Goal: Task Accomplishment & Management: Use online tool/utility

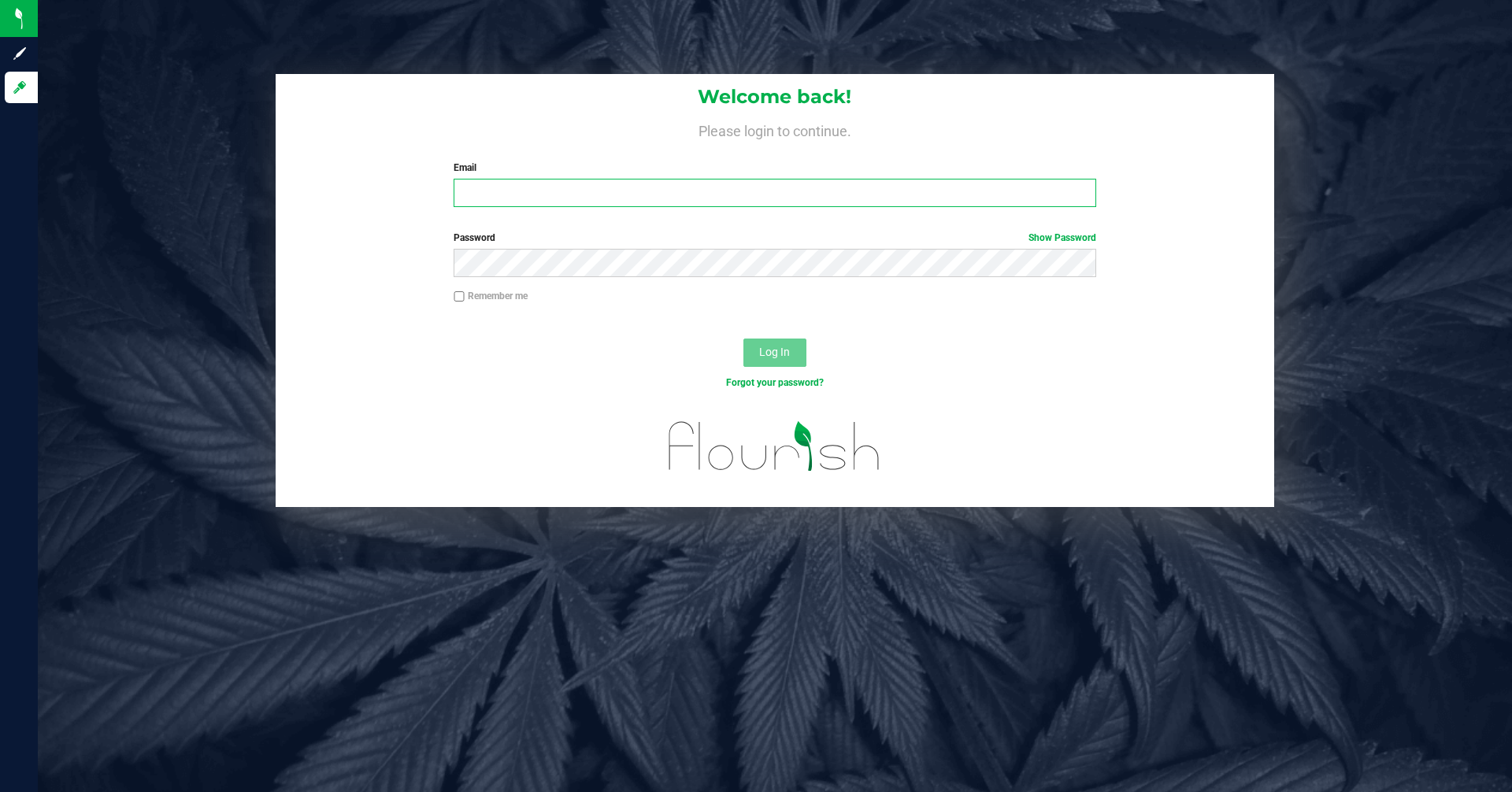
click at [465, 188] on input "Email" at bounding box center [775, 192] width 642 height 28
type input "[EMAIL_ADDRESS][DOMAIN_NAME]"
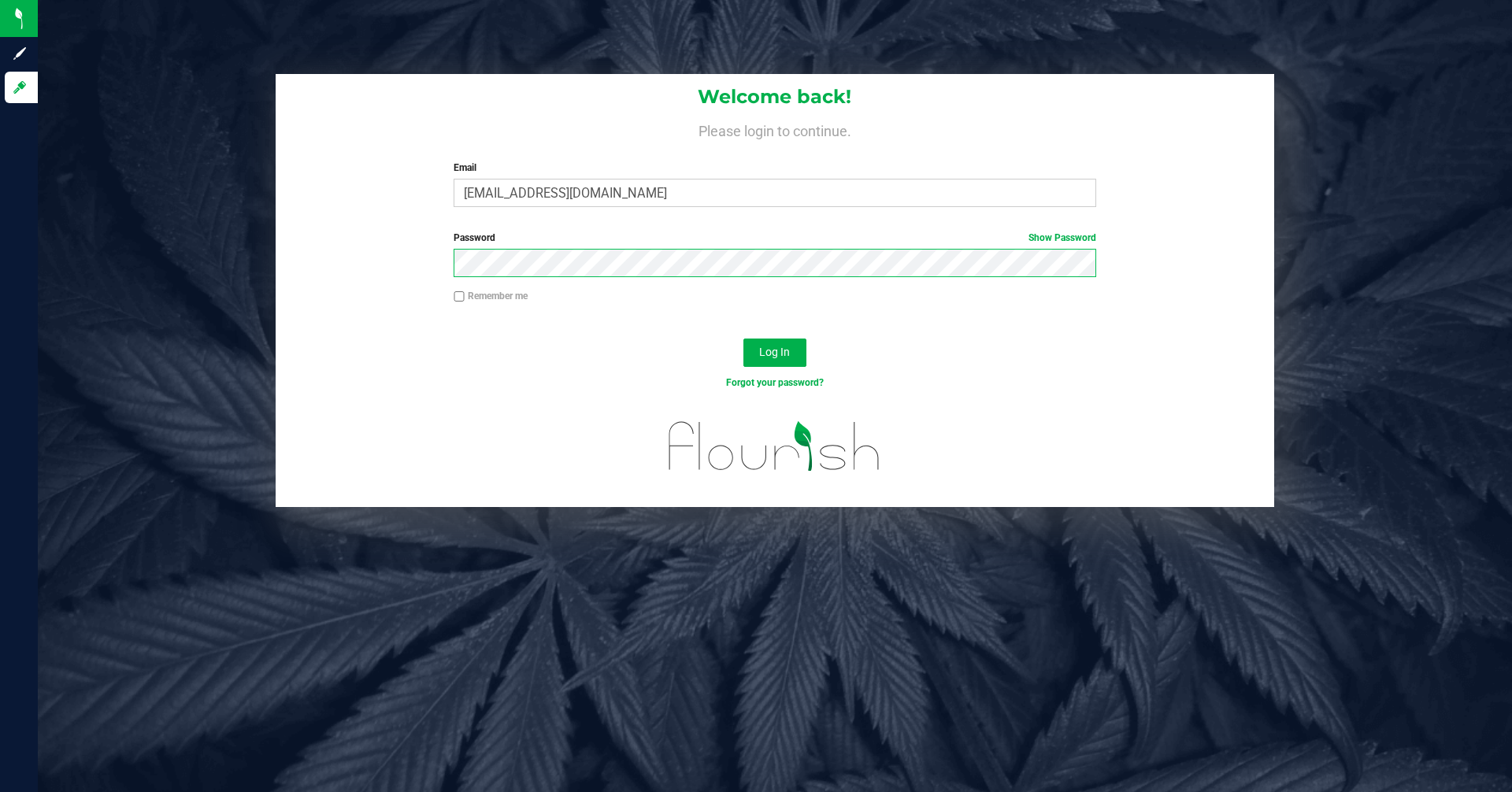
click at [743, 338] on button "Log In" at bounding box center [775, 352] width 63 height 28
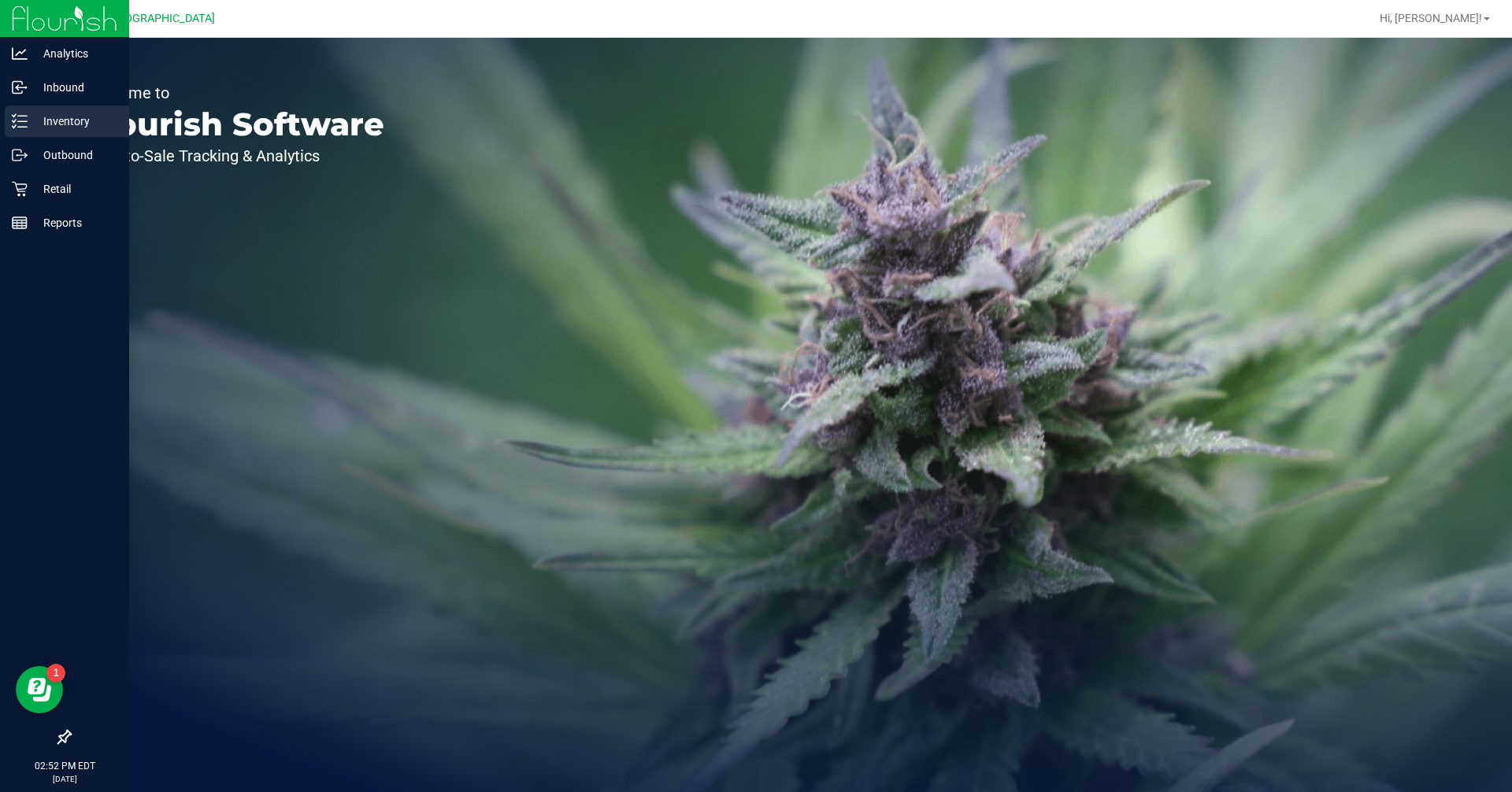
click at [82, 116] on p "Inventory" at bounding box center [75, 121] width 94 height 19
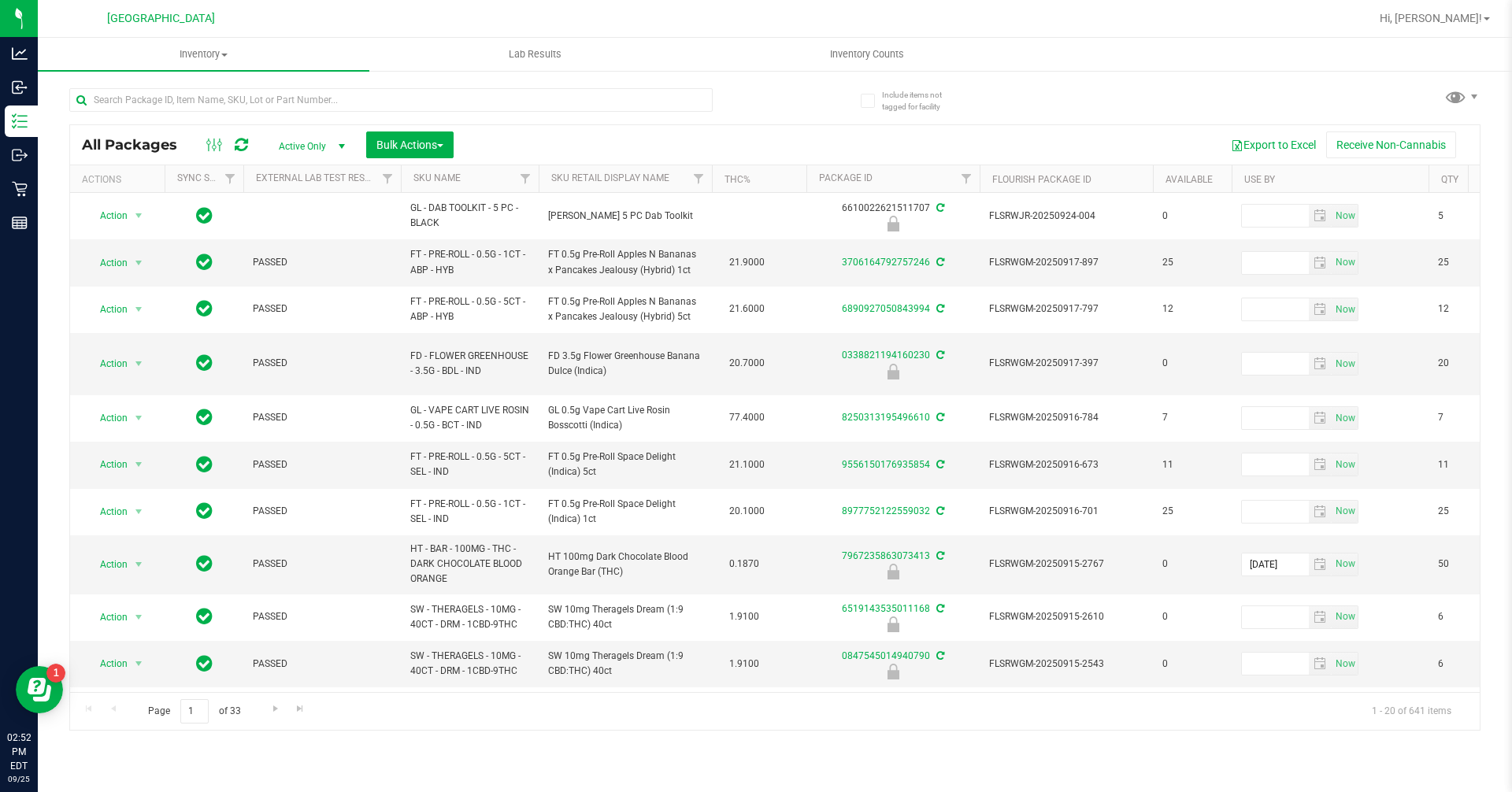
click at [498, 191] on th "SKU Name" at bounding box center [469, 179] width 137 height 28
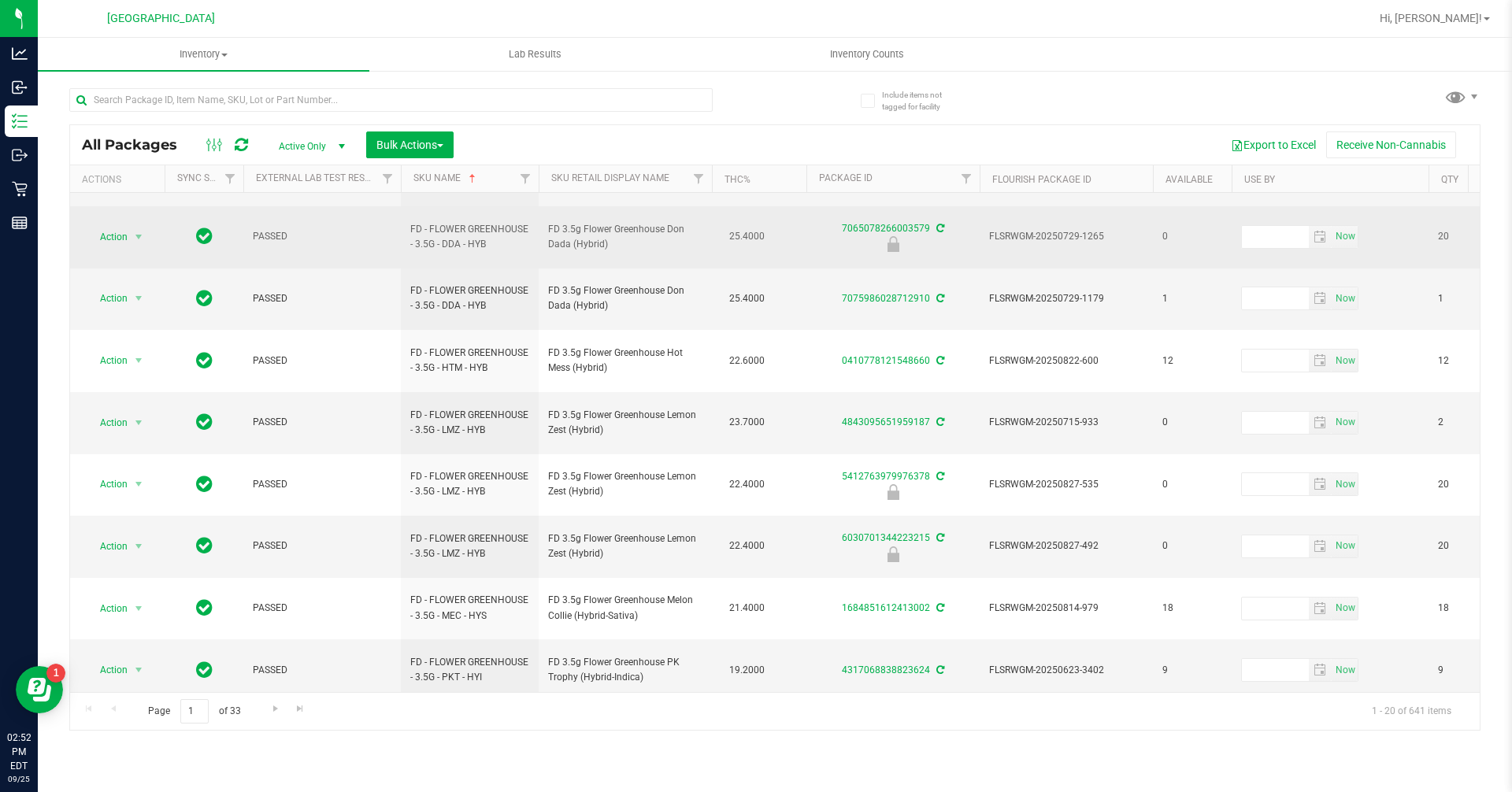
scroll to position [447, 0]
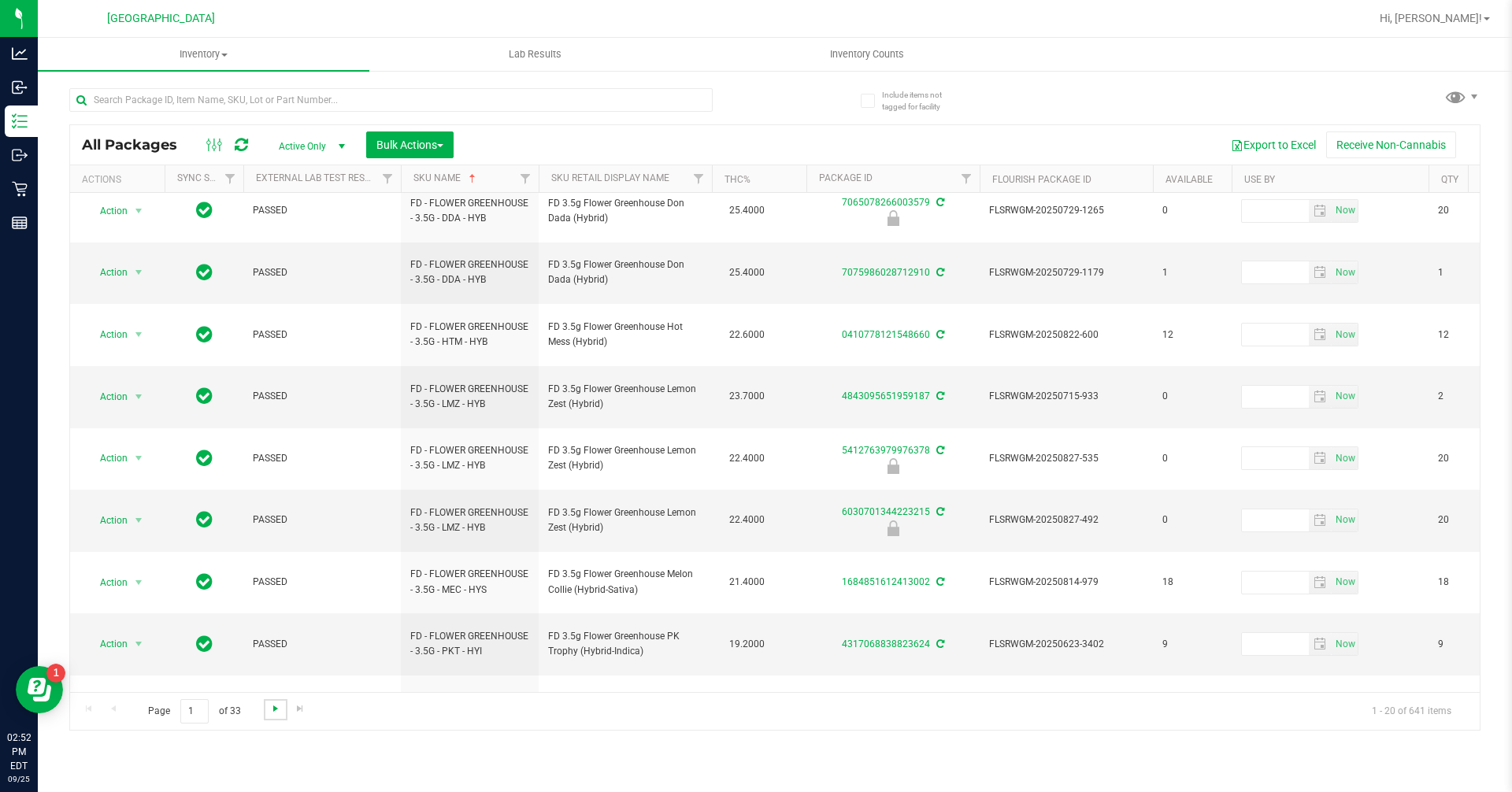
click at [275, 715] on span "Go to the next page" at bounding box center [275, 708] width 12 height 12
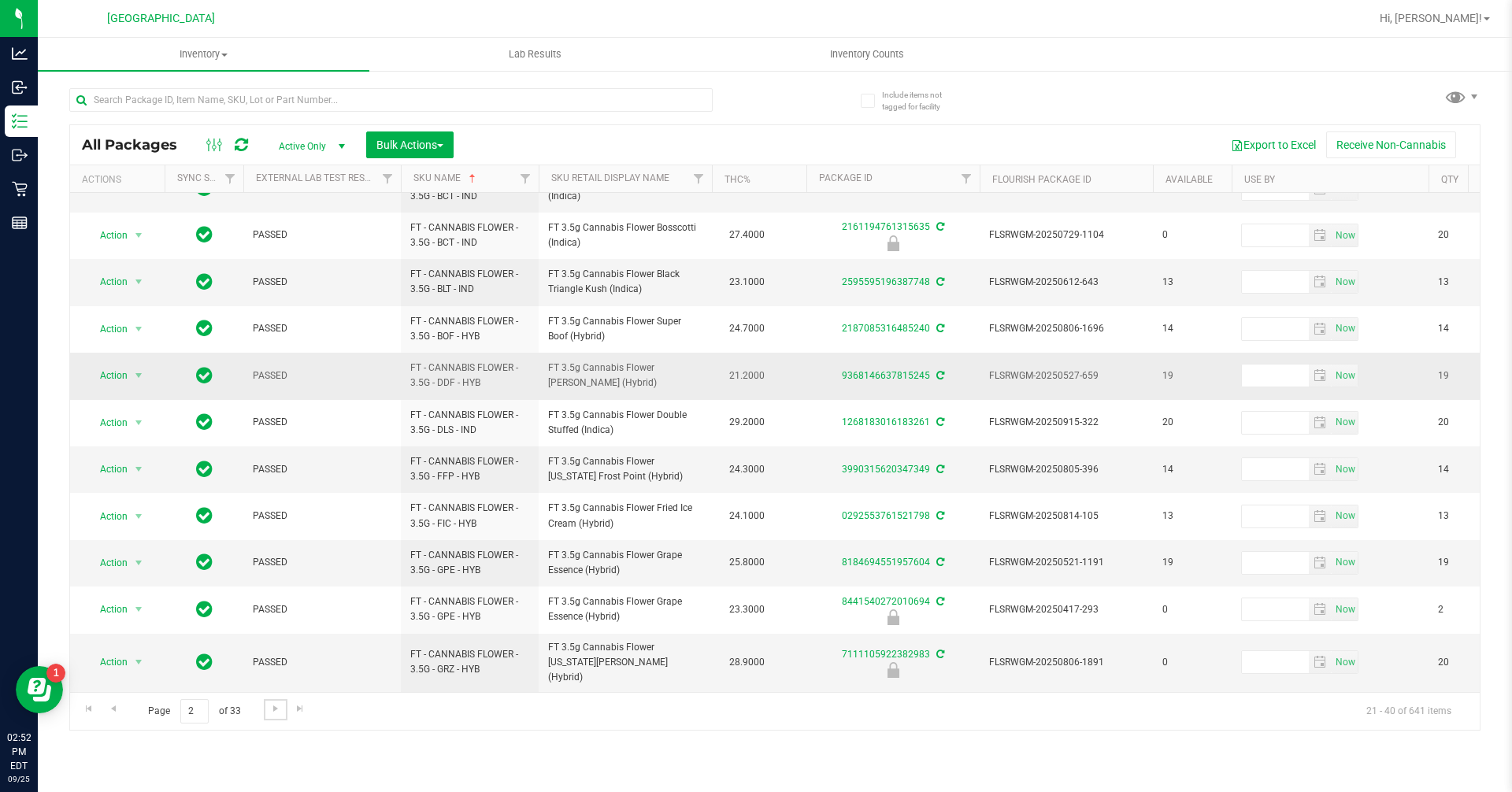
scroll to position [472, 0]
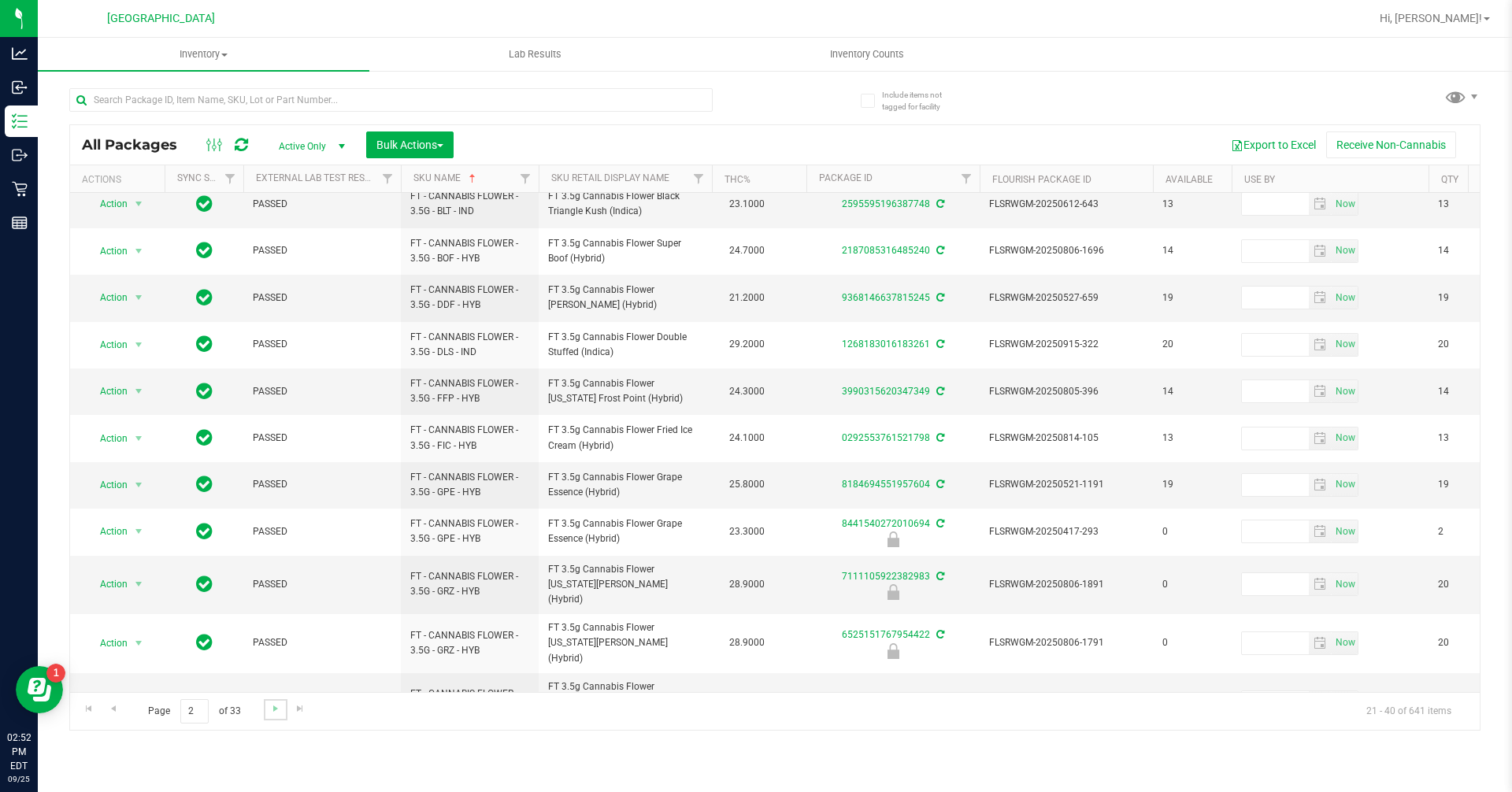
click at [281, 709] on link "Go to the next page" at bounding box center [275, 709] width 23 height 21
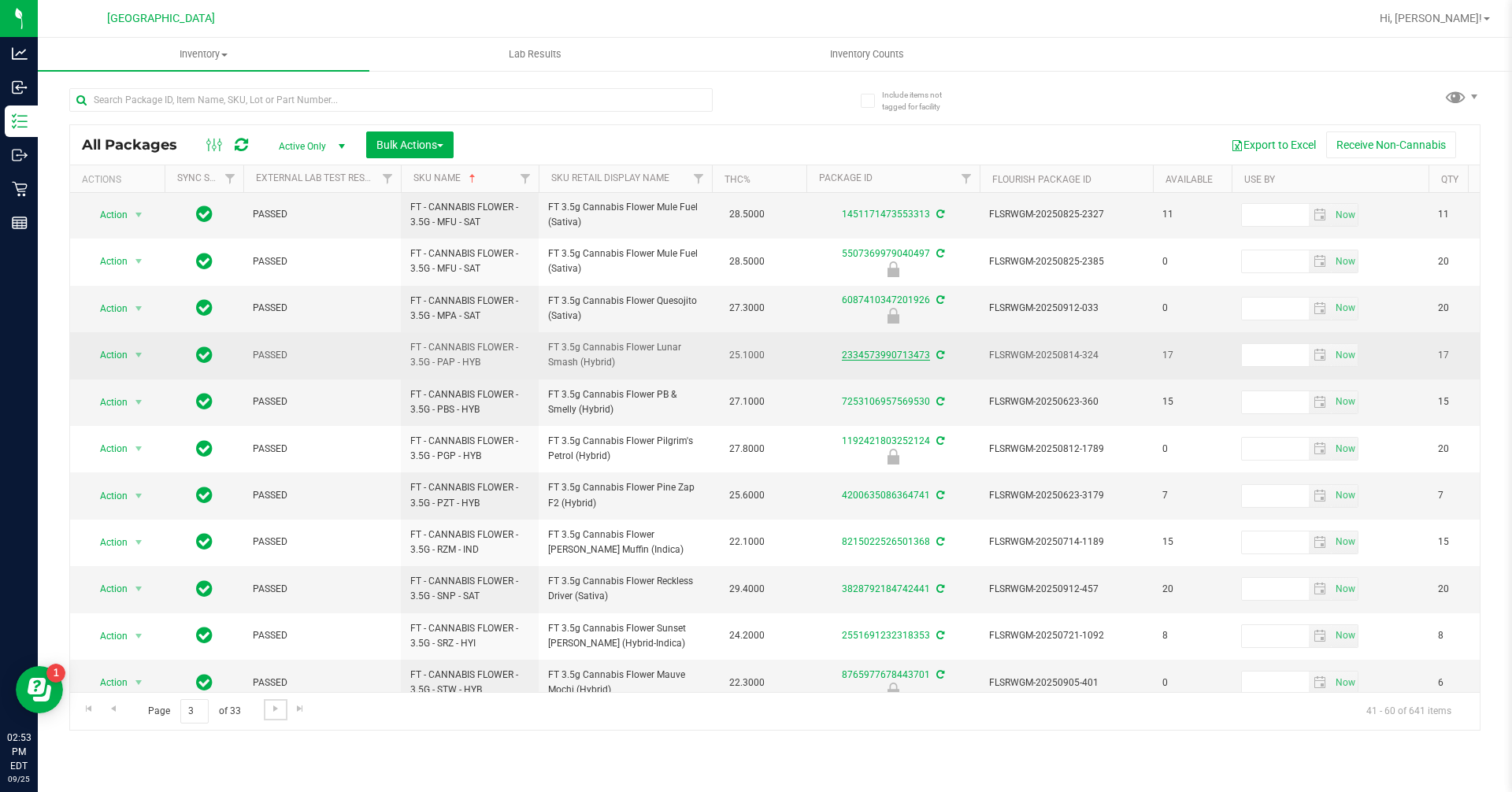
scroll to position [447, 0]
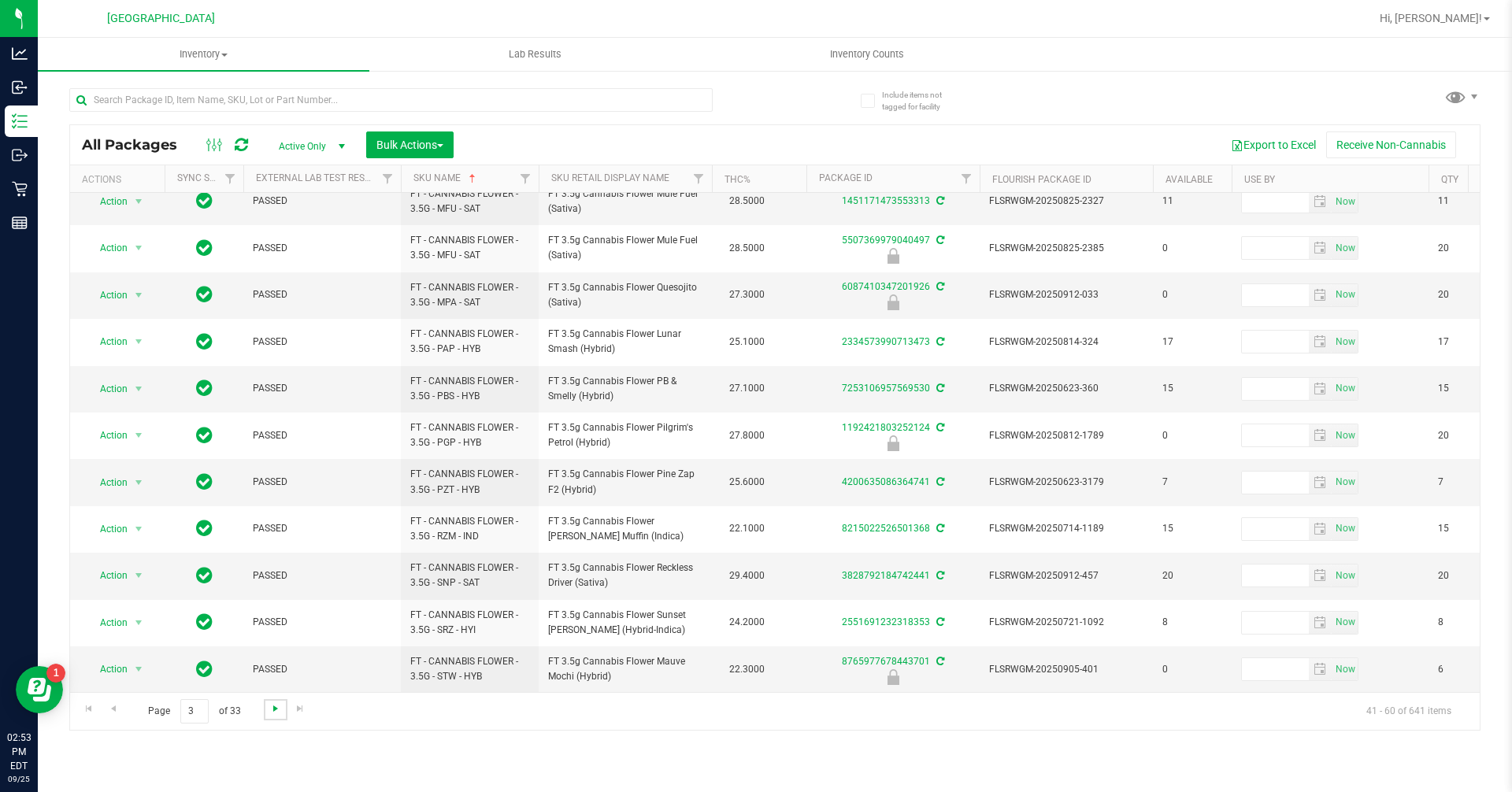
click at [274, 714] on span "Go to the next page" at bounding box center [275, 708] width 12 height 12
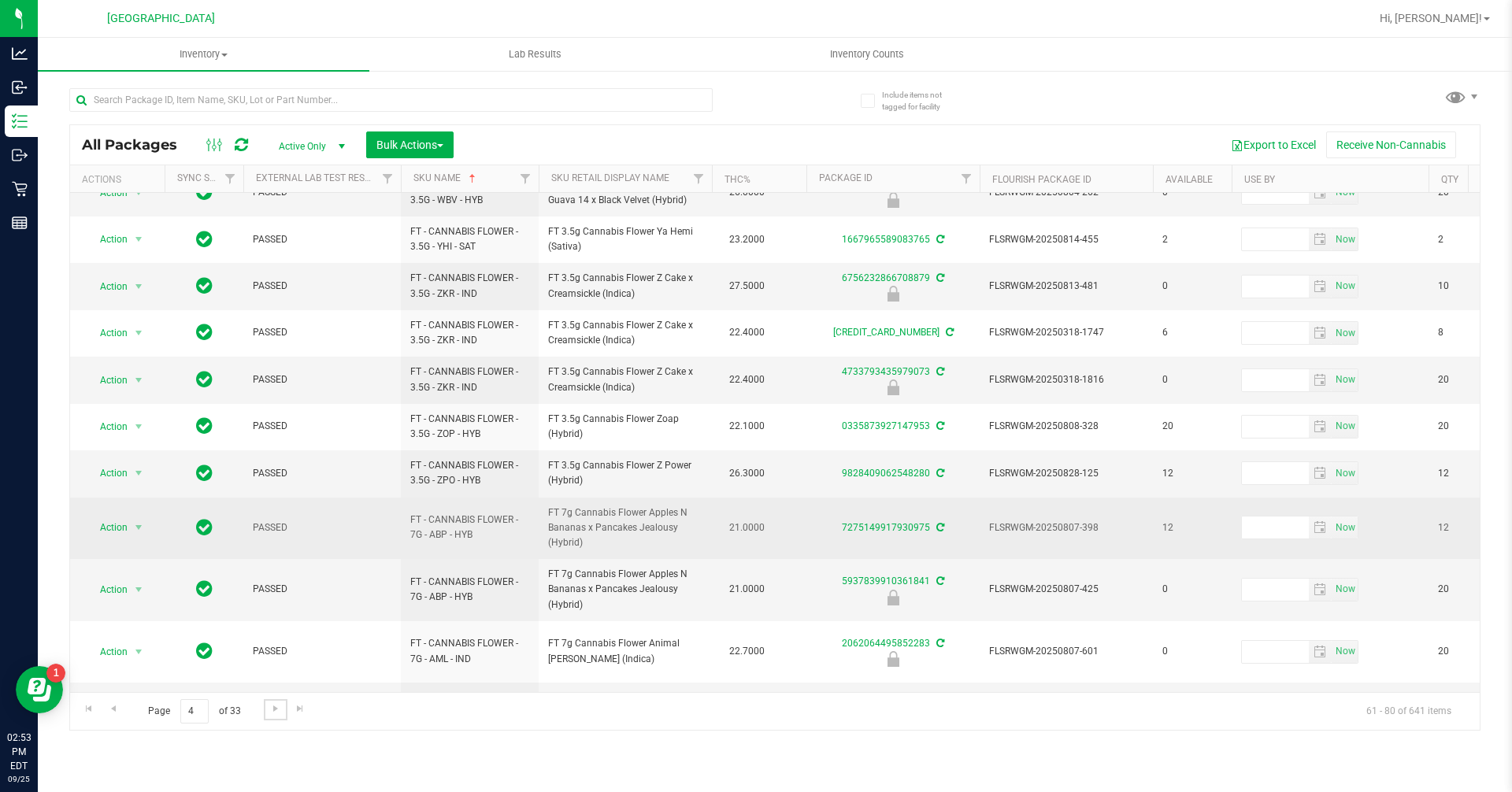
scroll to position [472, 0]
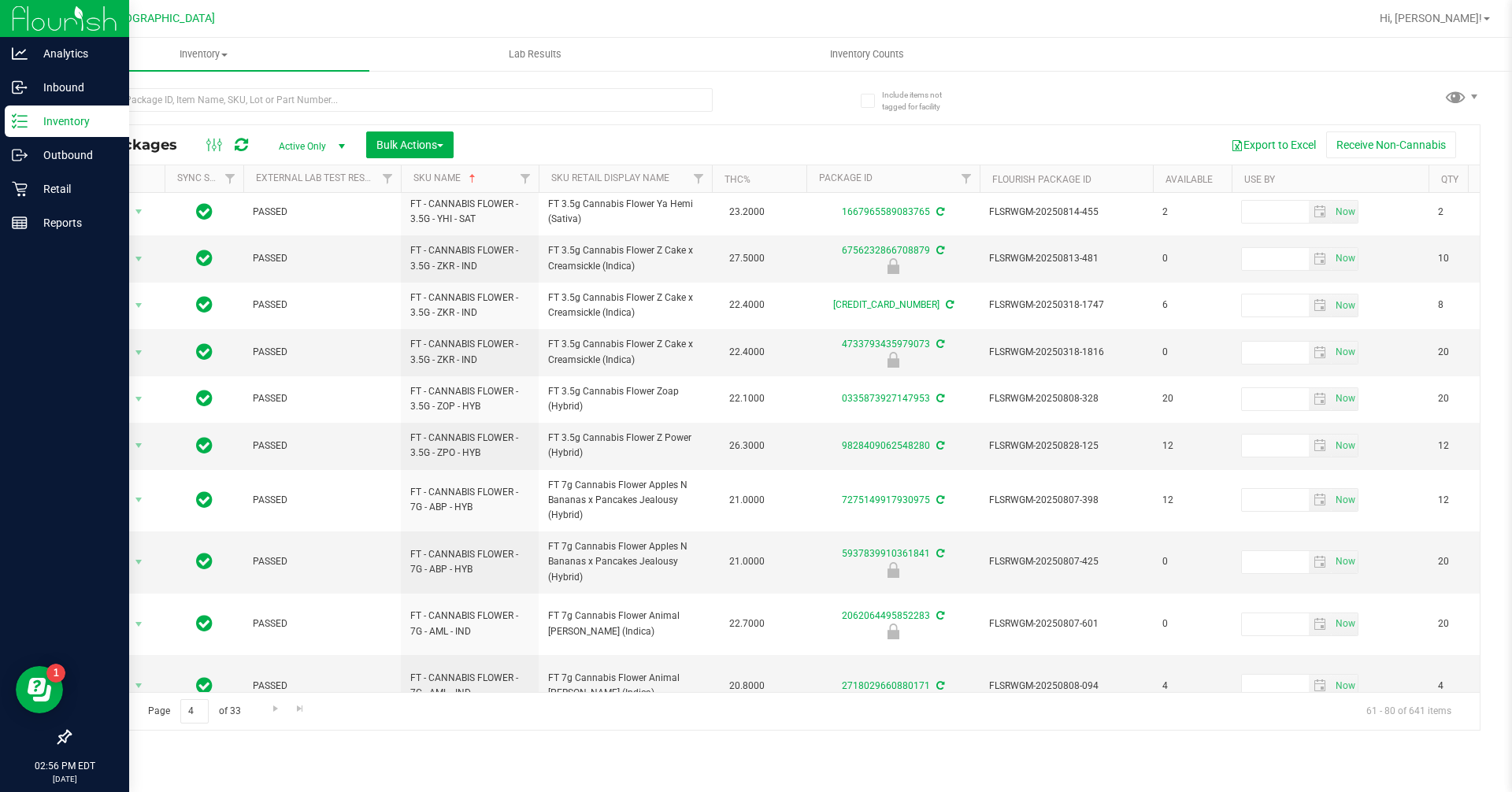
click at [25, 12] on img at bounding box center [64, 18] width 106 height 37
click at [21, 20] on img at bounding box center [64, 18] width 106 height 37
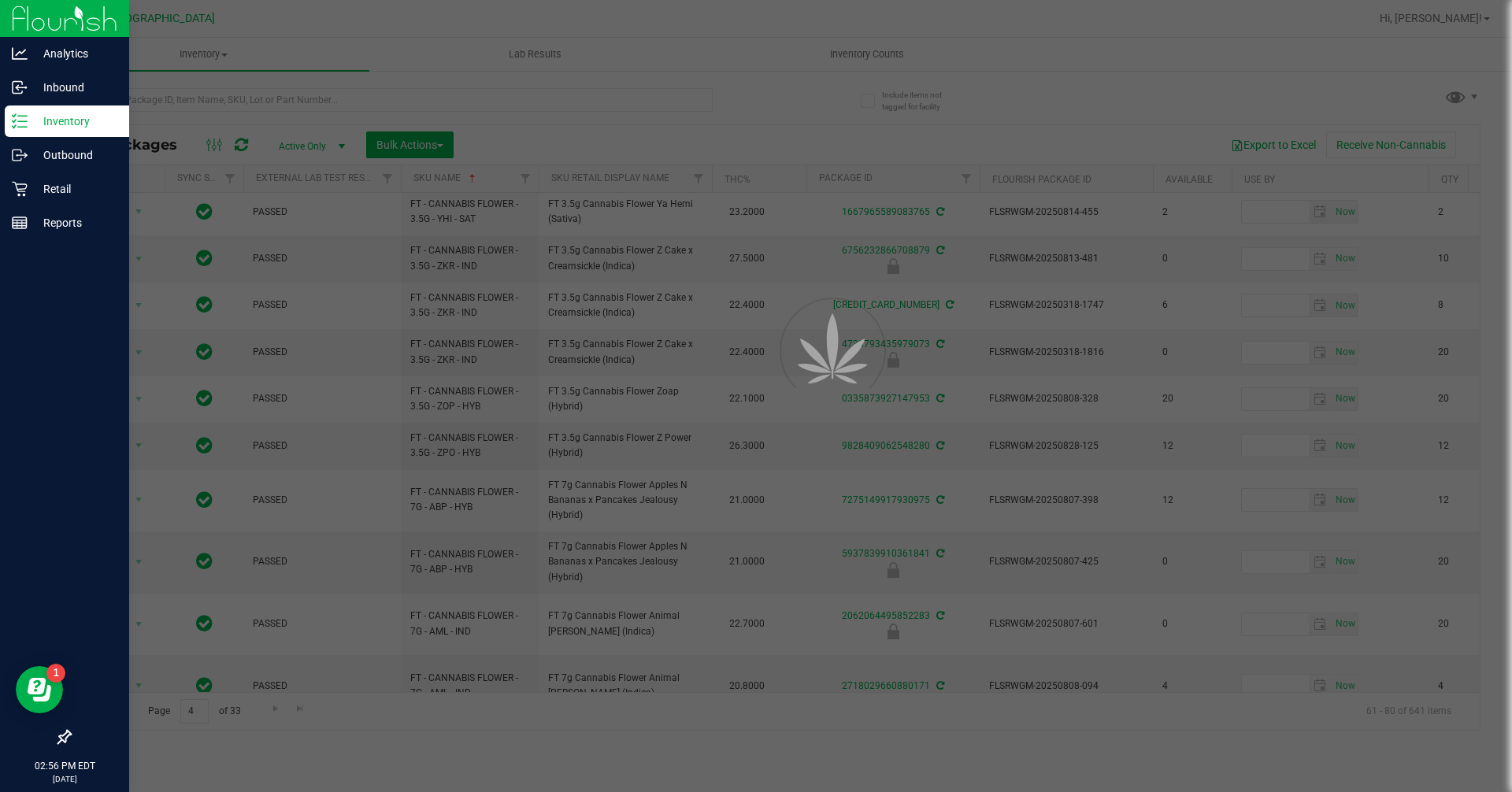
click at [13, 25] on img at bounding box center [64, 18] width 106 height 37
click at [48, 34] on img at bounding box center [64, 18] width 106 height 37
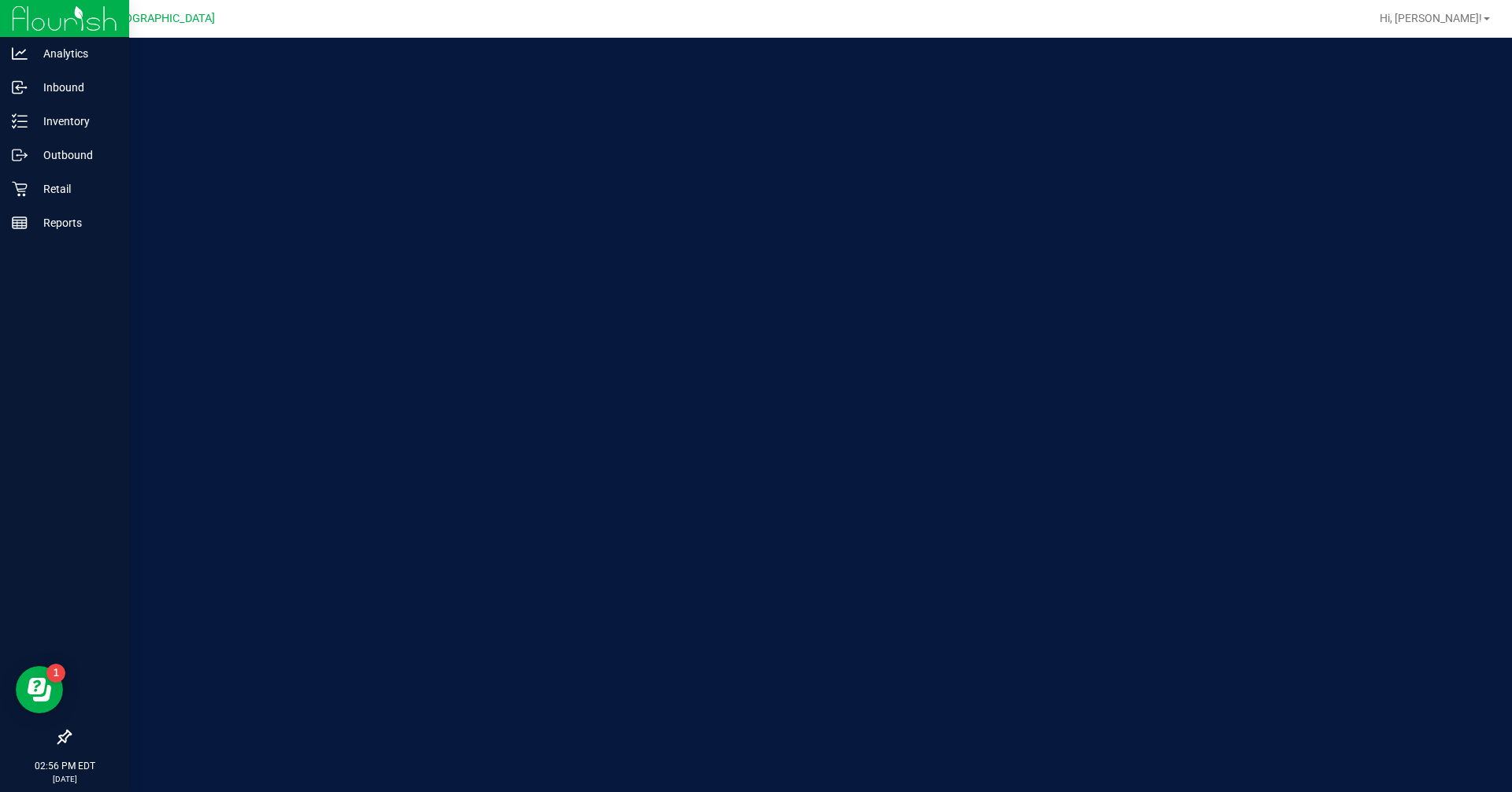
click at [52, 30] on img at bounding box center [64, 18] width 106 height 37
click at [54, 20] on img at bounding box center [64, 18] width 106 height 37
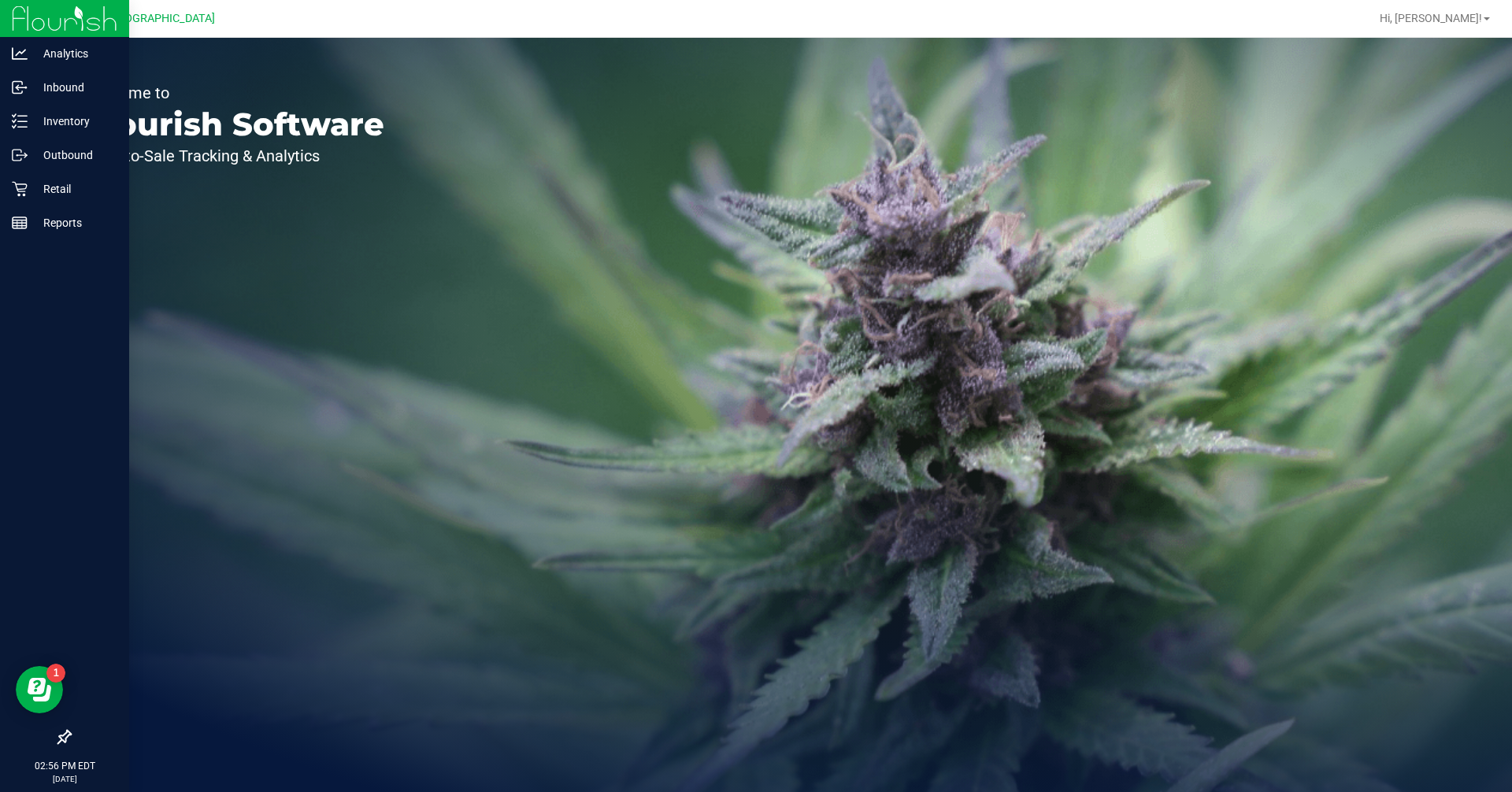
click at [55, 13] on img at bounding box center [64, 18] width 106 height 37
click at [59, 14] on img at bounding box center [64, 18] width 106 height 37
click at [62, 129] on p "Inventory" at bounding box center [75, 121] width 94 height 19
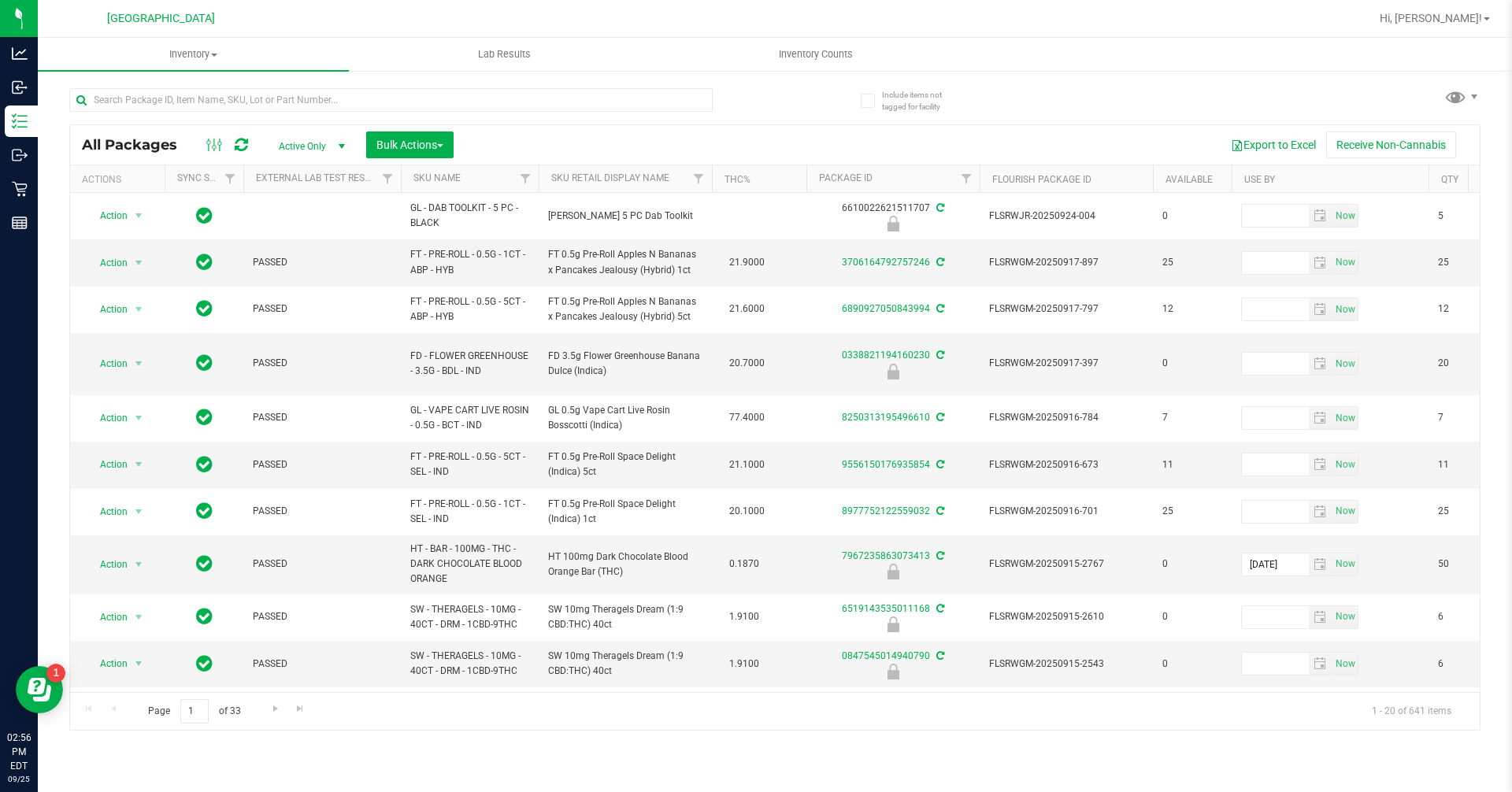
click at [492, 186] on th "SKU Name" at bounding box center [469, 179] width 137 height 28
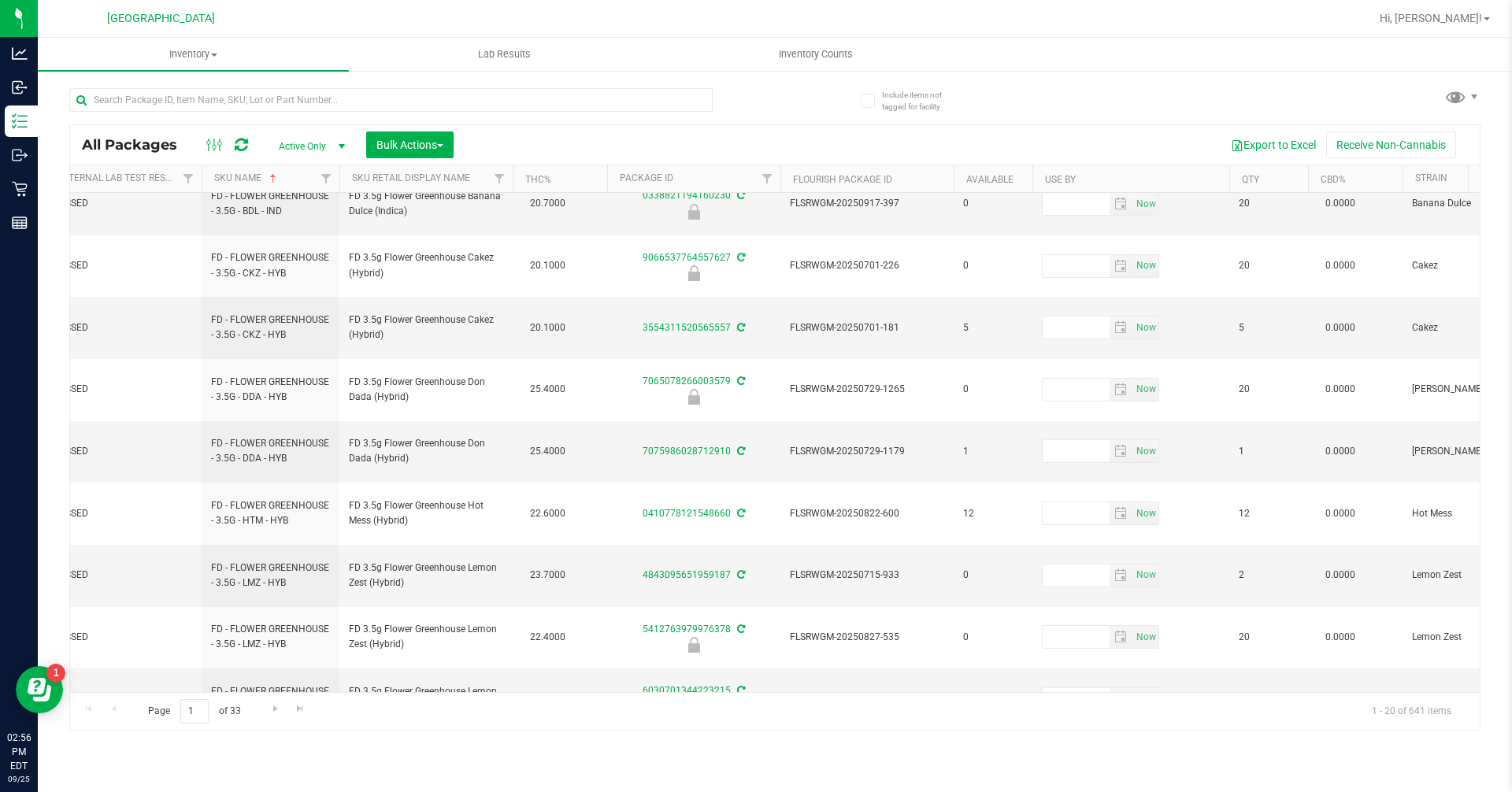
scroll to position [294, 199]
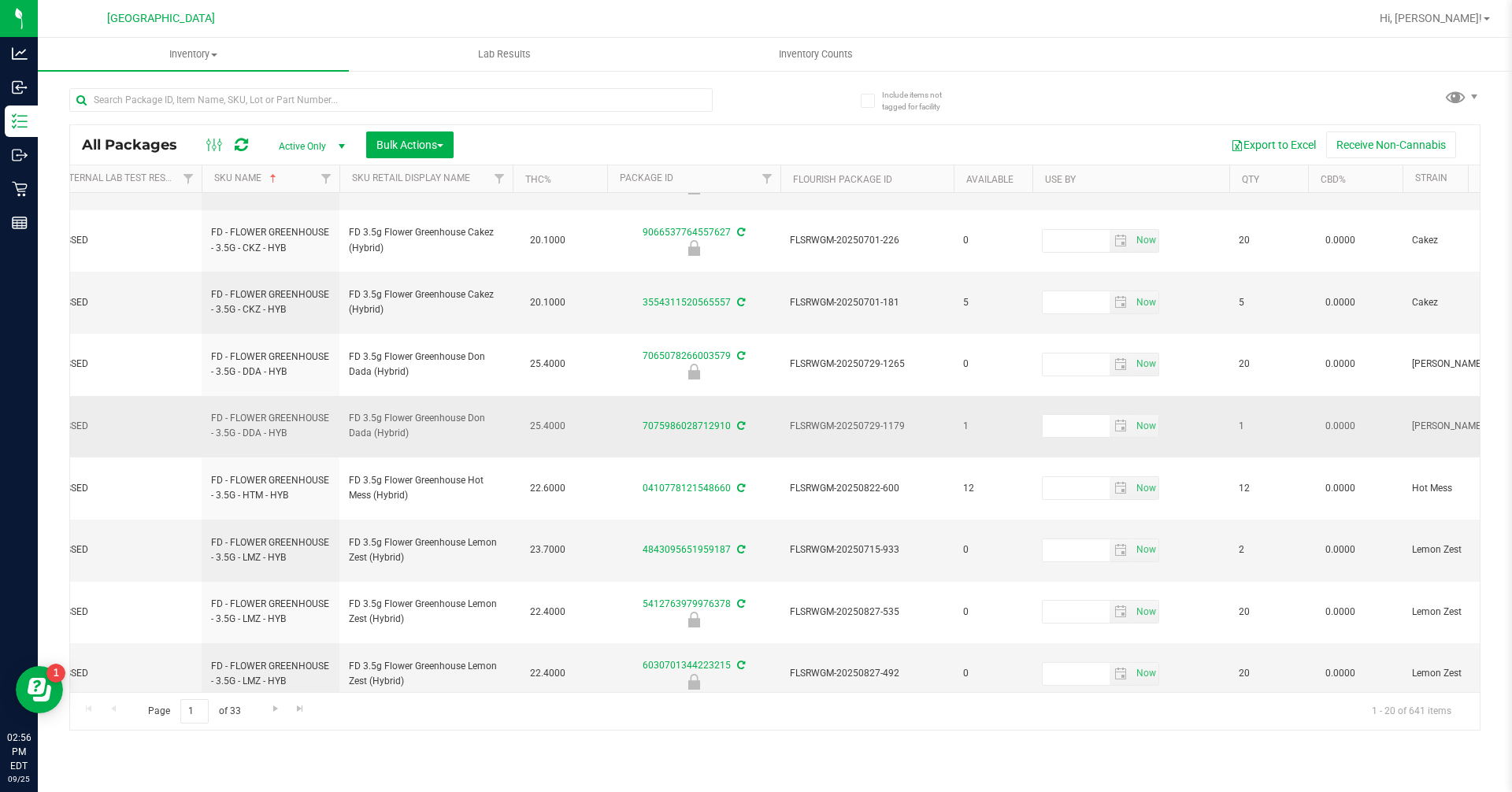
click at [415, 411] on span "FD 3.5g Flower Greenhouse Don Dada (Hybrid)" at bounding box center [426, 426] width 155 height 30
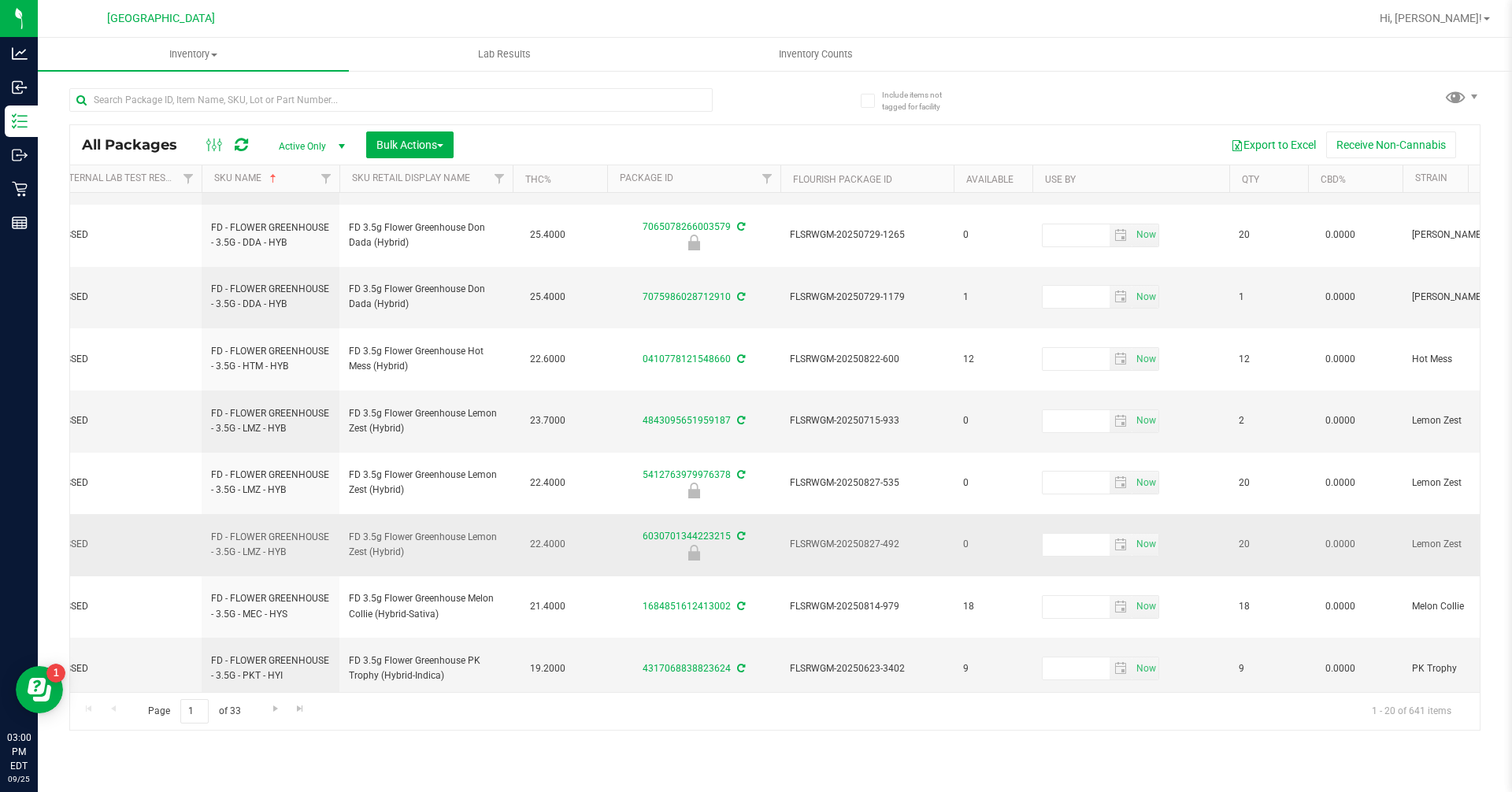
scroll to position [447, 199]
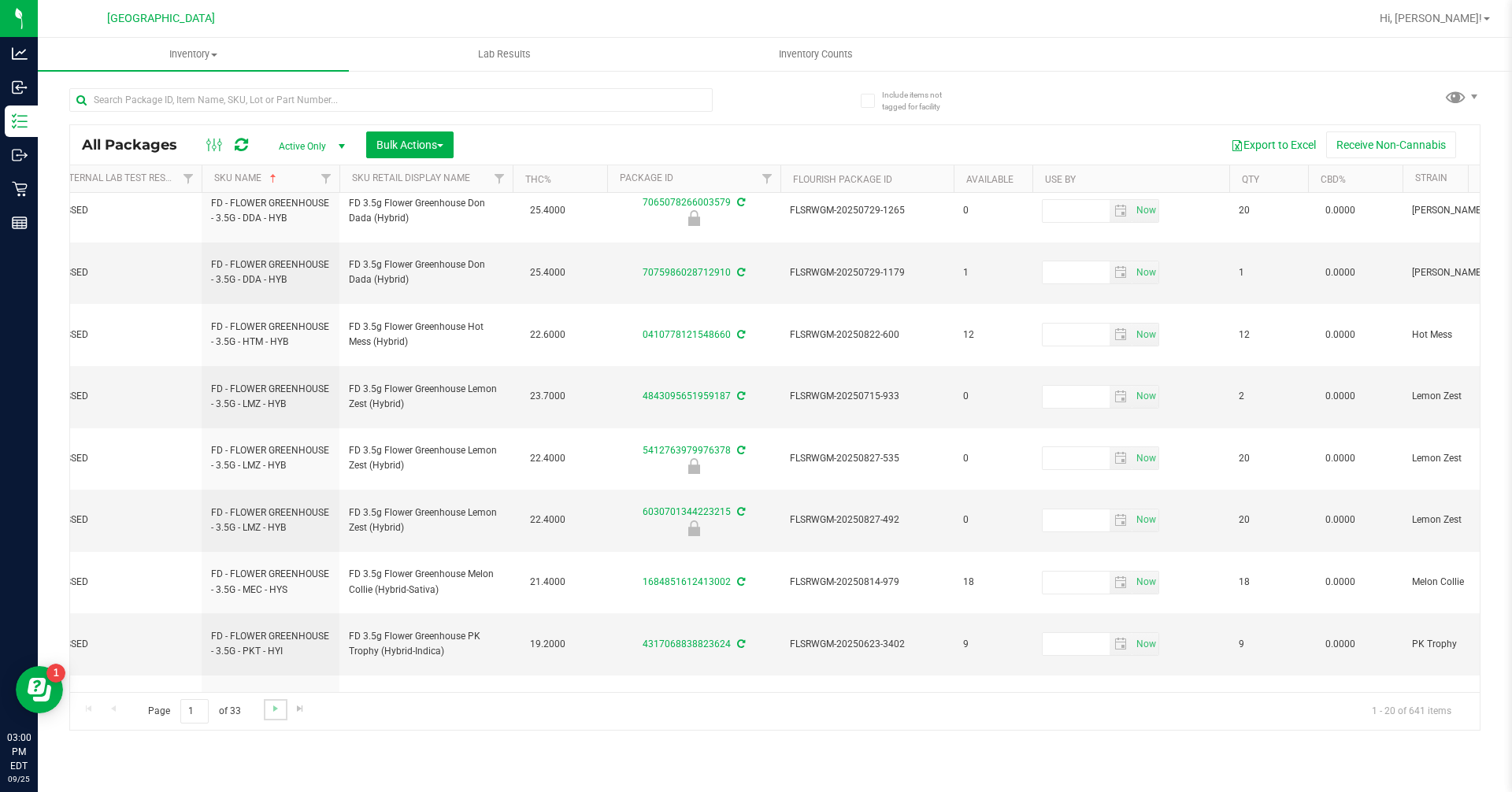
click at [284, 707] on link "Go to the next page" at bounding box center [275, 709] width 23 height 21
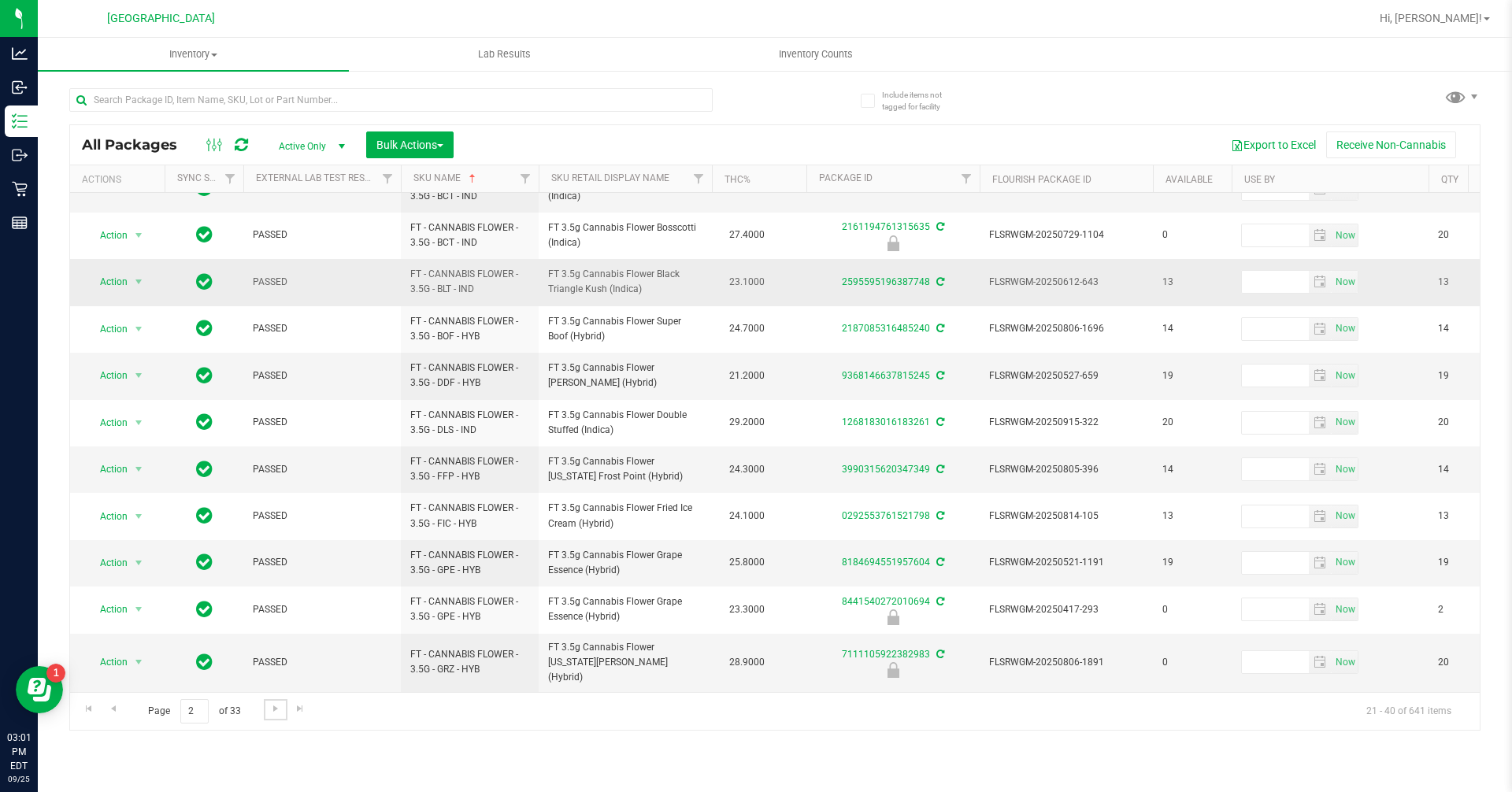
scroll to position [472, 0]
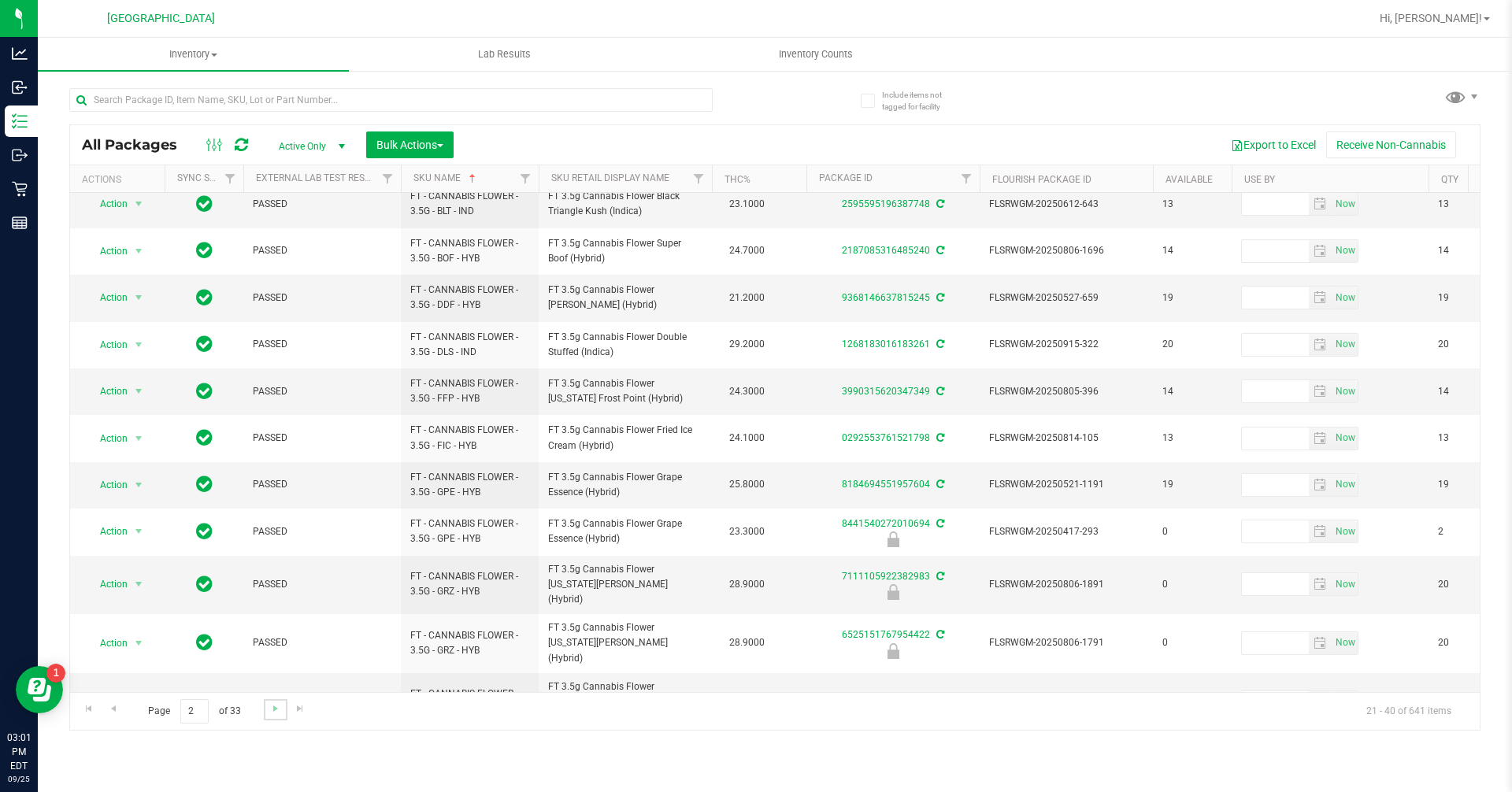
click at [273, 718] on link "Go to the next page" at bounding box center [275, 709] width 23 height 21
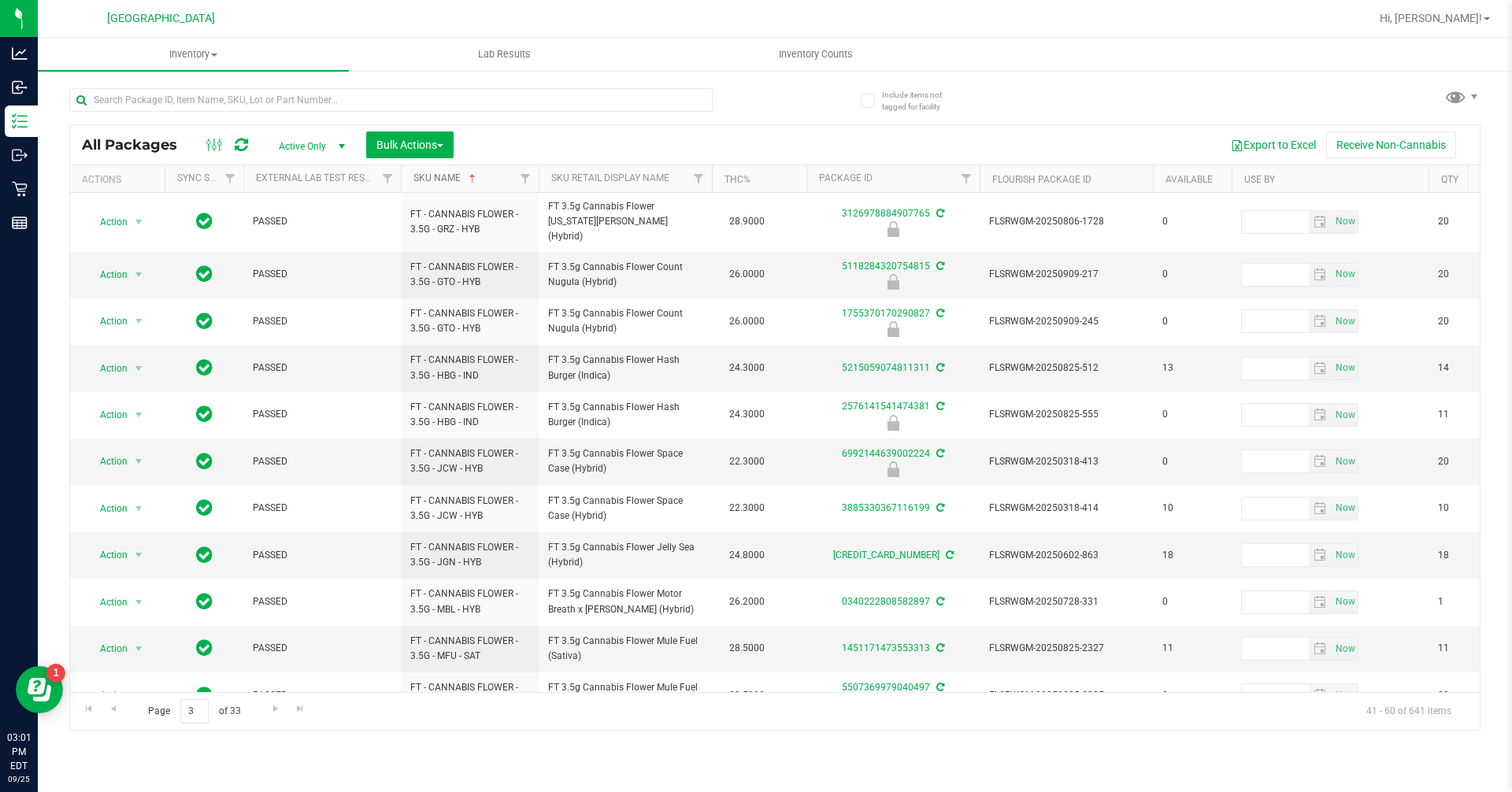
click at [461, 177] on link "SKU Name" at bounding box center [446, 177] width 65 height 11
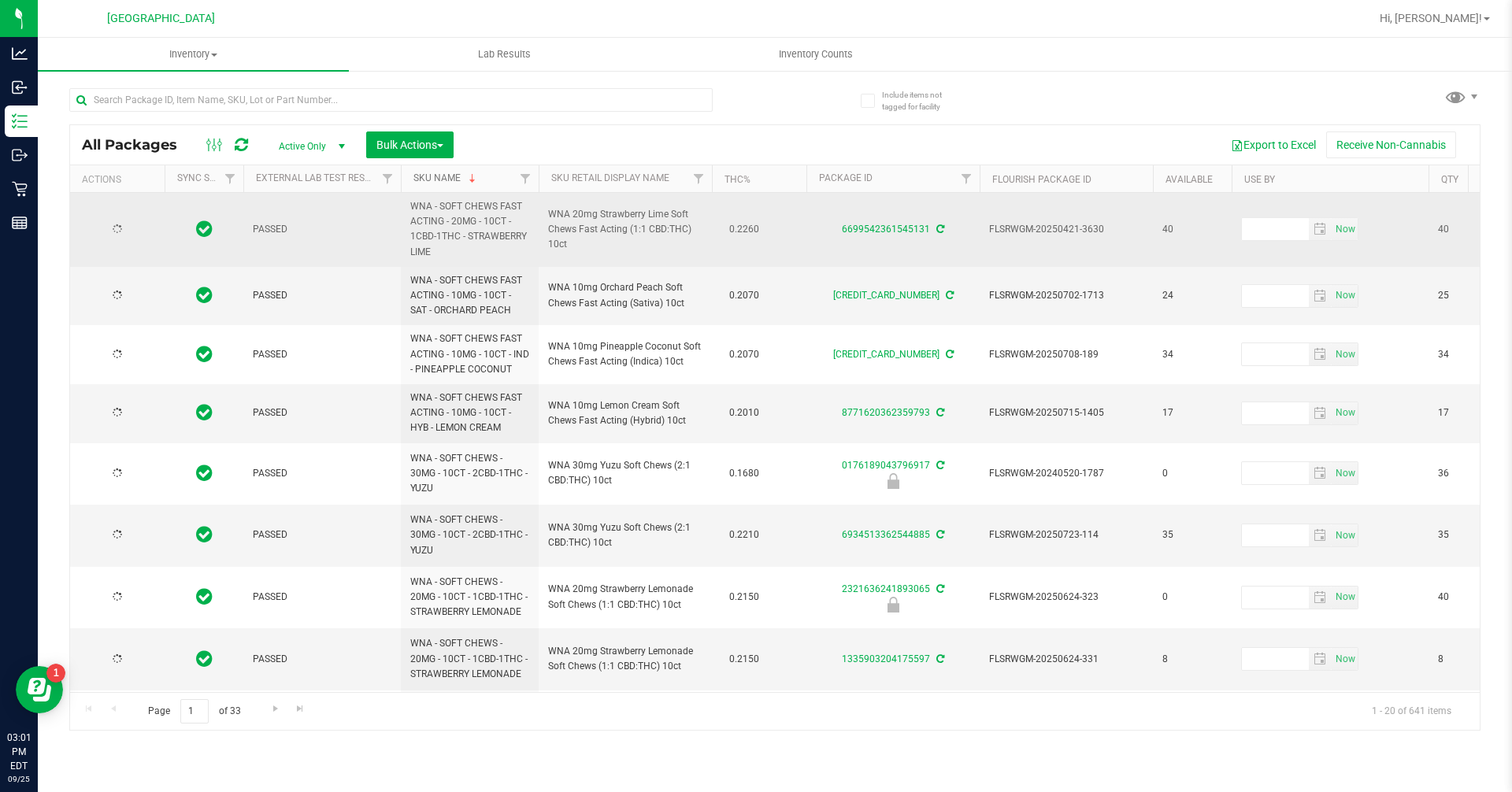
type input "[DATE]"
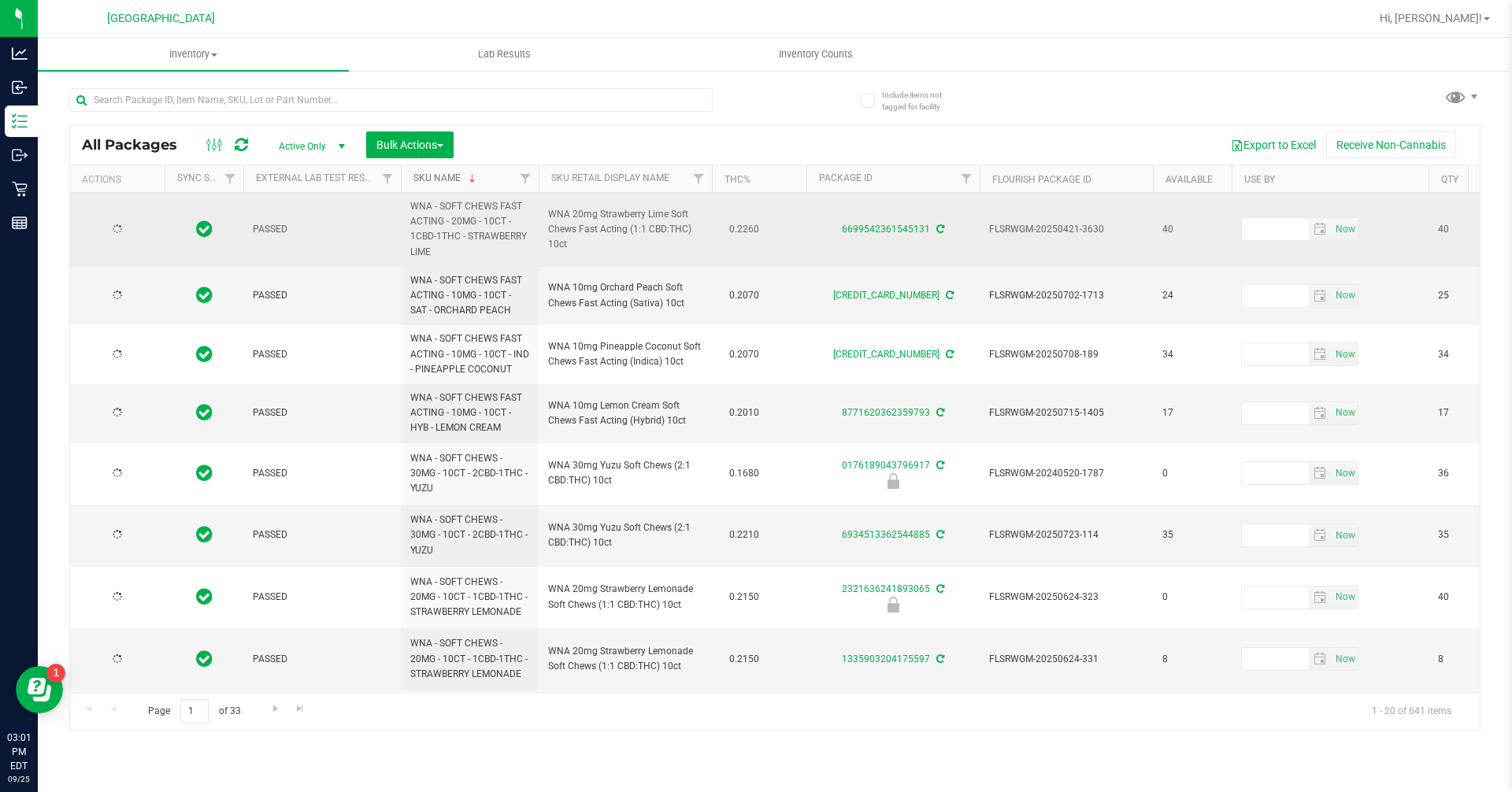
type input "[DATE]"
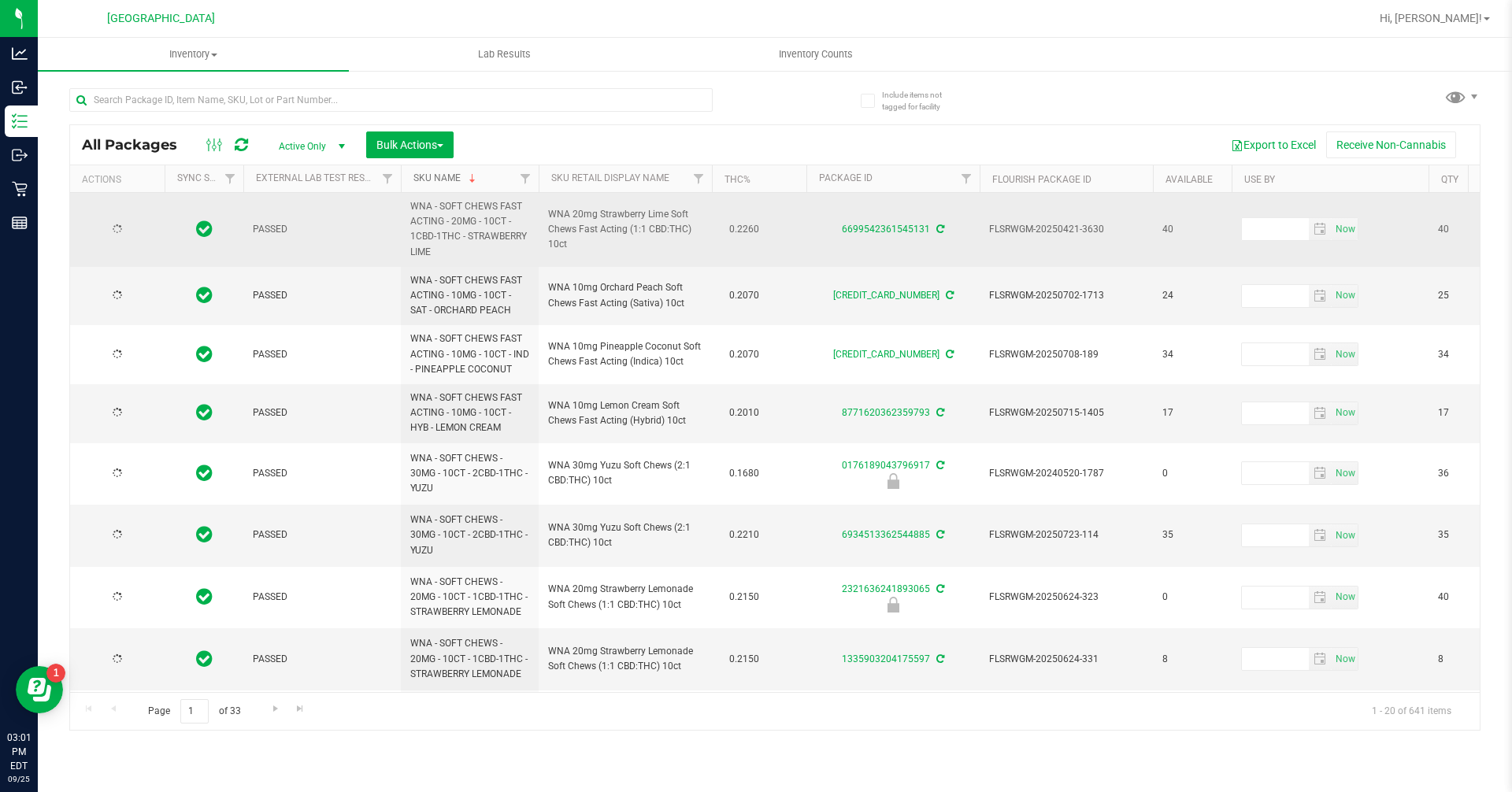
type input "[DATE]"
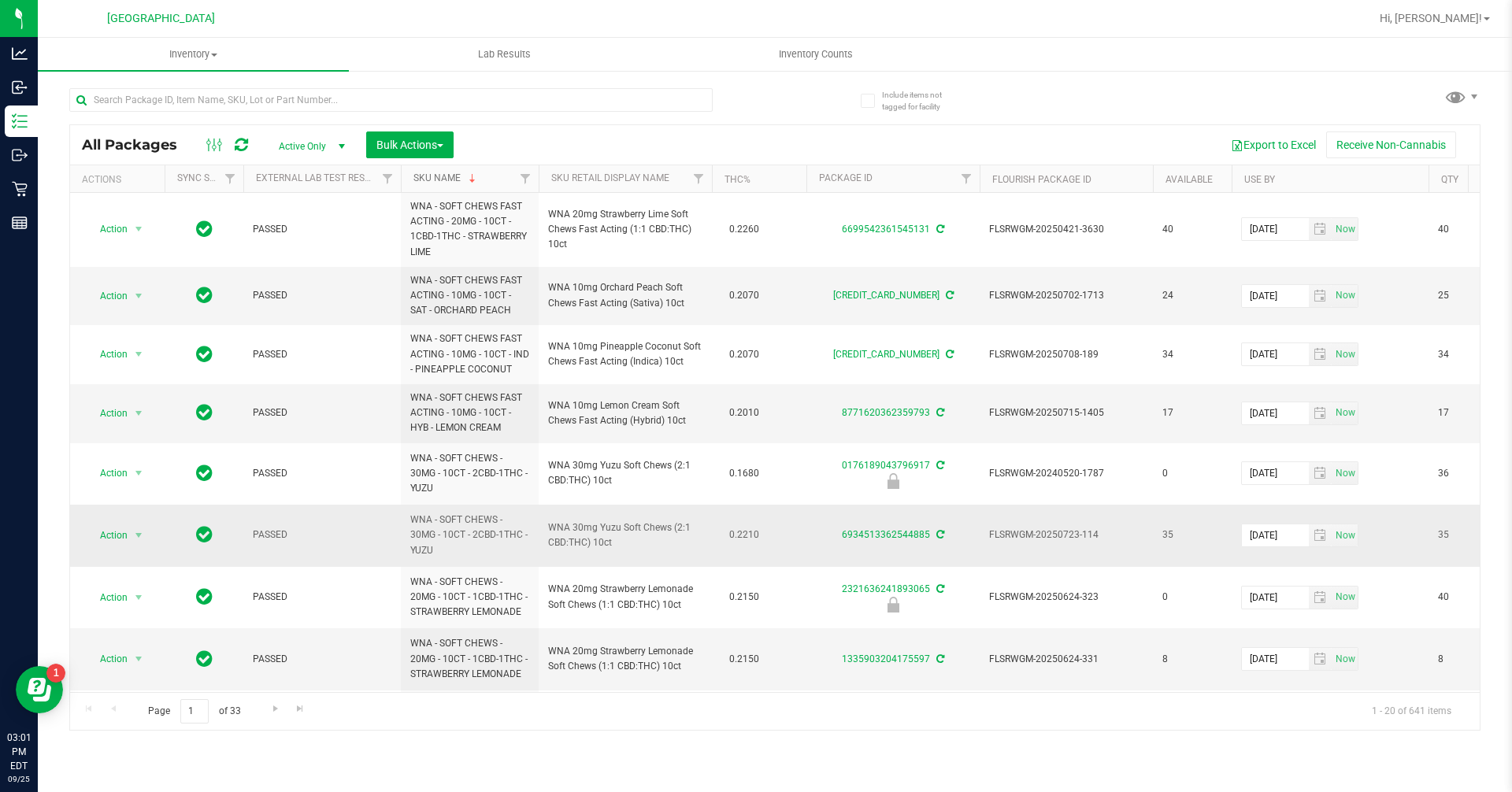
scroll to position [79, 0]
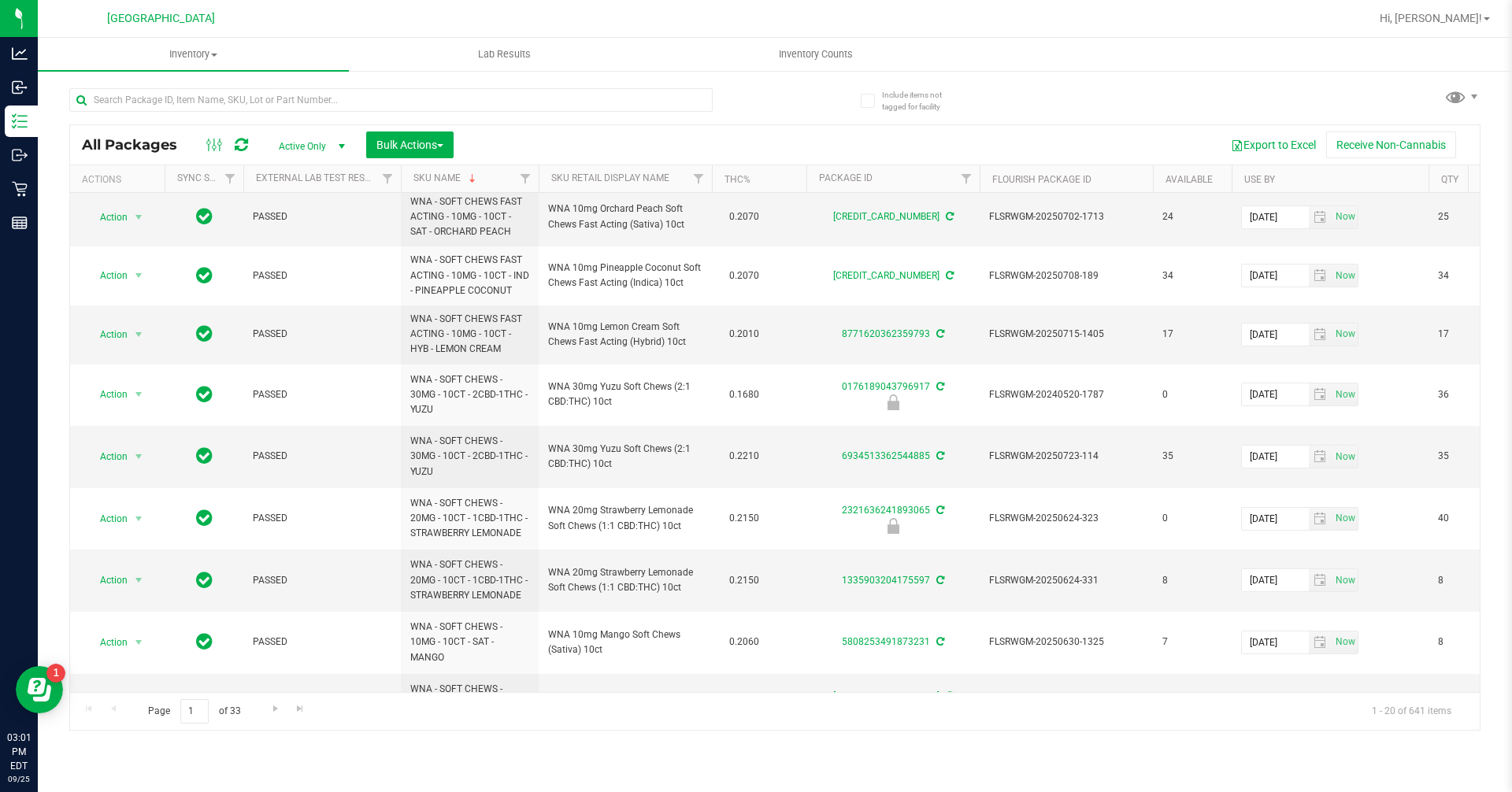
click at [486, 181] on th "SKU Name" at bounding box center [469, 179] width 137 height 28
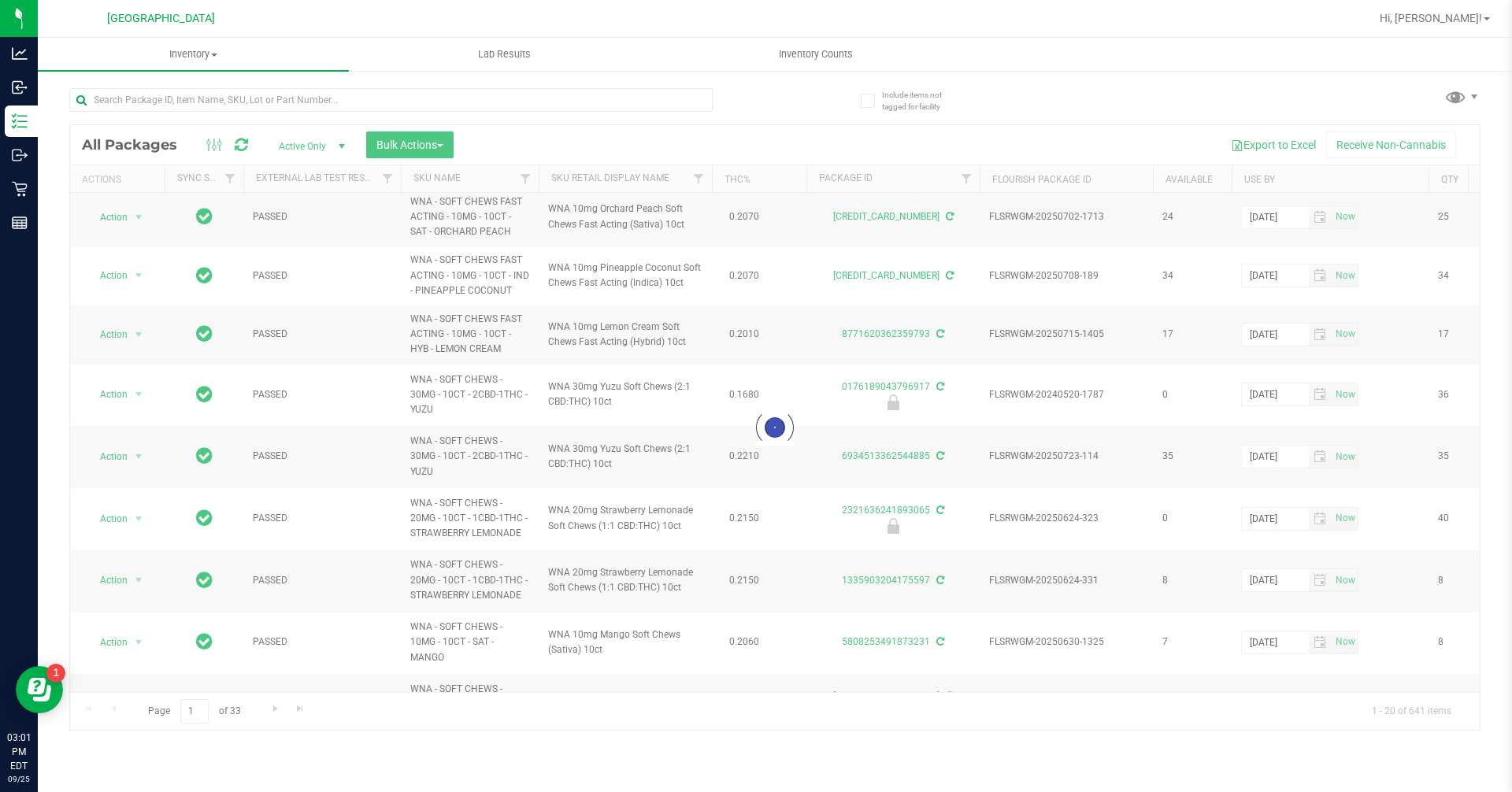
scroll to position [0, 0]
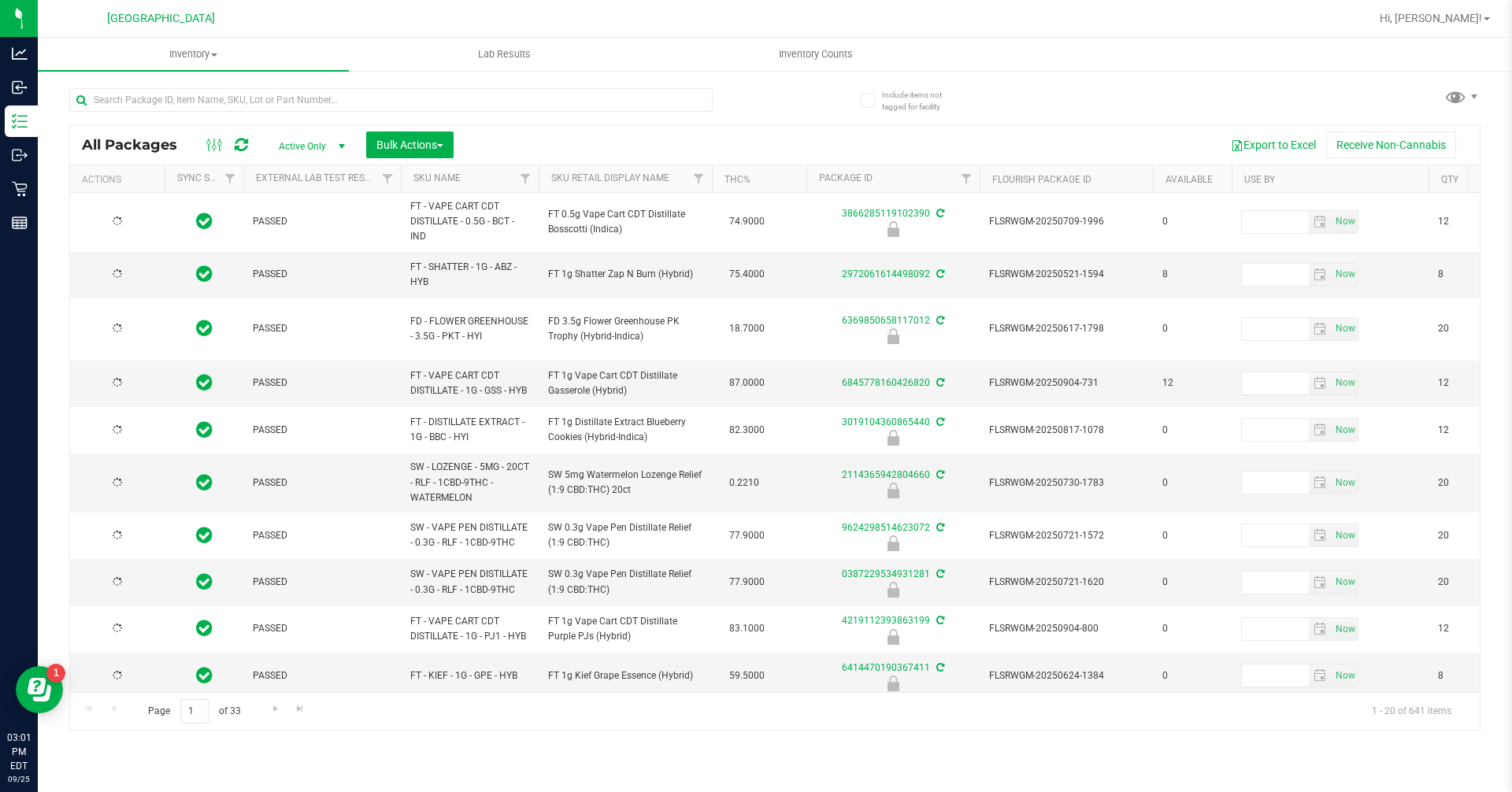
type input "[DATE]"
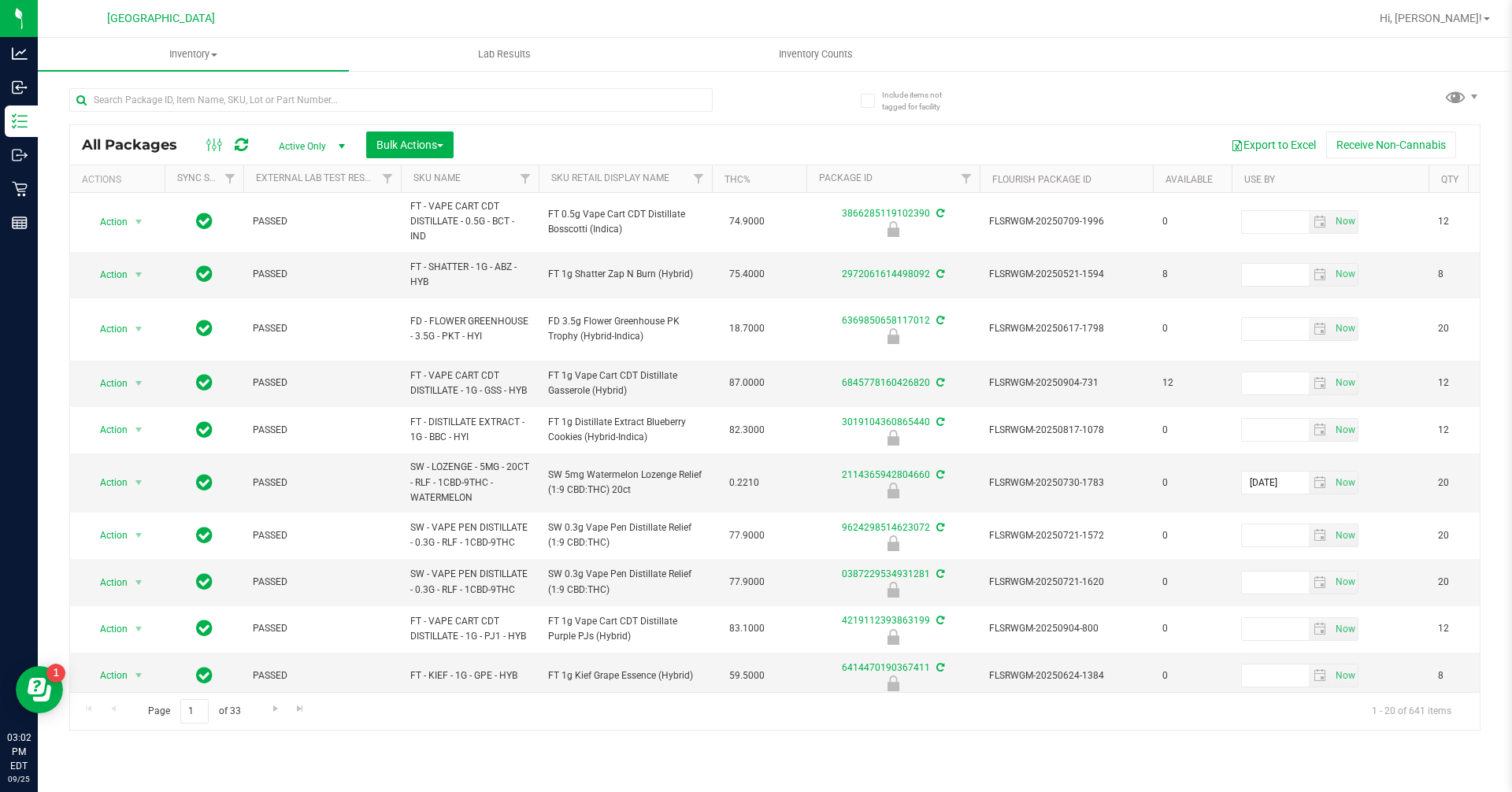
click at [475, 182] on th "SKU Name" at bounding box center [469, 179] width 137 height 28
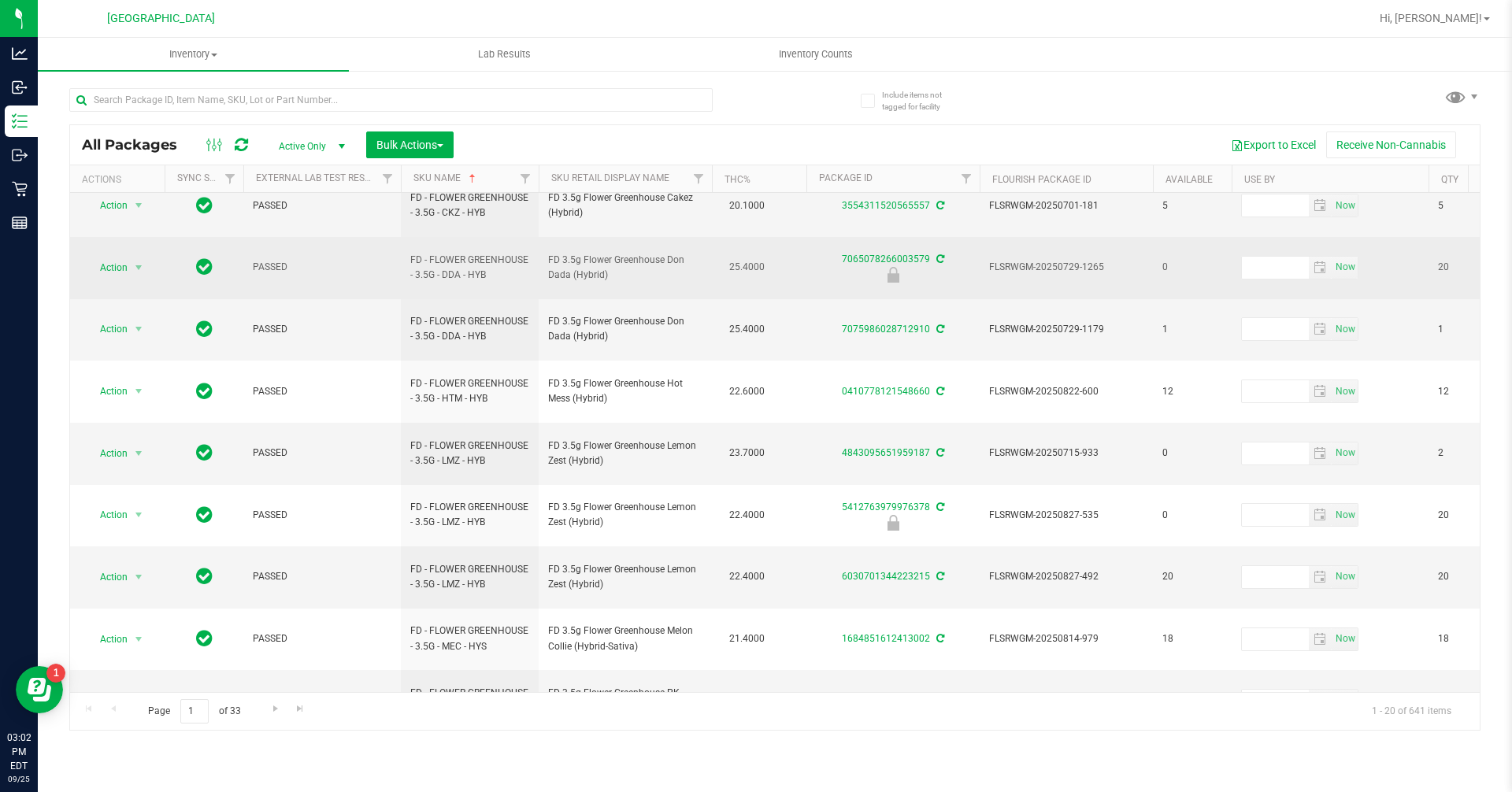
scroll to position [447, 0]
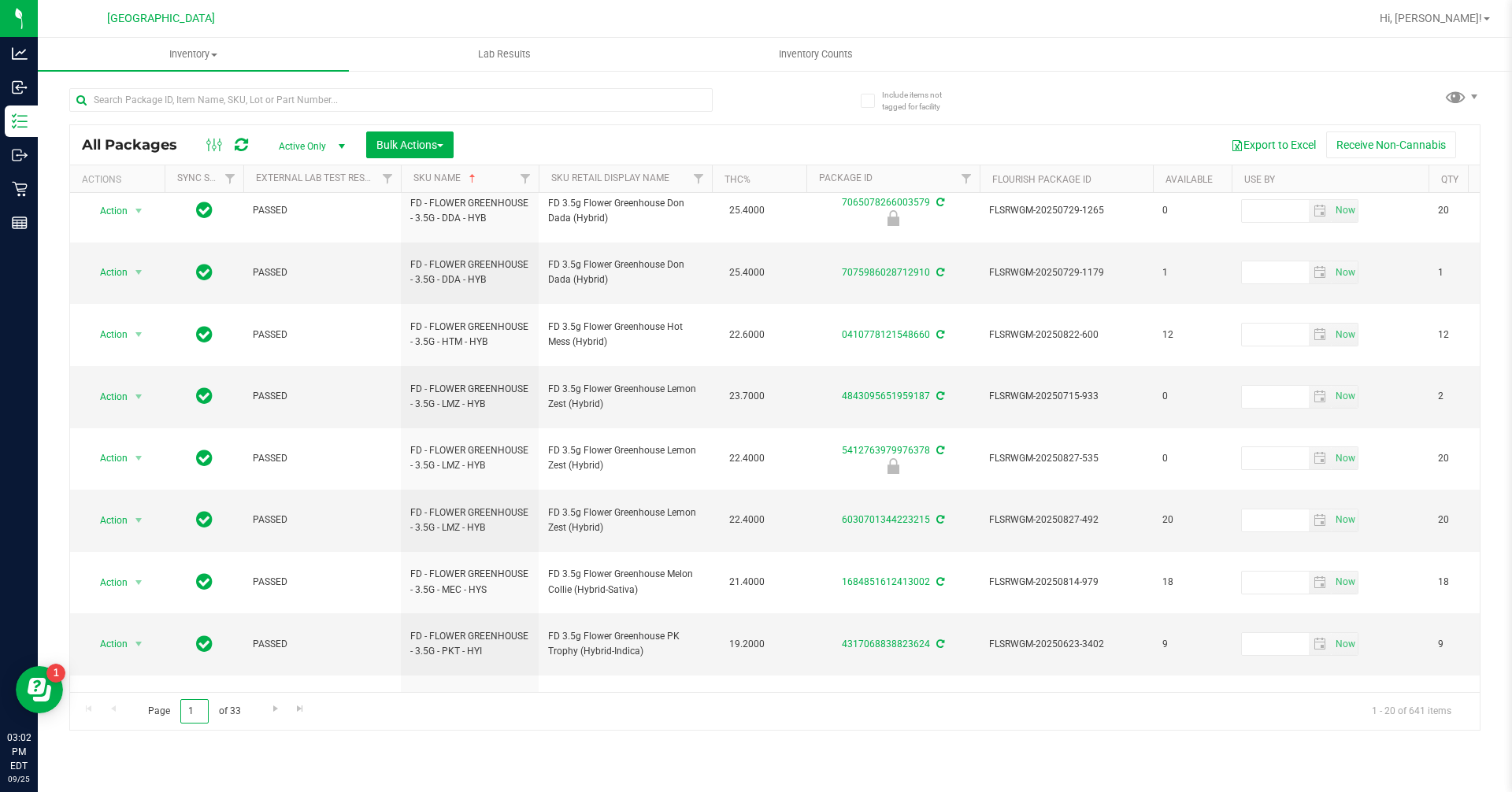
click at [203, 713] on input "1" at bounding box center [194, 710] width 28 height 24
type input "4"
click at [329, 708] on div "Page 4 of 33 1 - 20 of 641 items" at bounding box center [775, 710] width 1409 height 37
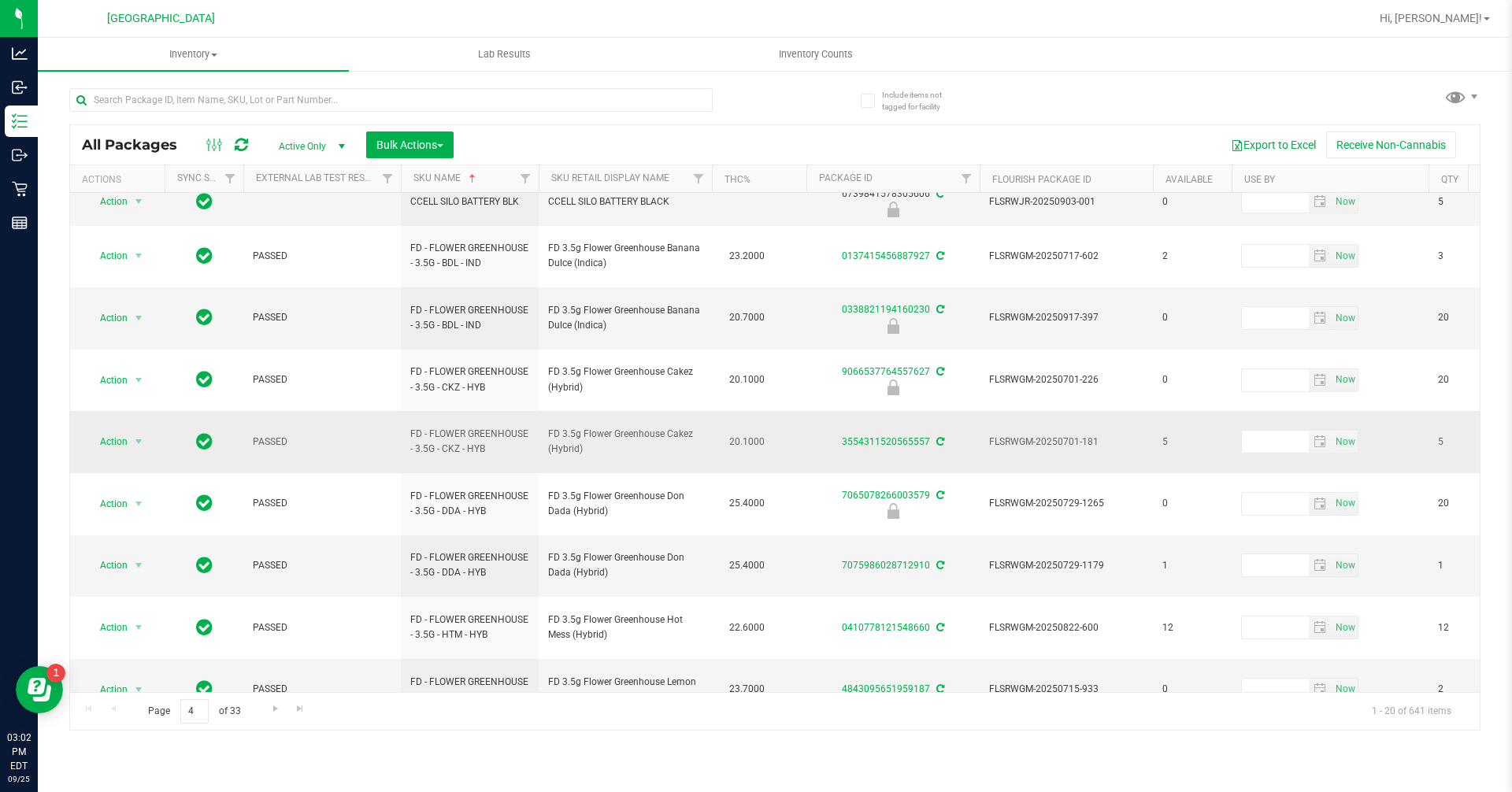
scroll to position [54, 0]
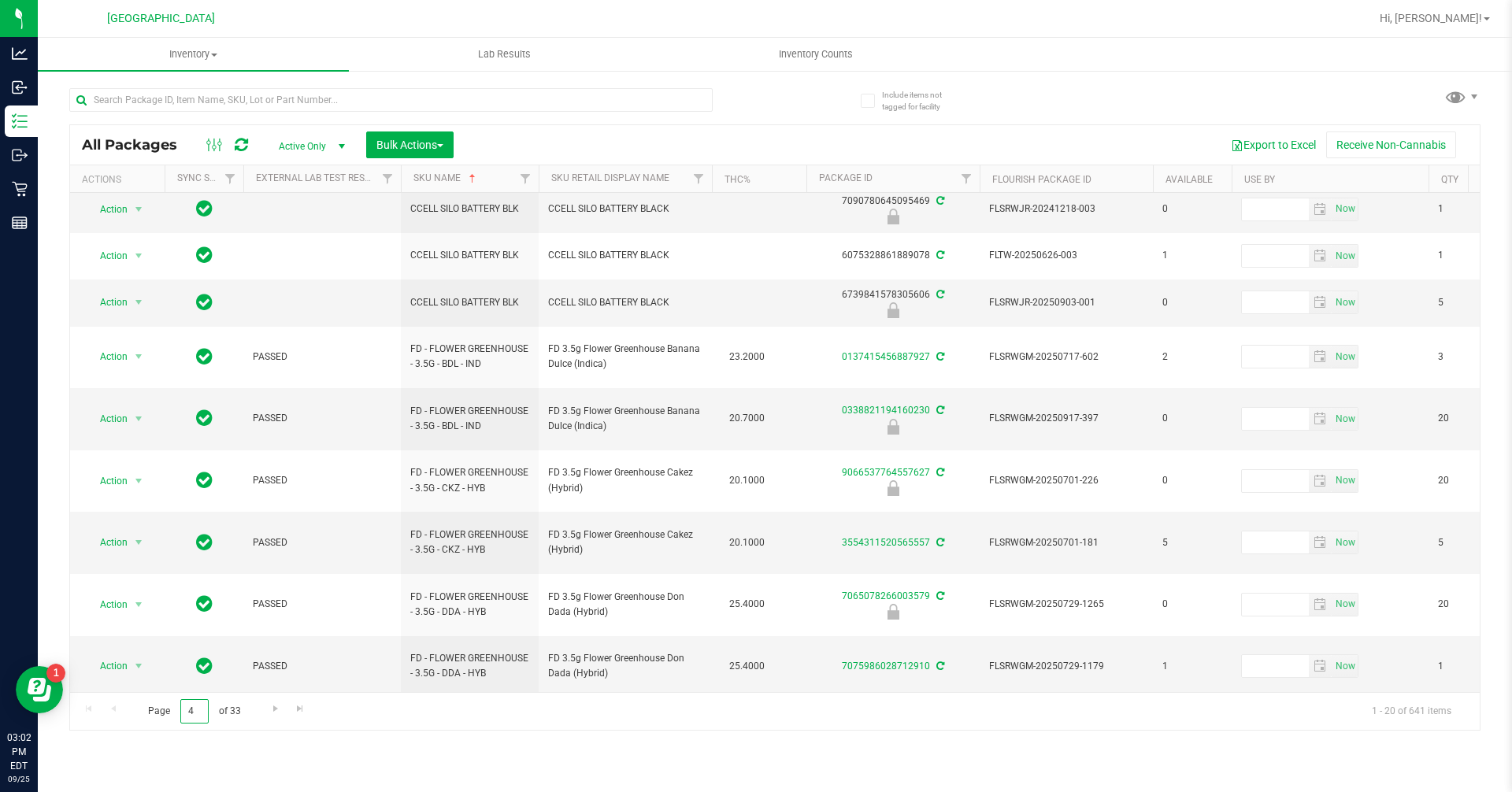
click at [205, 710] on input "4" at bounding box center [194, 710] width 28 height 24
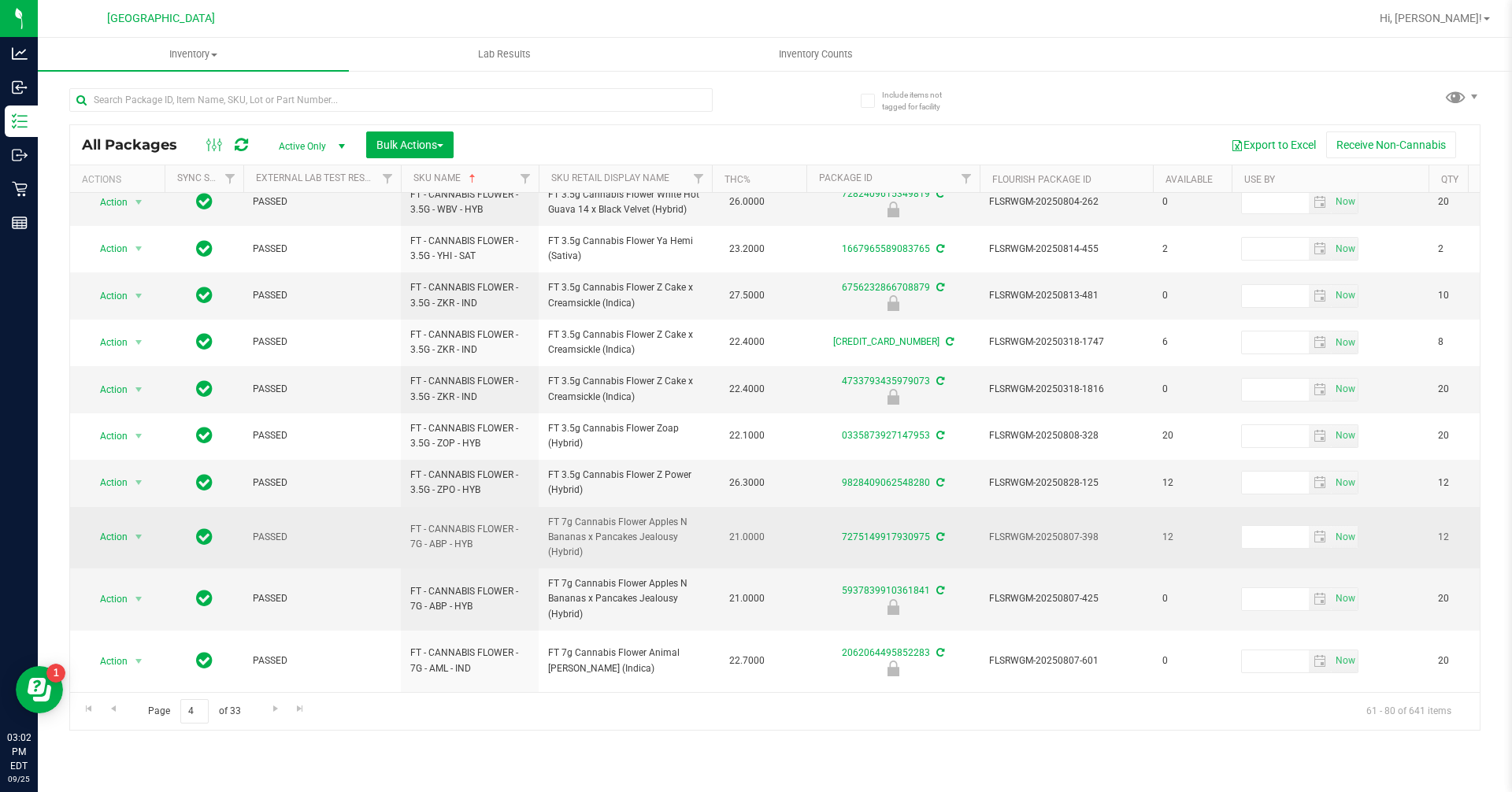
scroll to position [472, 0]
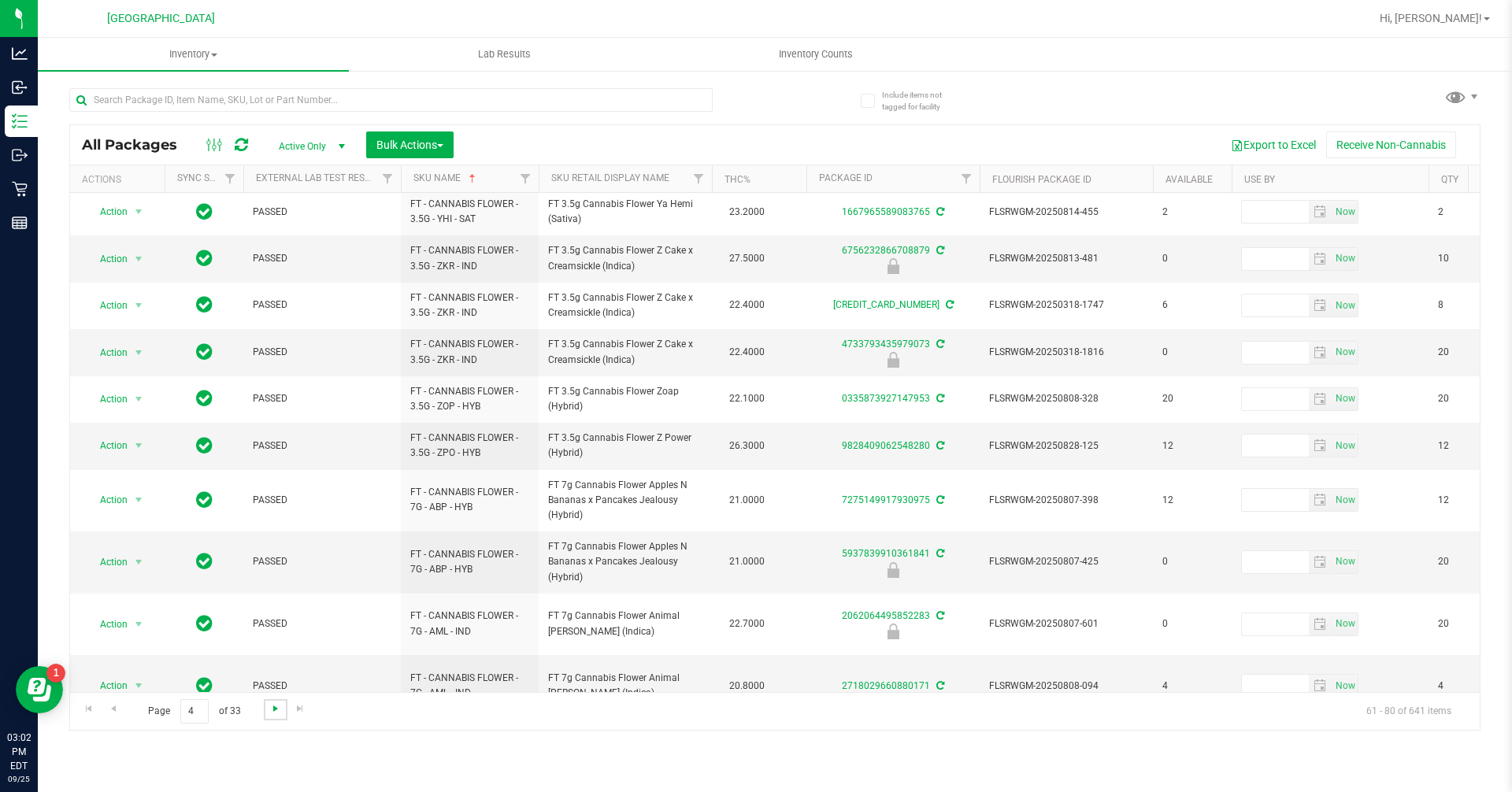
click at [276, 713] on span "Go to the next page" at bounding box center [275, 708] width 12 height 12
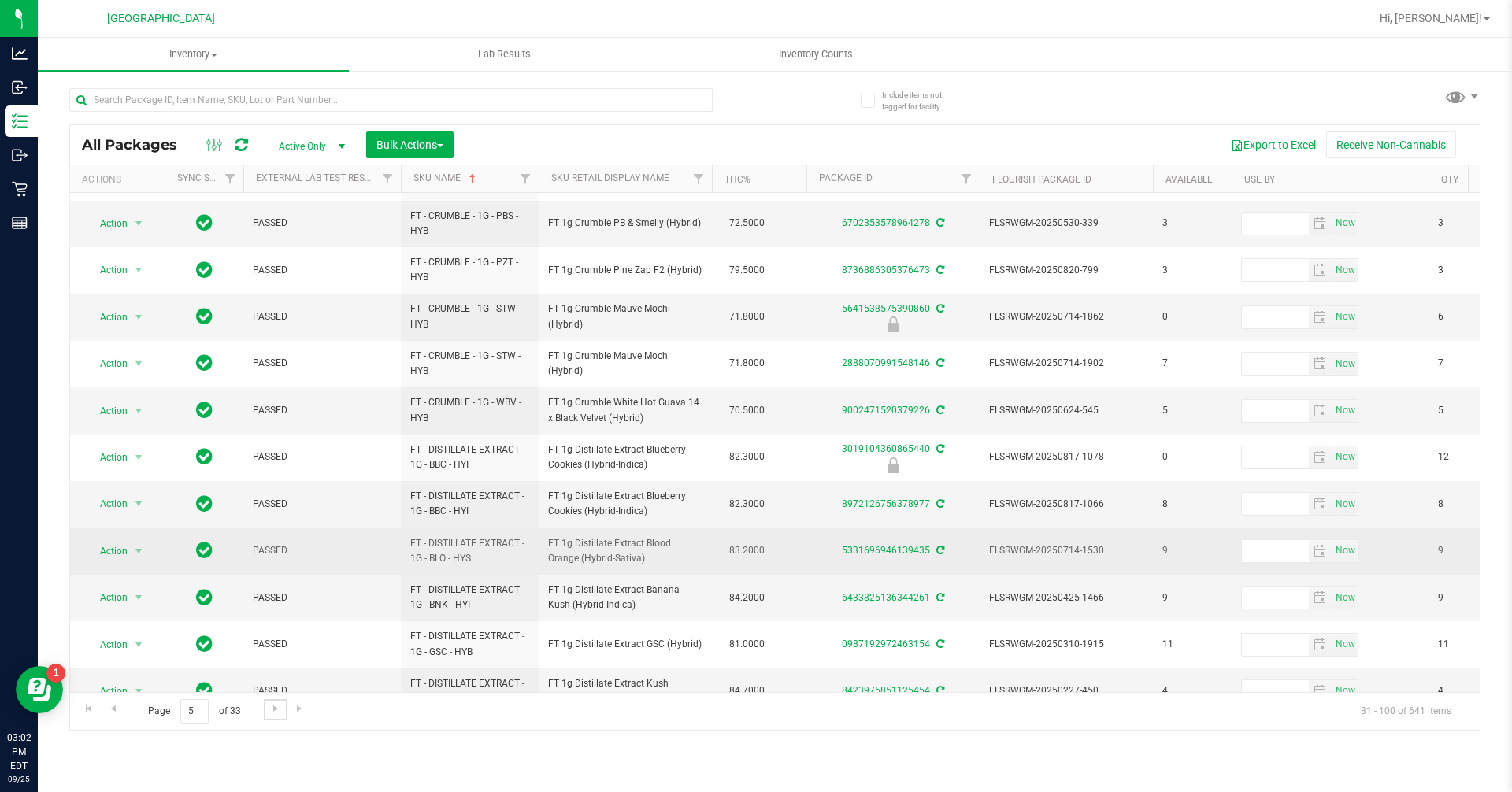
scroll to position [447, 0]
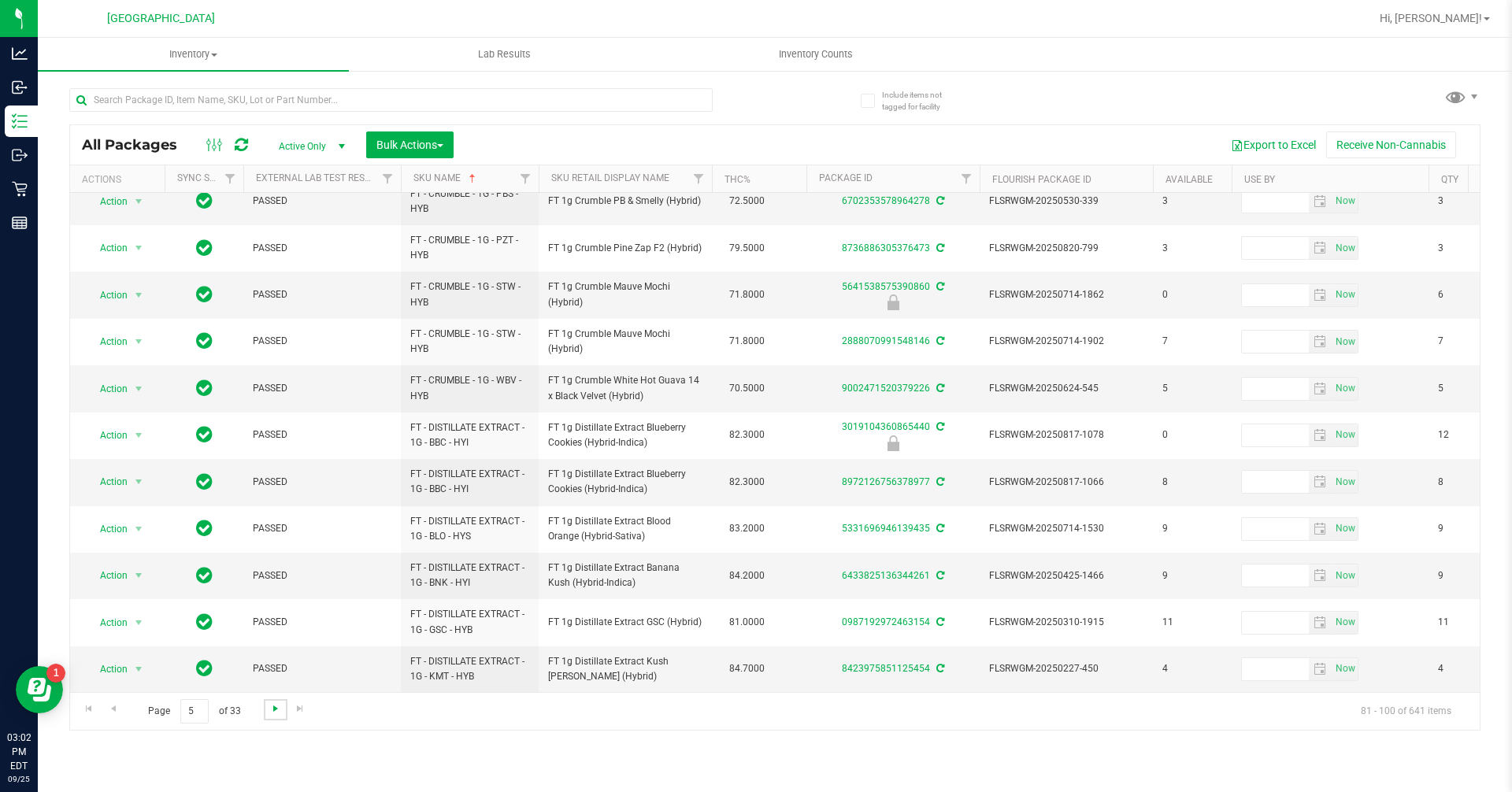
click at [277, 711] on span "Go to the next page" at bounding box center [275, 708] width 12 height 12
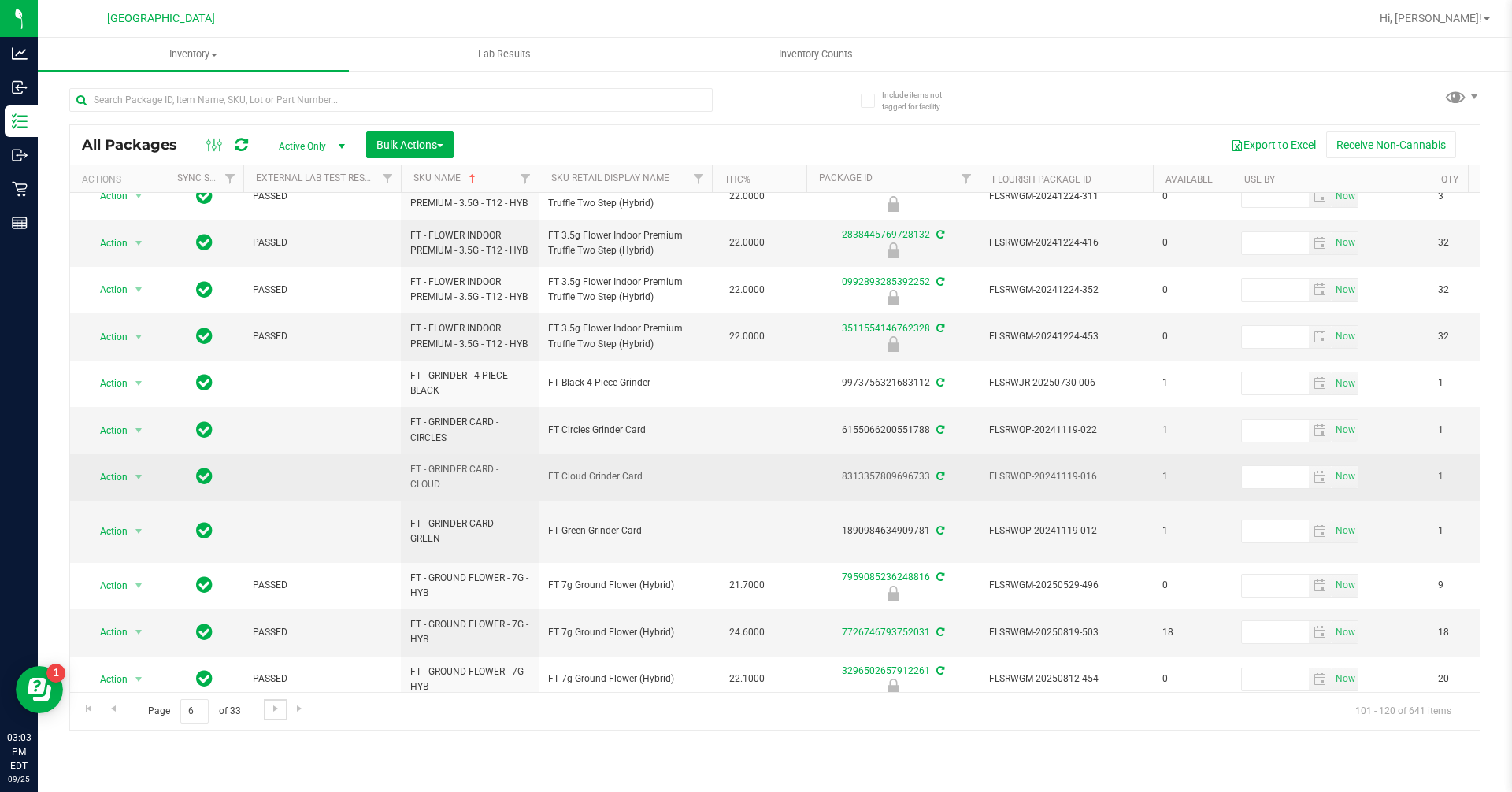
scroll to position [462, 0]
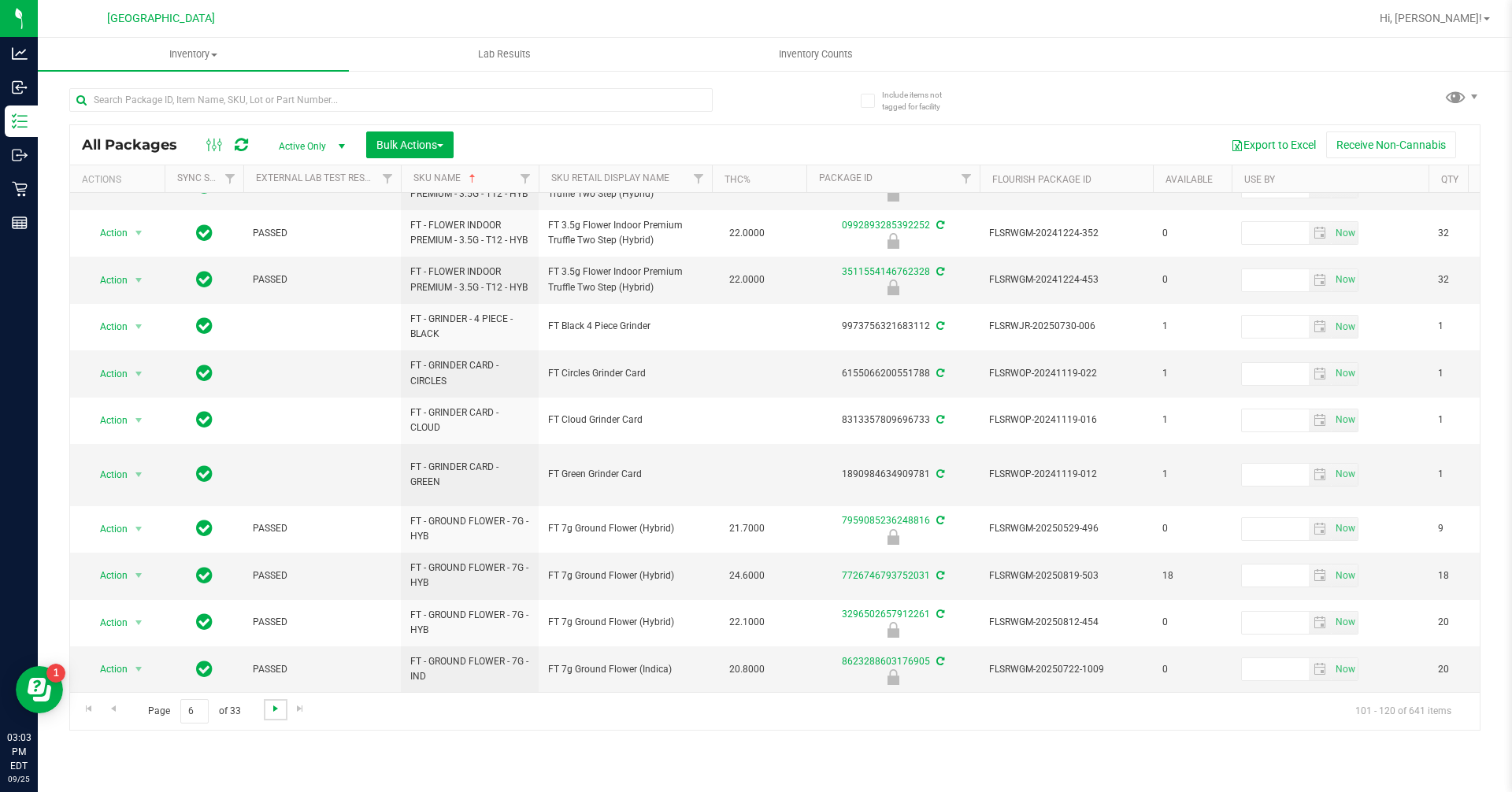
click at [277, 714] on span "Go to the next page" at bounding box center [275, 708] width 12 height 12
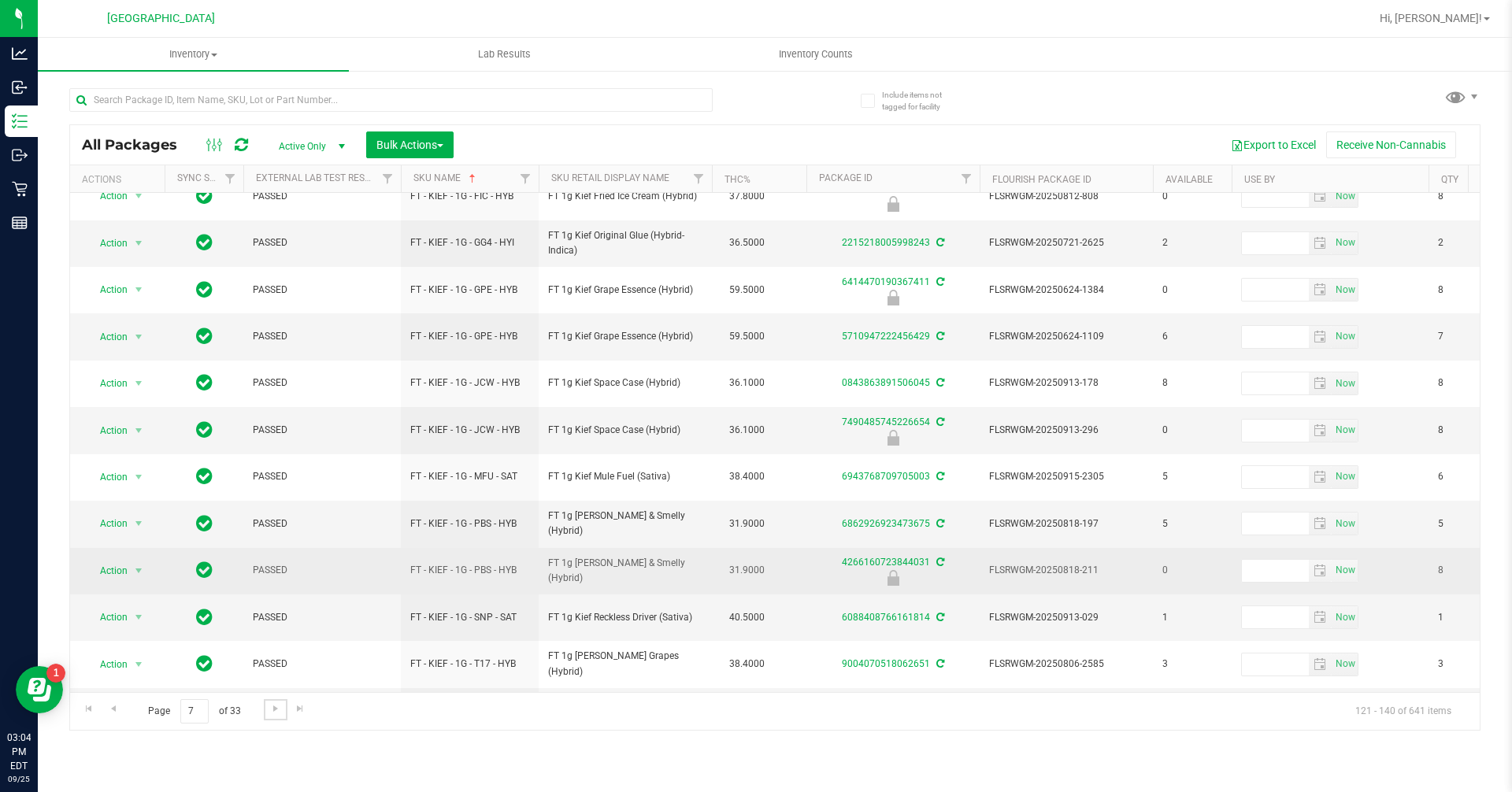
scroll to position [447, 0]
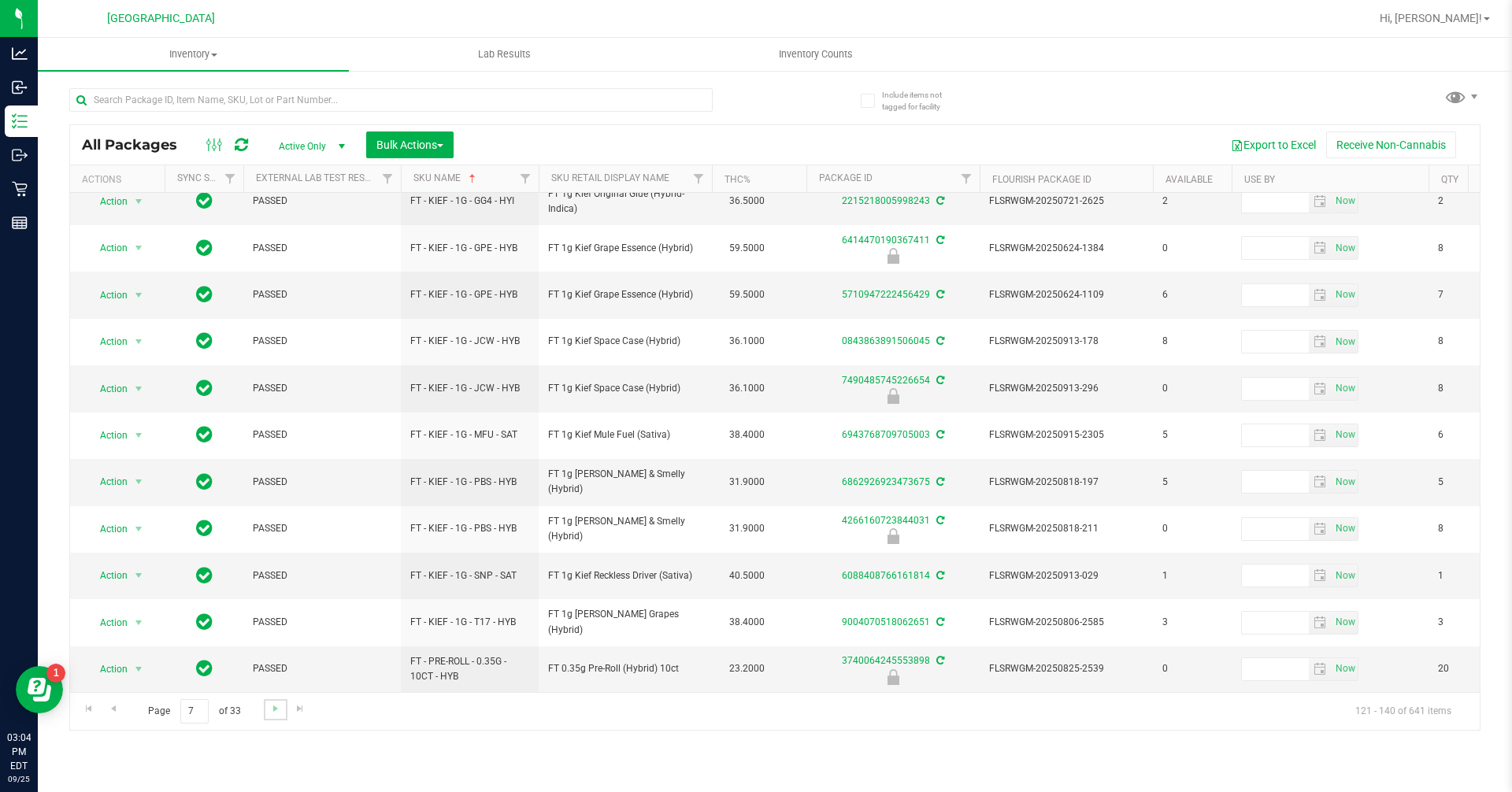
click at [272, 700] on link "Go to the next page" at bounding box center [275, 709] width 23 height 21
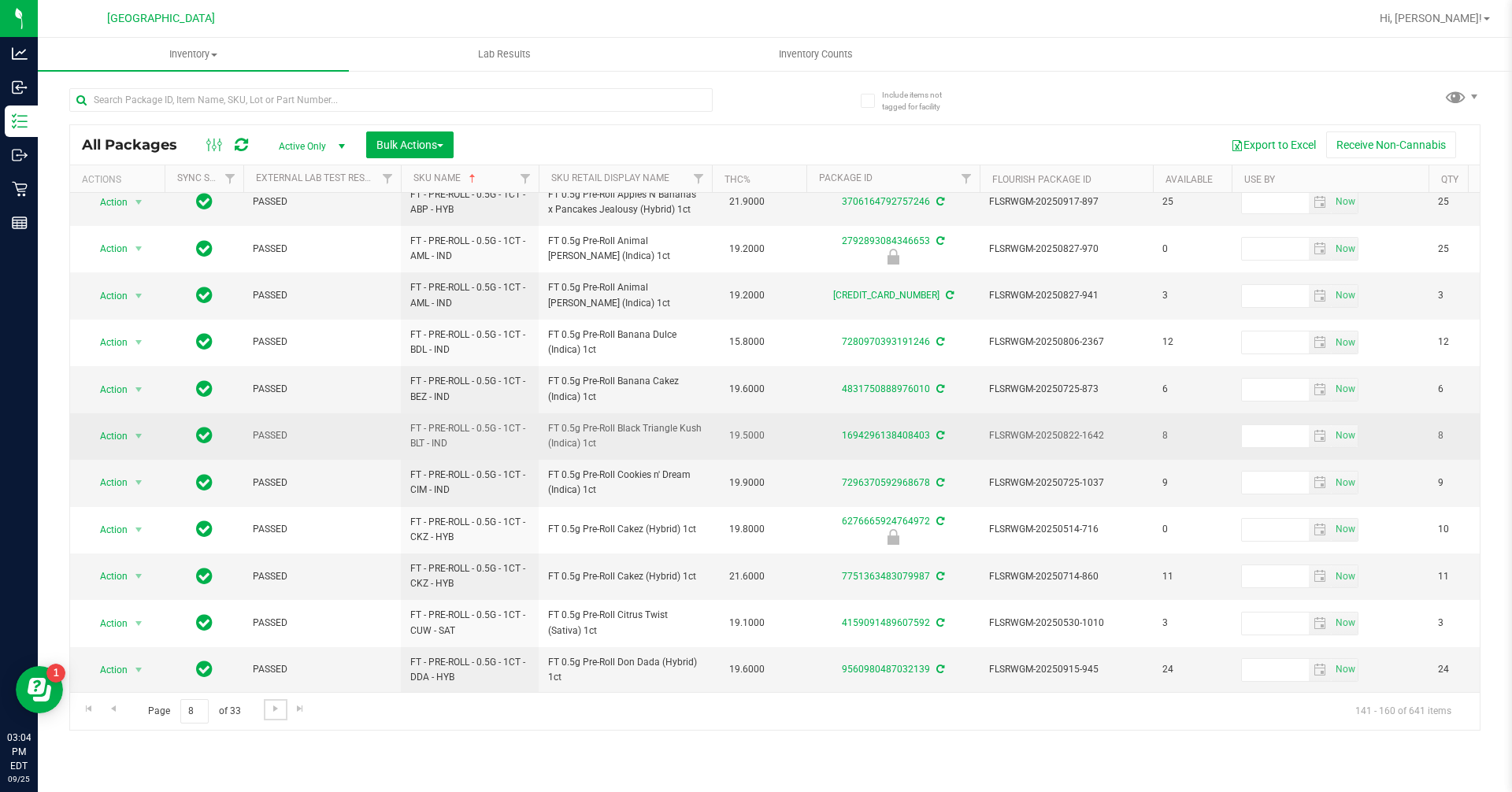
scroll to position [447, 0]
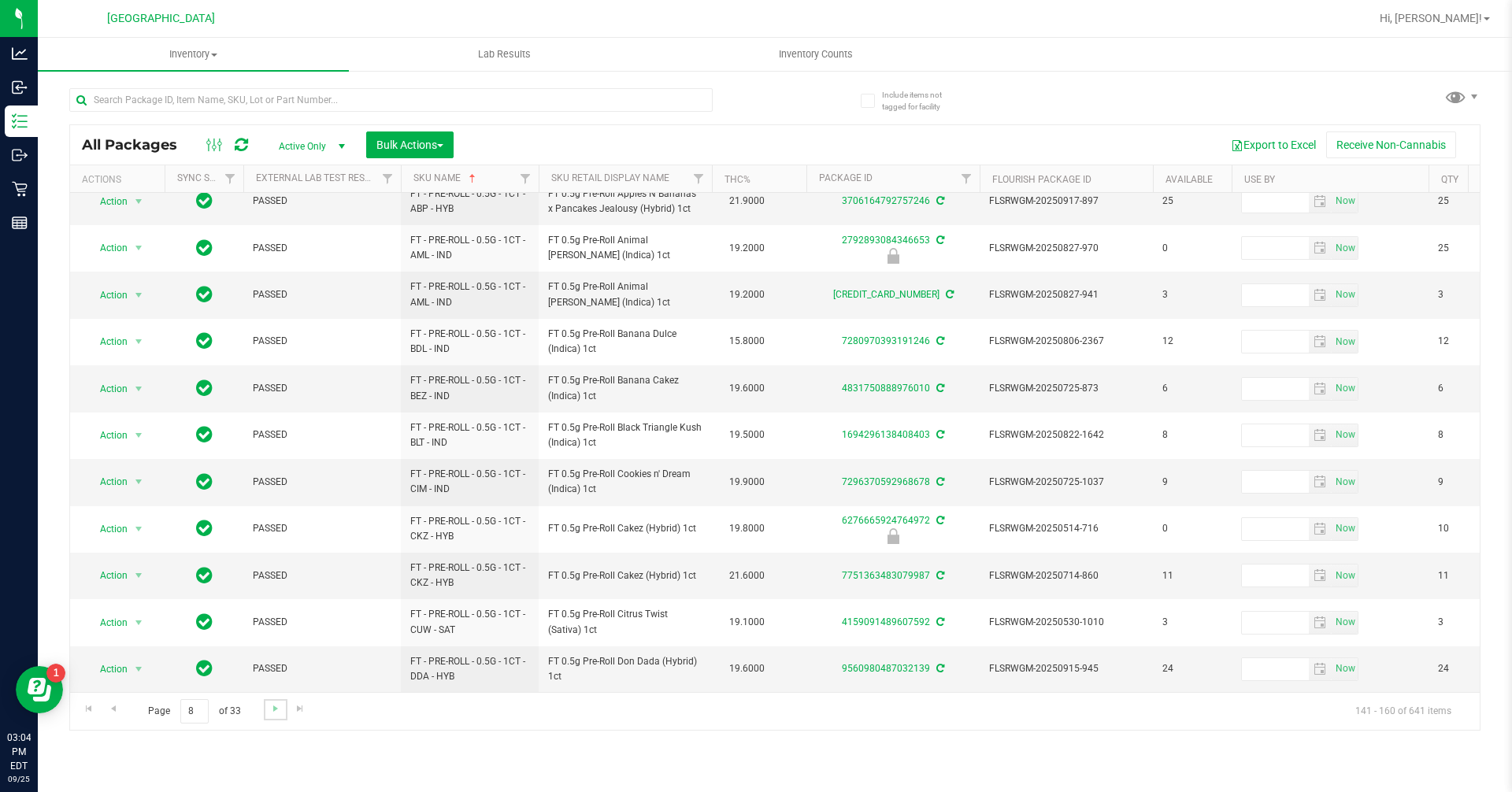
click at [266, 707] on link "Go to the next page" at bounding box center [275, 709] width 23 height 21
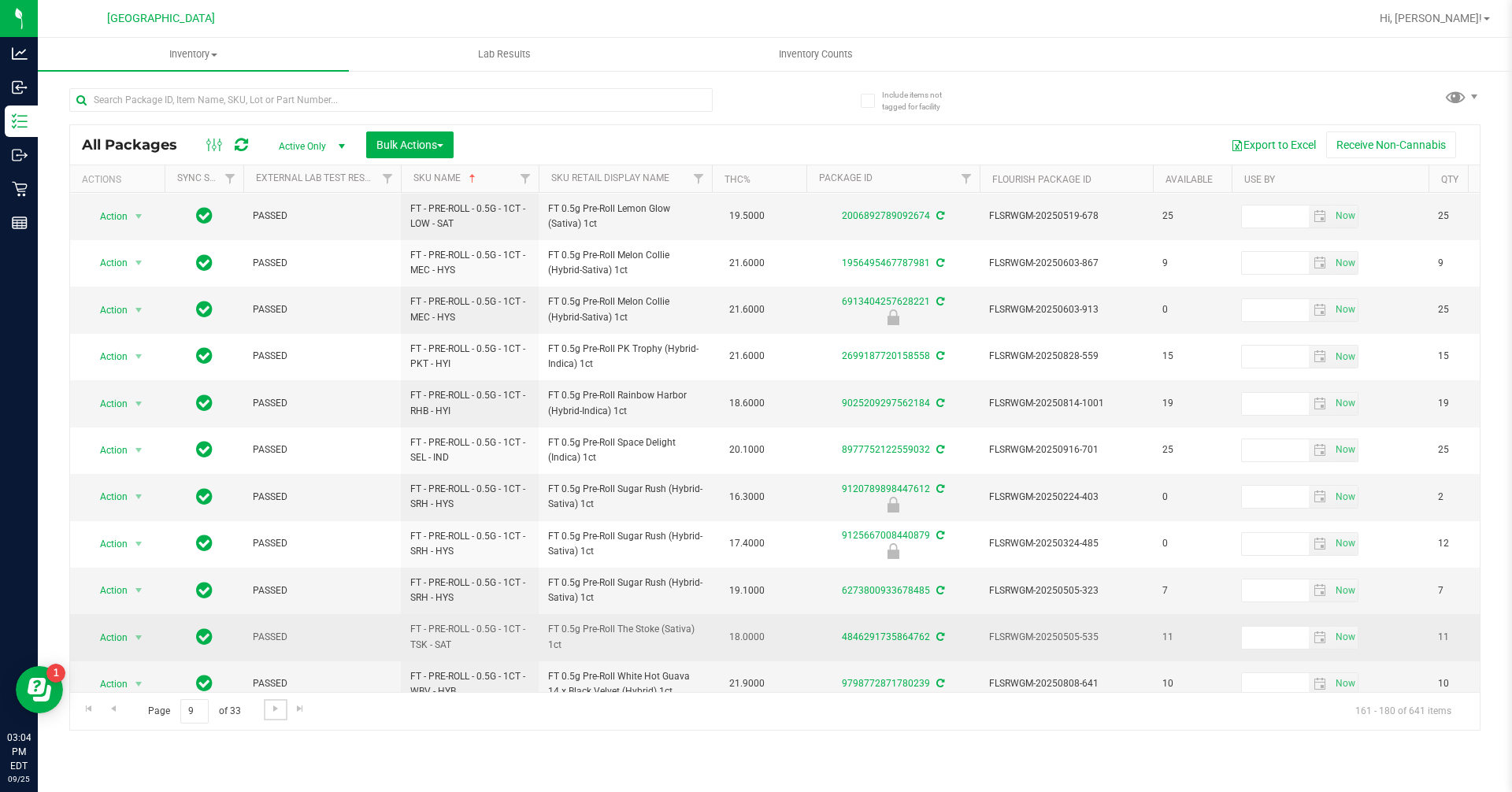
scroll to position [447, 0]
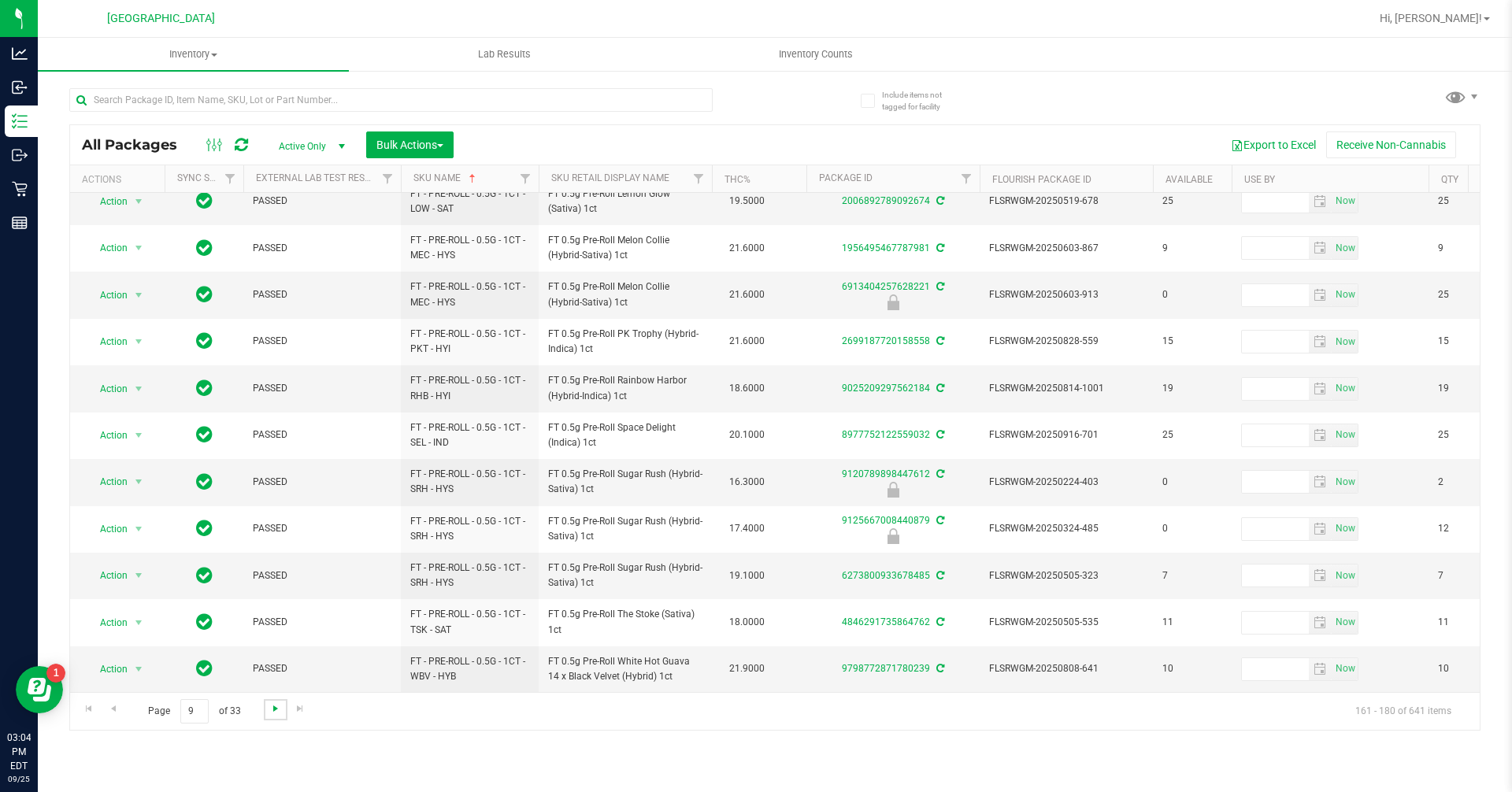
click at [276, 708] on span "Go to the next page" at bounding box center [275, 708] width 12 height 12
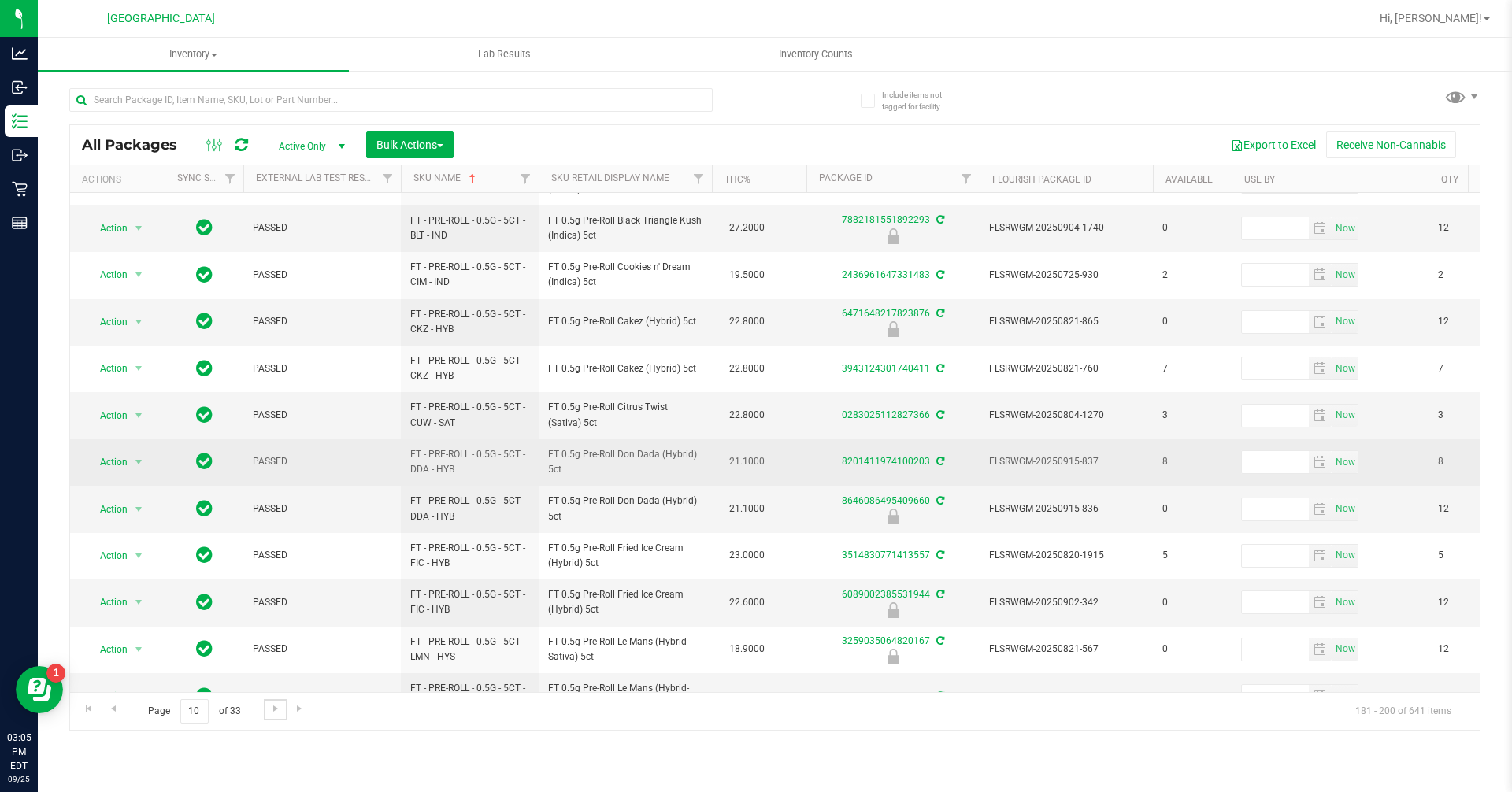
scroll to position [394, 0]
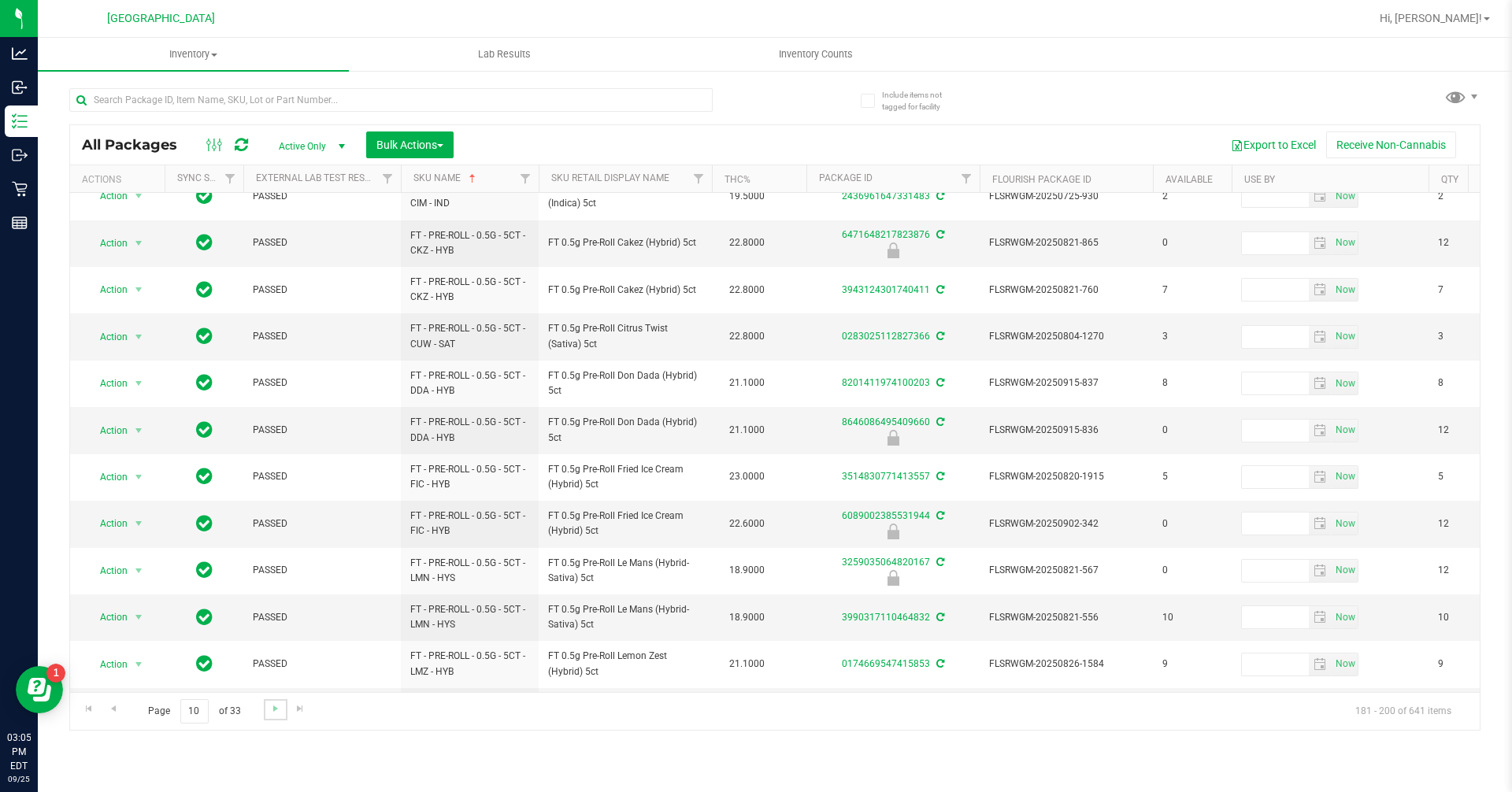
click at [263, 714] on link "Go to the next page" at bounding box center [275, 709] width 23 height 21
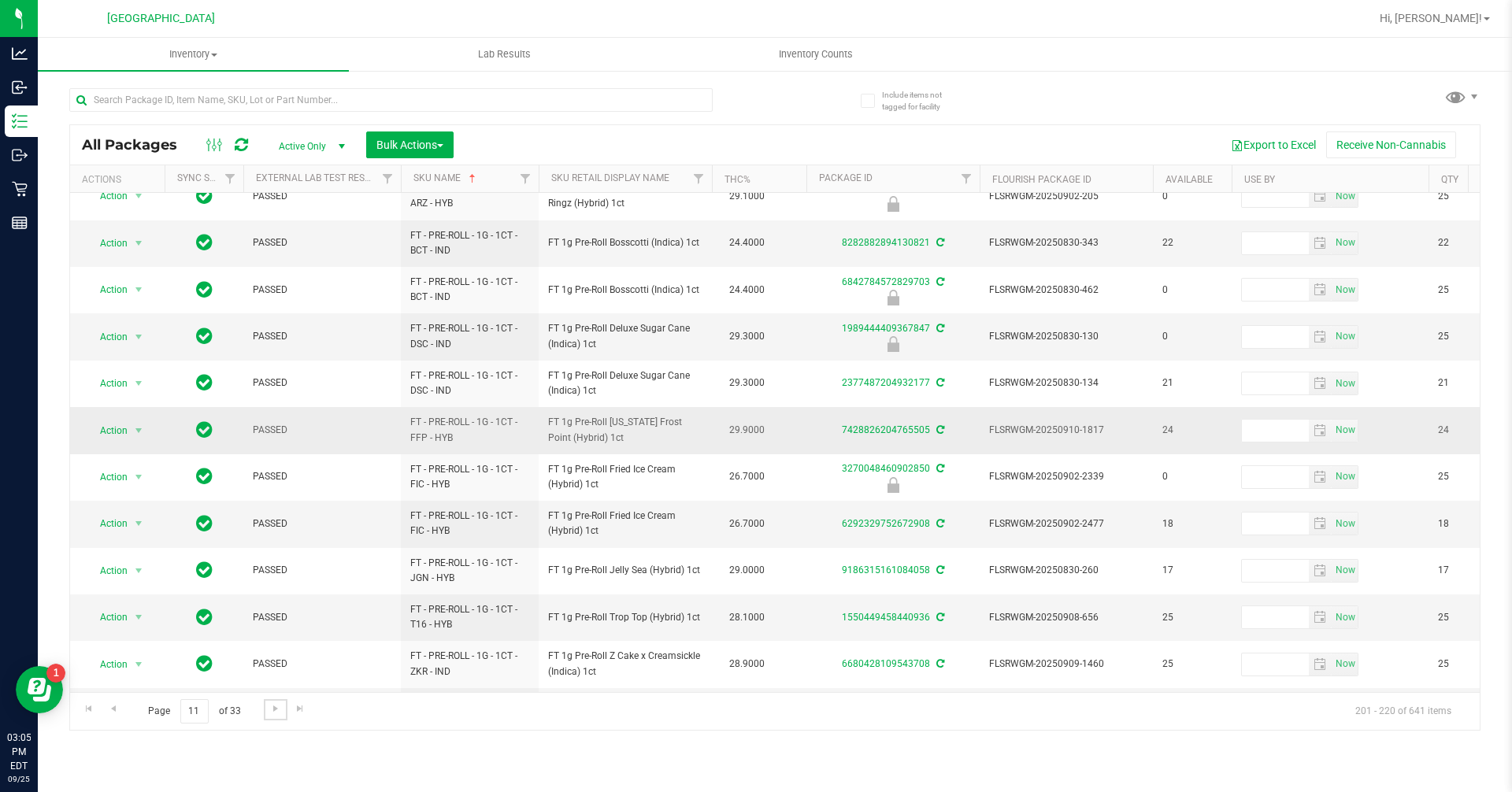
scroll to position [447, 0]
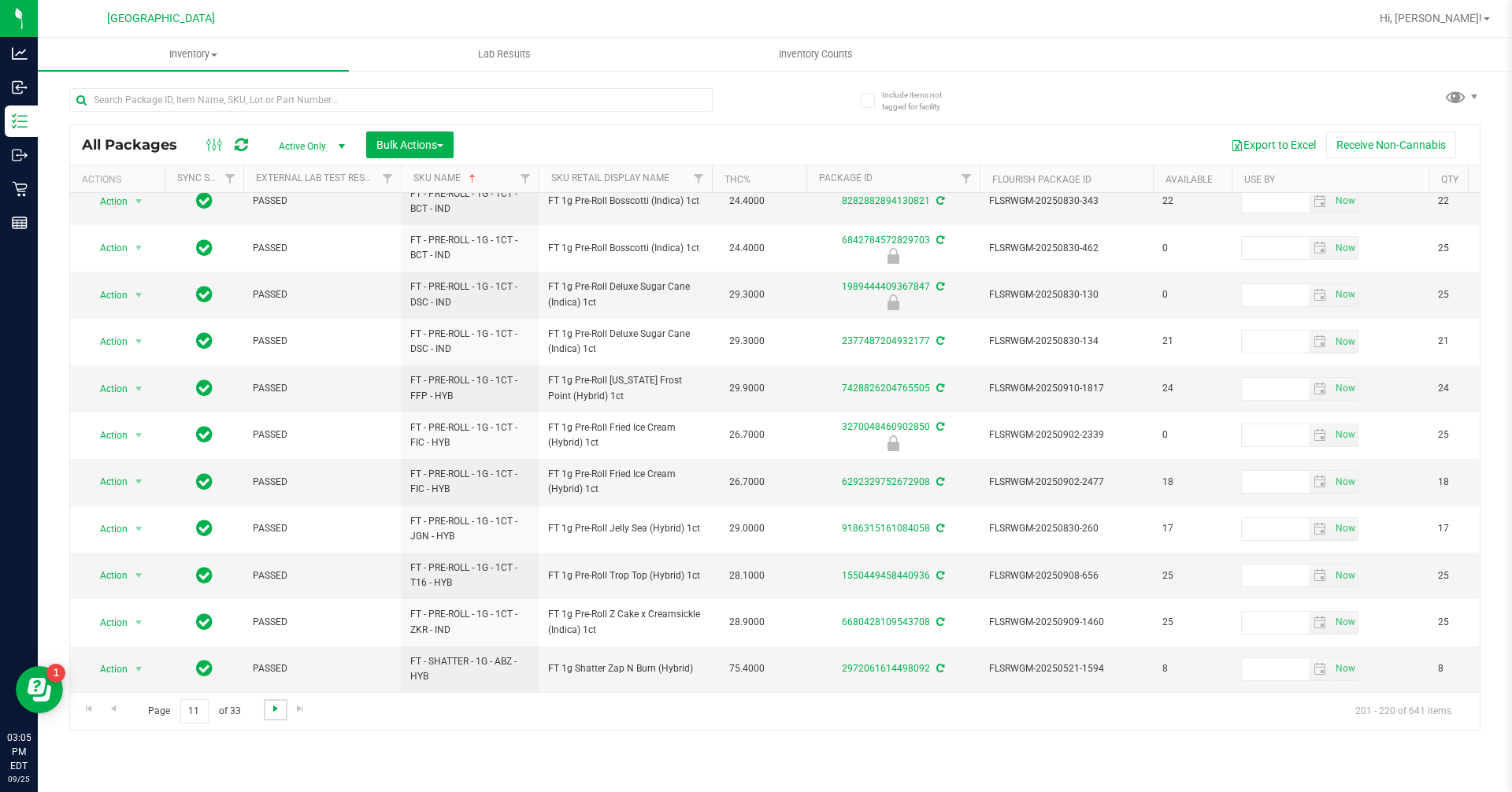
click at [273, 715] on span "Go to the next page" at bounding box center [275, 708] width 12 height 12
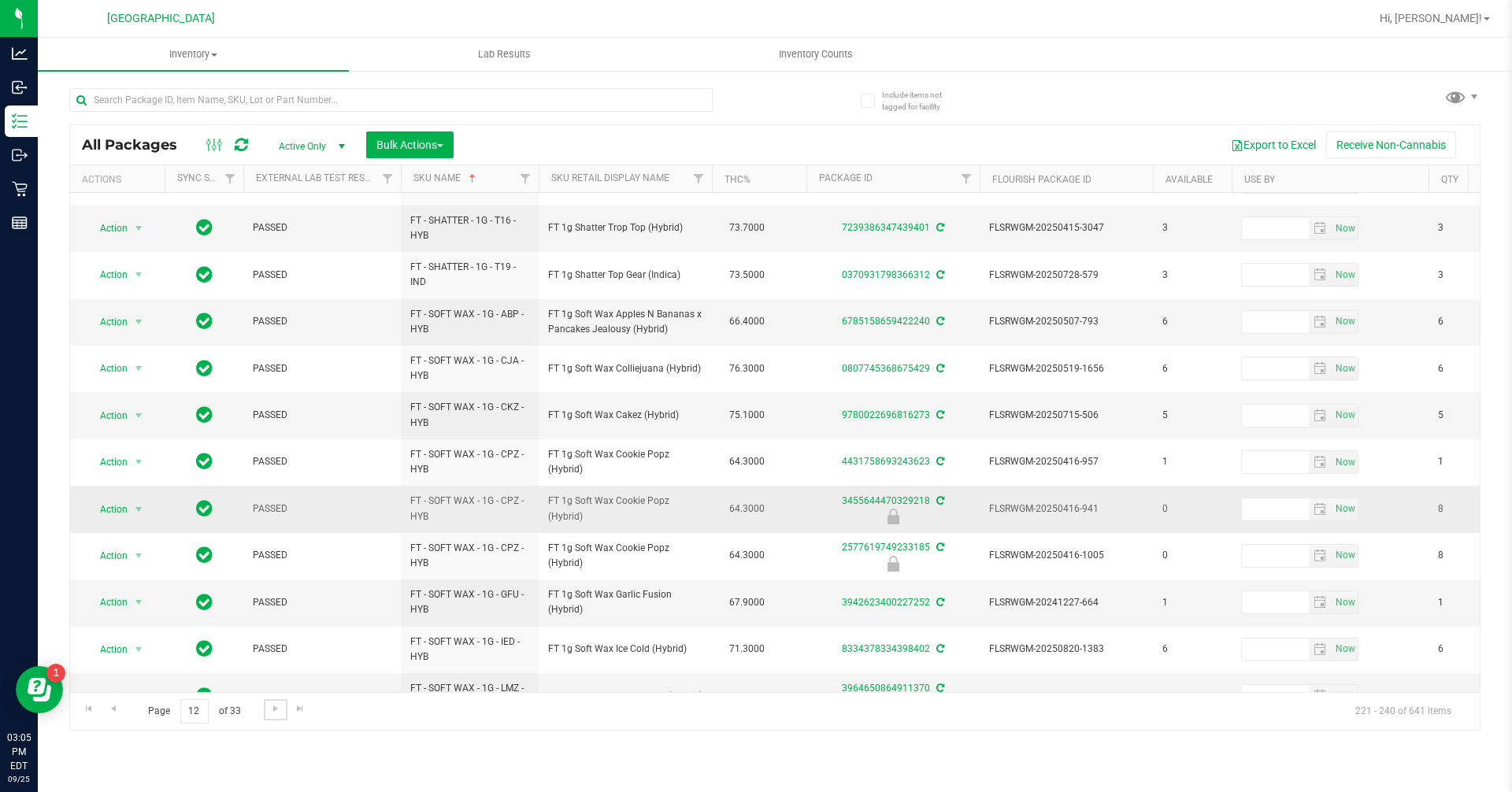
scroll to position [447, 0]
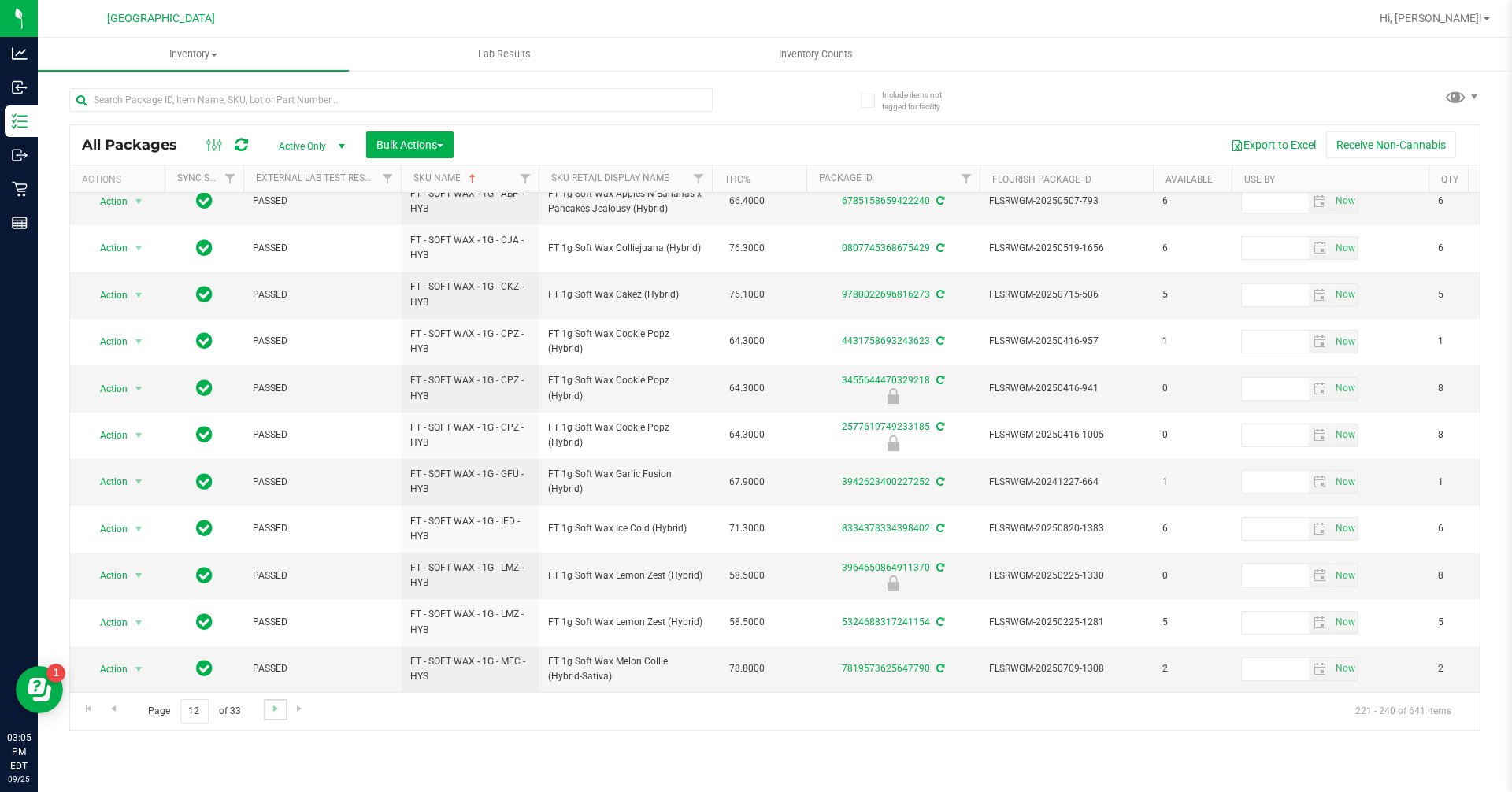
click at [285, 707] on link "Go to the next page" at bounding box center [275, 709] width 23 height 21
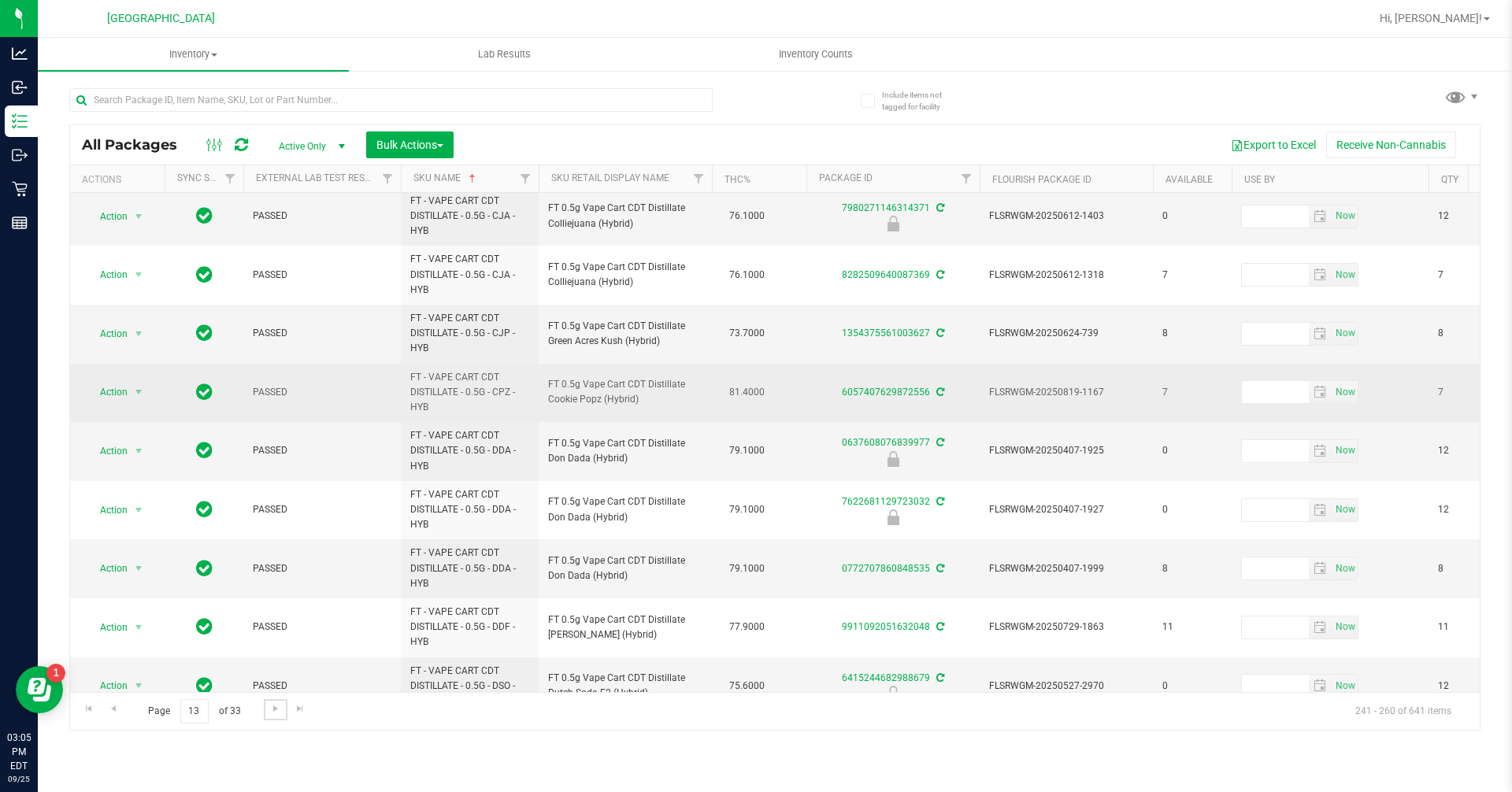
scroll to position [627, 0]
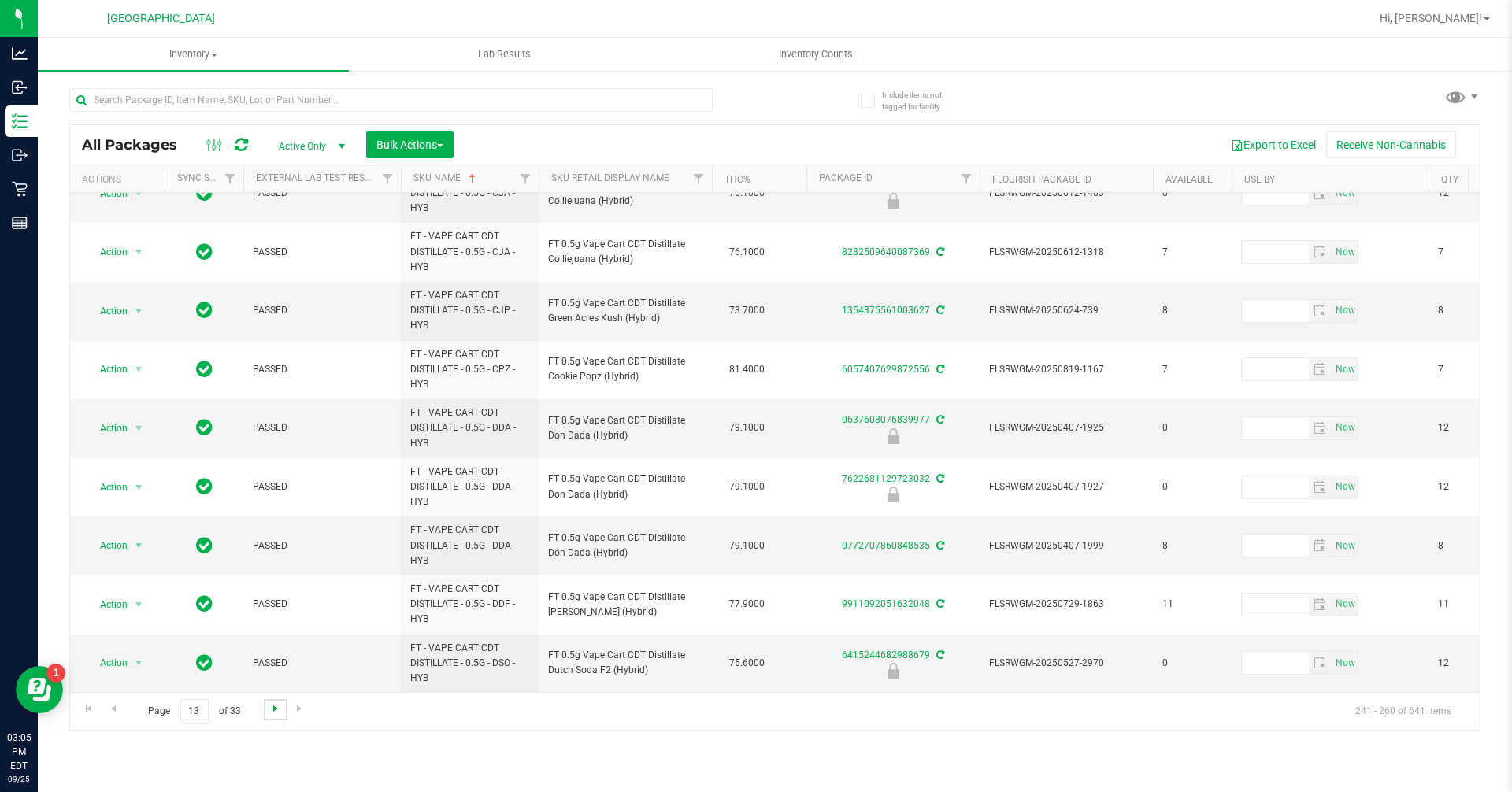
click at [281, 713] on span "Go to the next page" at bounding box center [275, 708] width 12 height 12
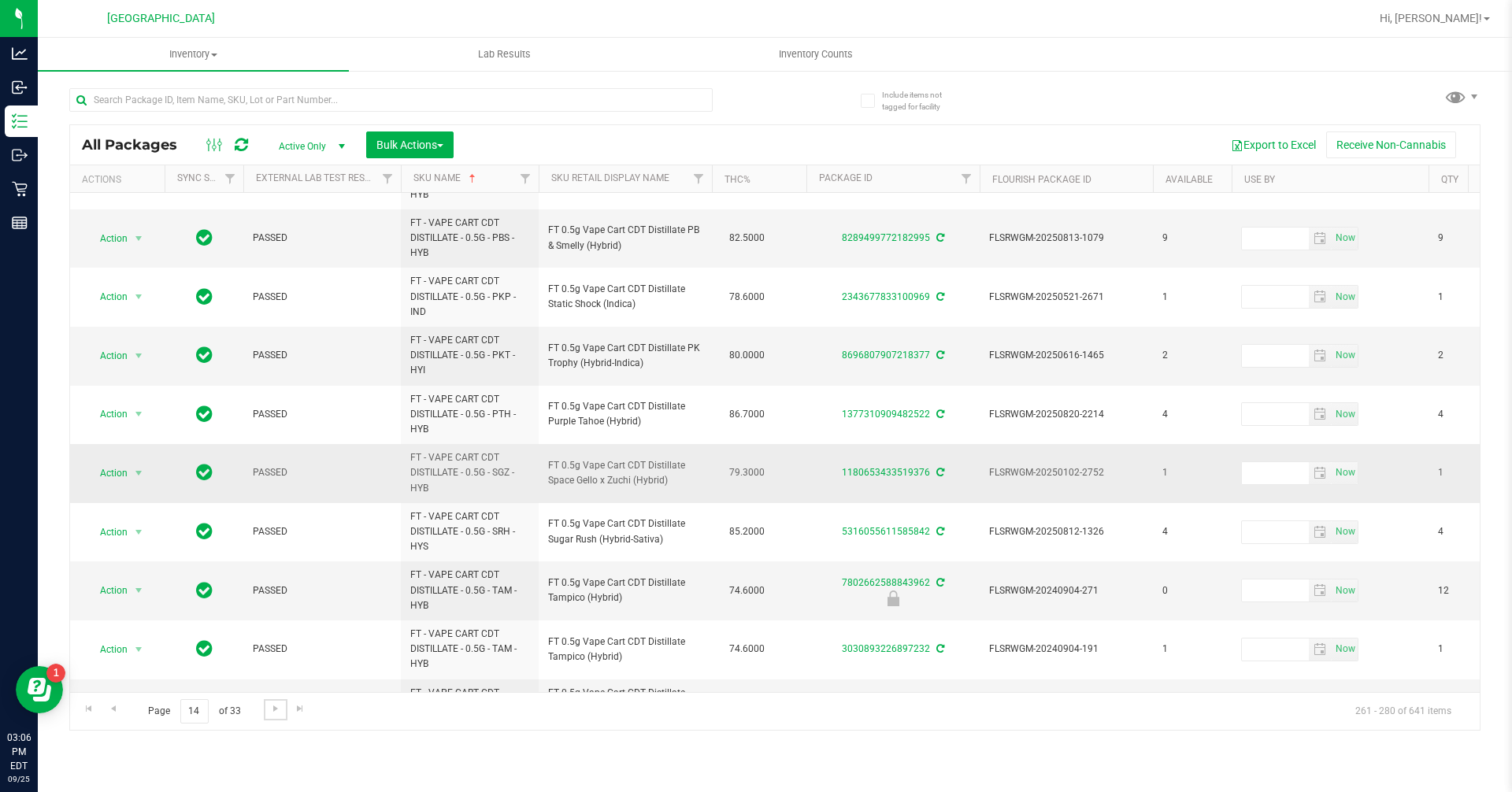
scroll to position [686, 0]
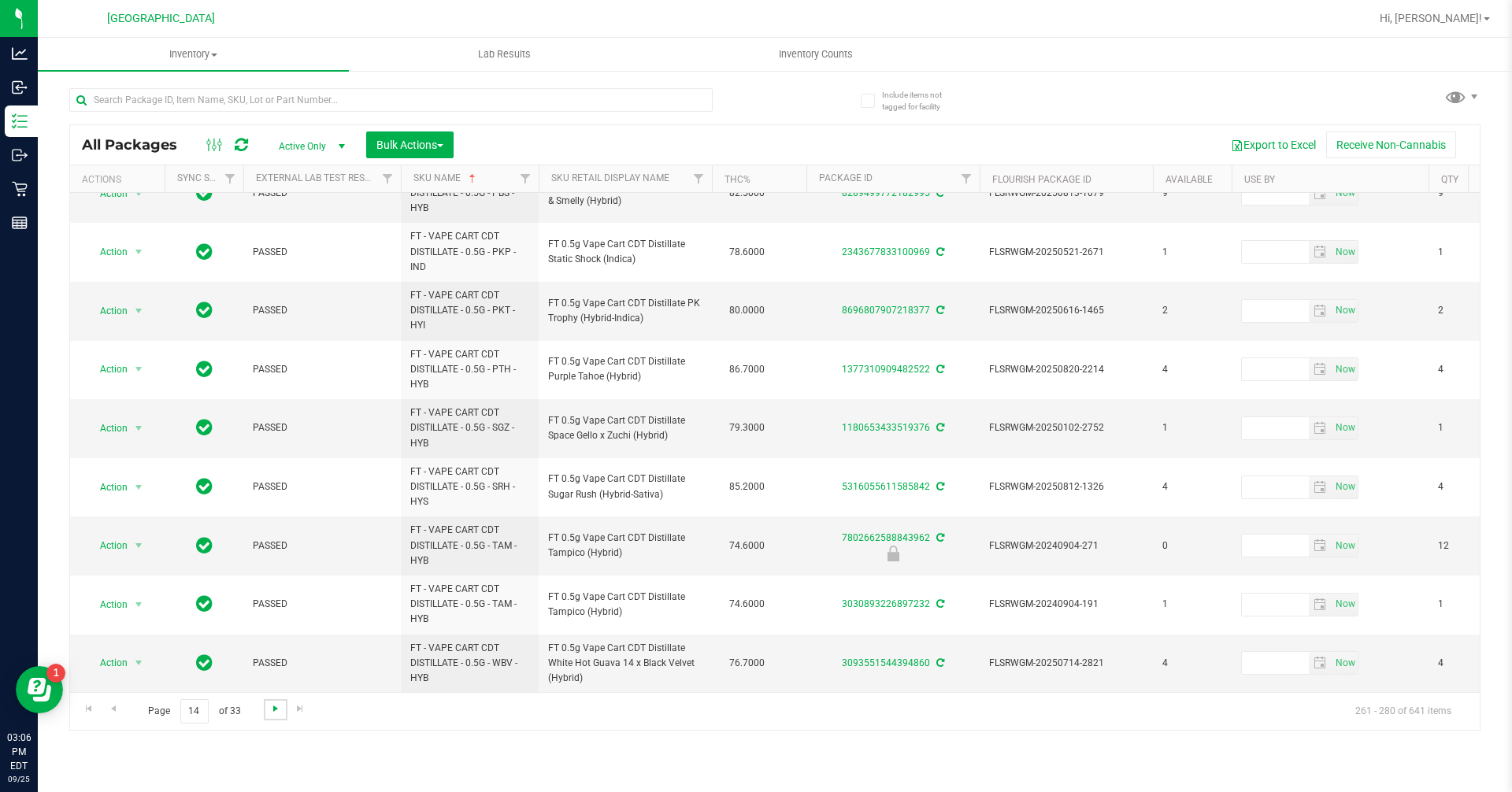
click at [272, 707] on span "Go to the next page" at bounding box center [275, 708] width 12 height 12
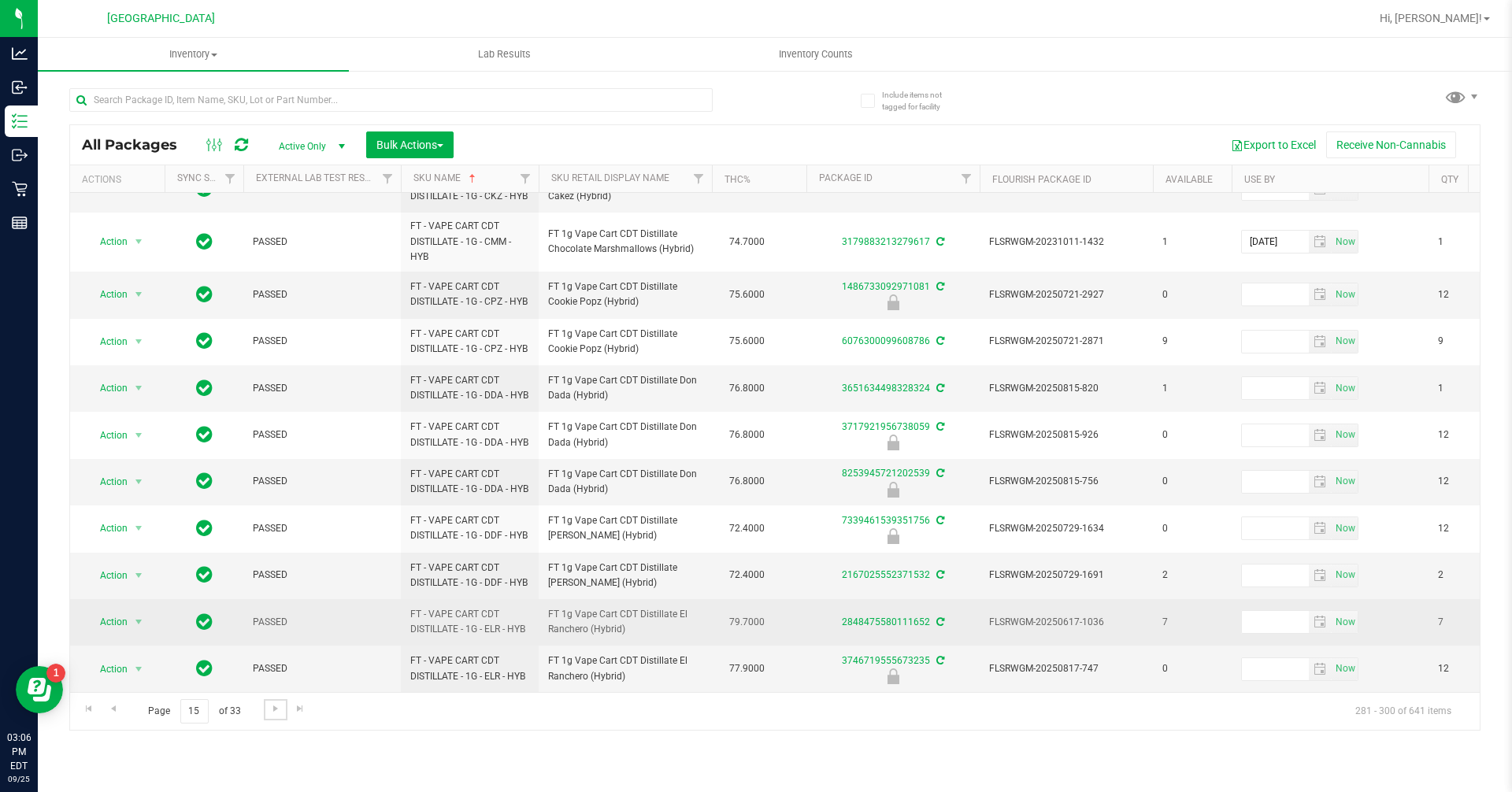
scroll to position [555, 0]
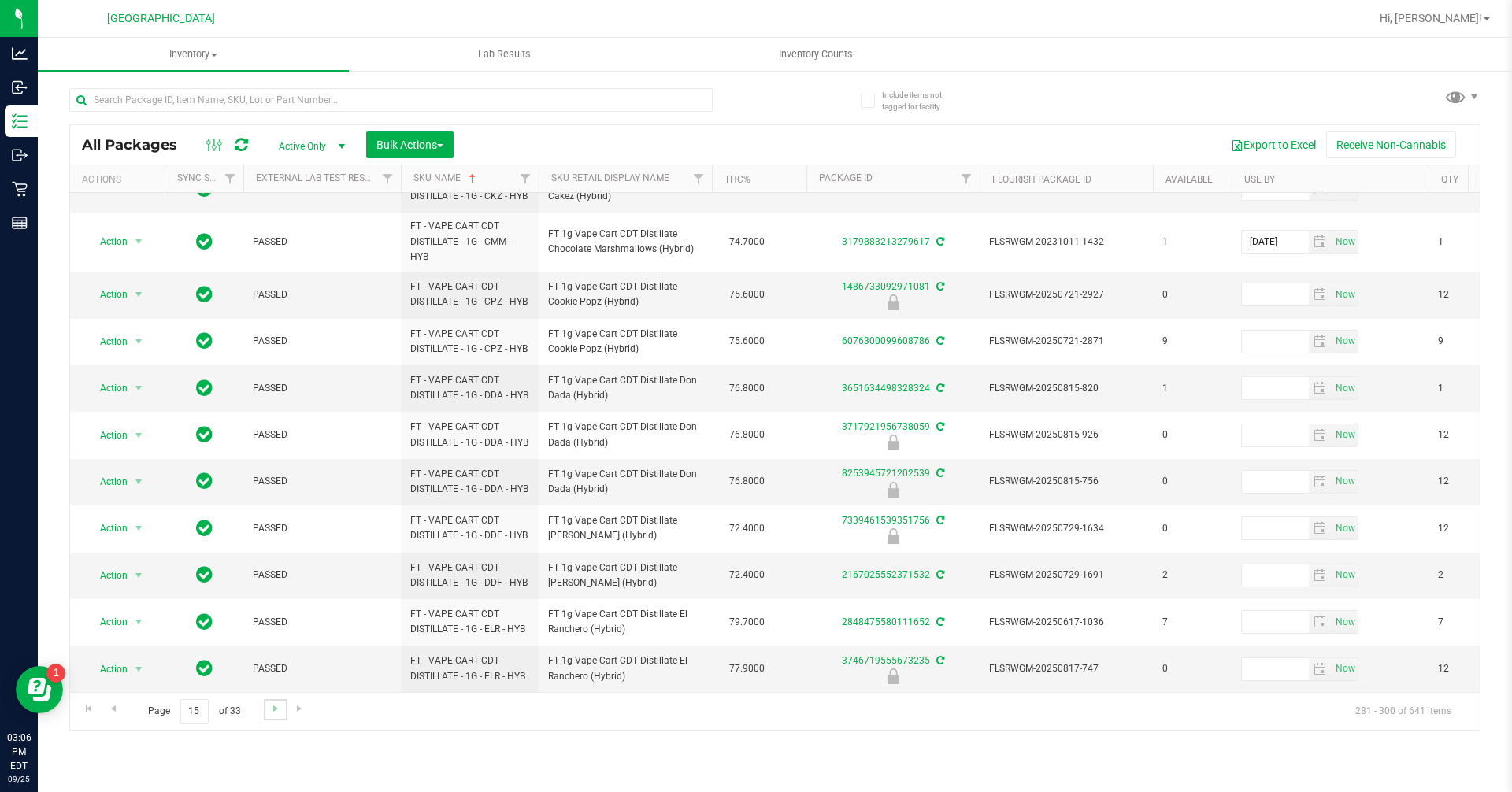
click at [283, 714] on link "Go to the next page" at bounding box center [275, 709] width 23 height 21
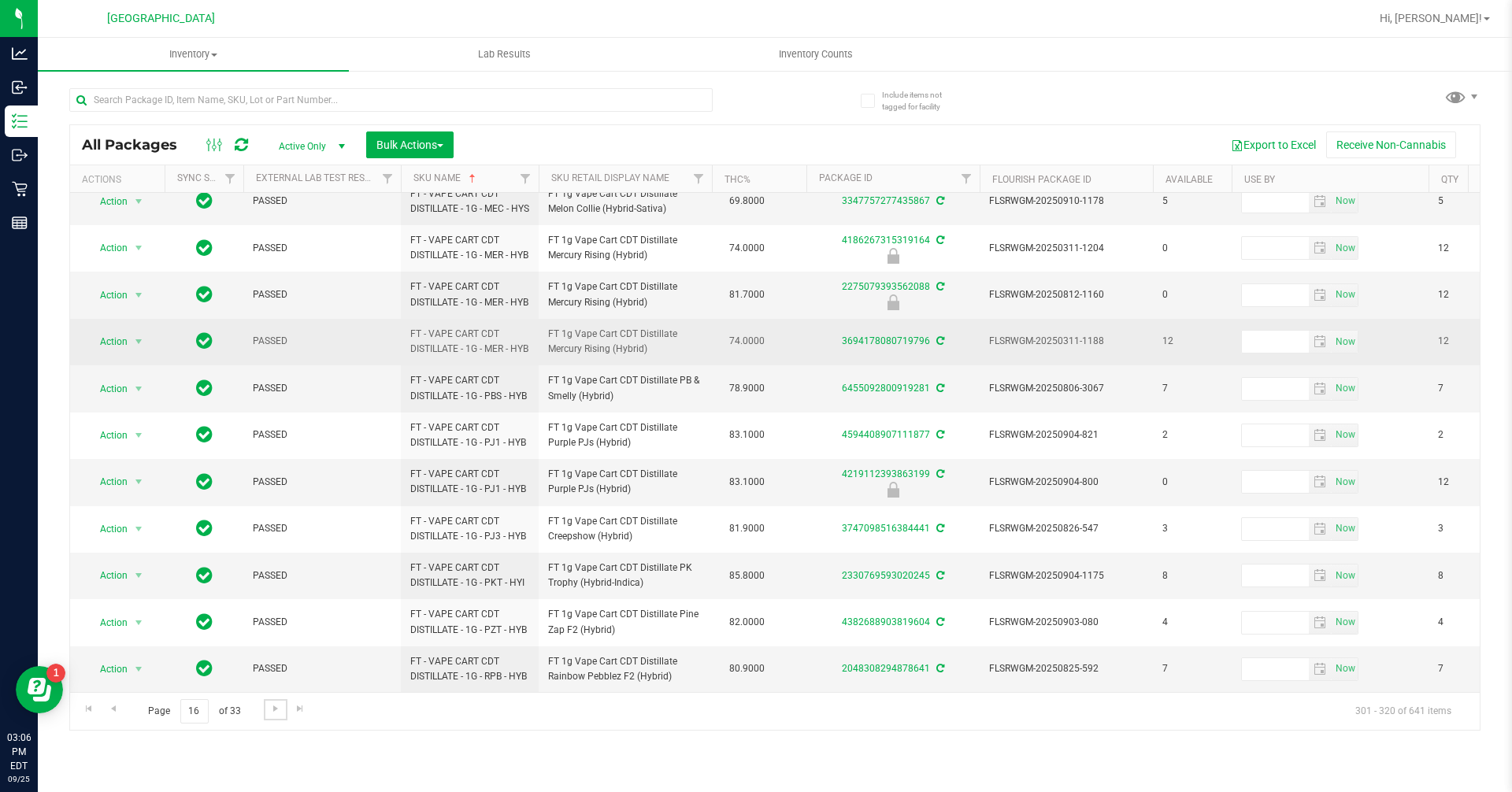
scroll to position [472, 0]
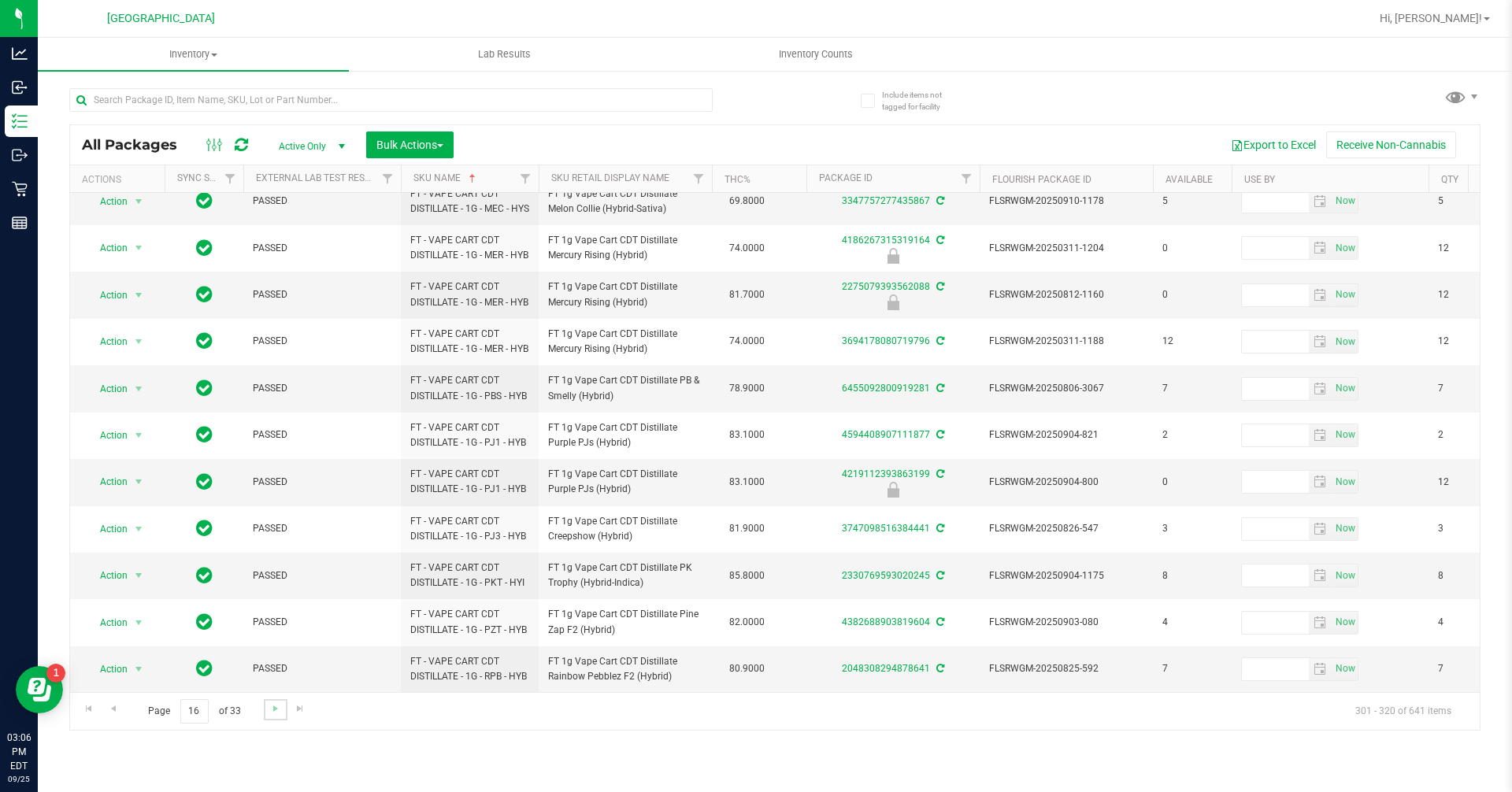
click at [277, 716] on link "Go to the next page" at bounding box center [275, 709] width 23 height 21
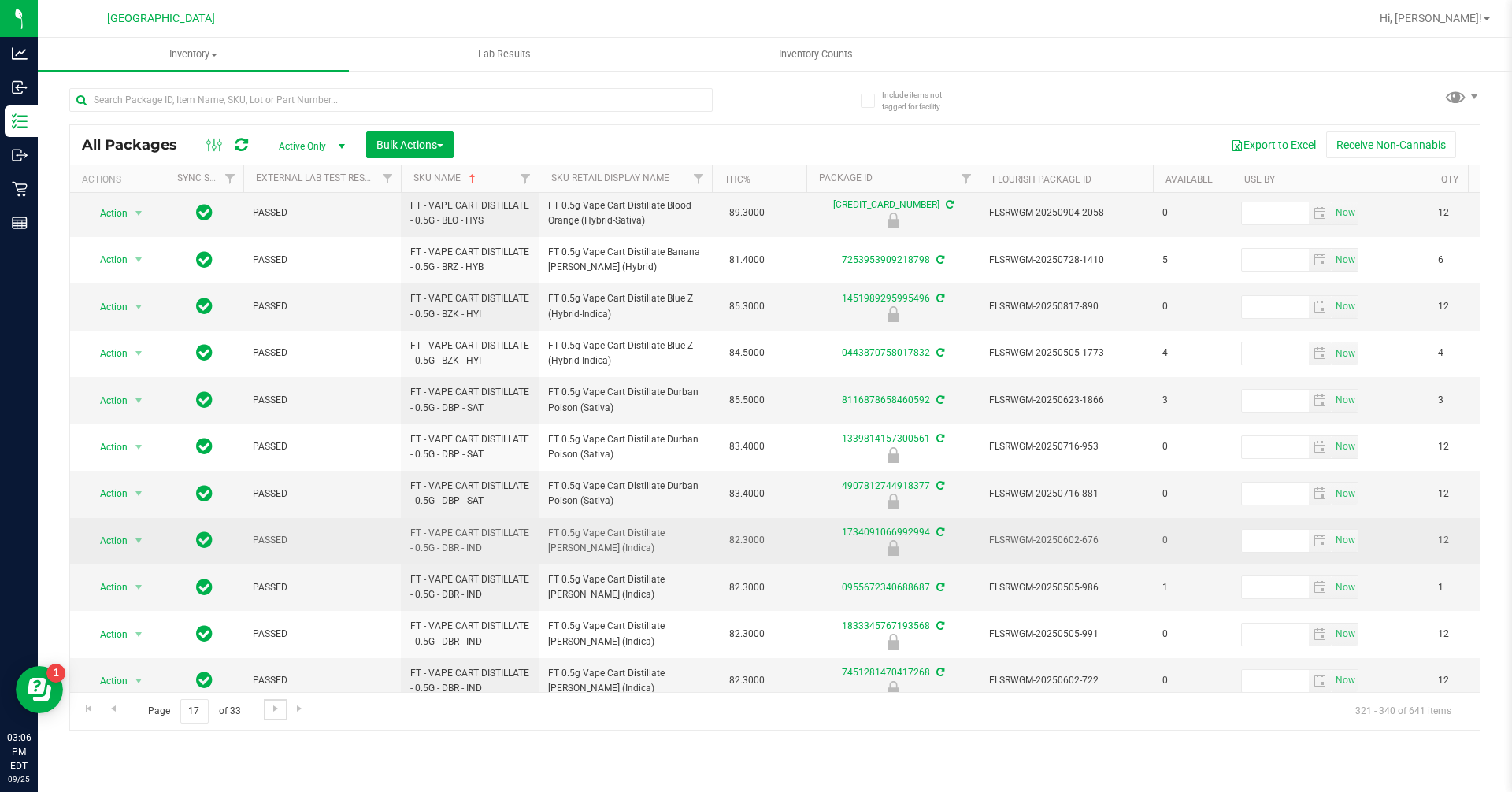
scroll to position [465, 0]
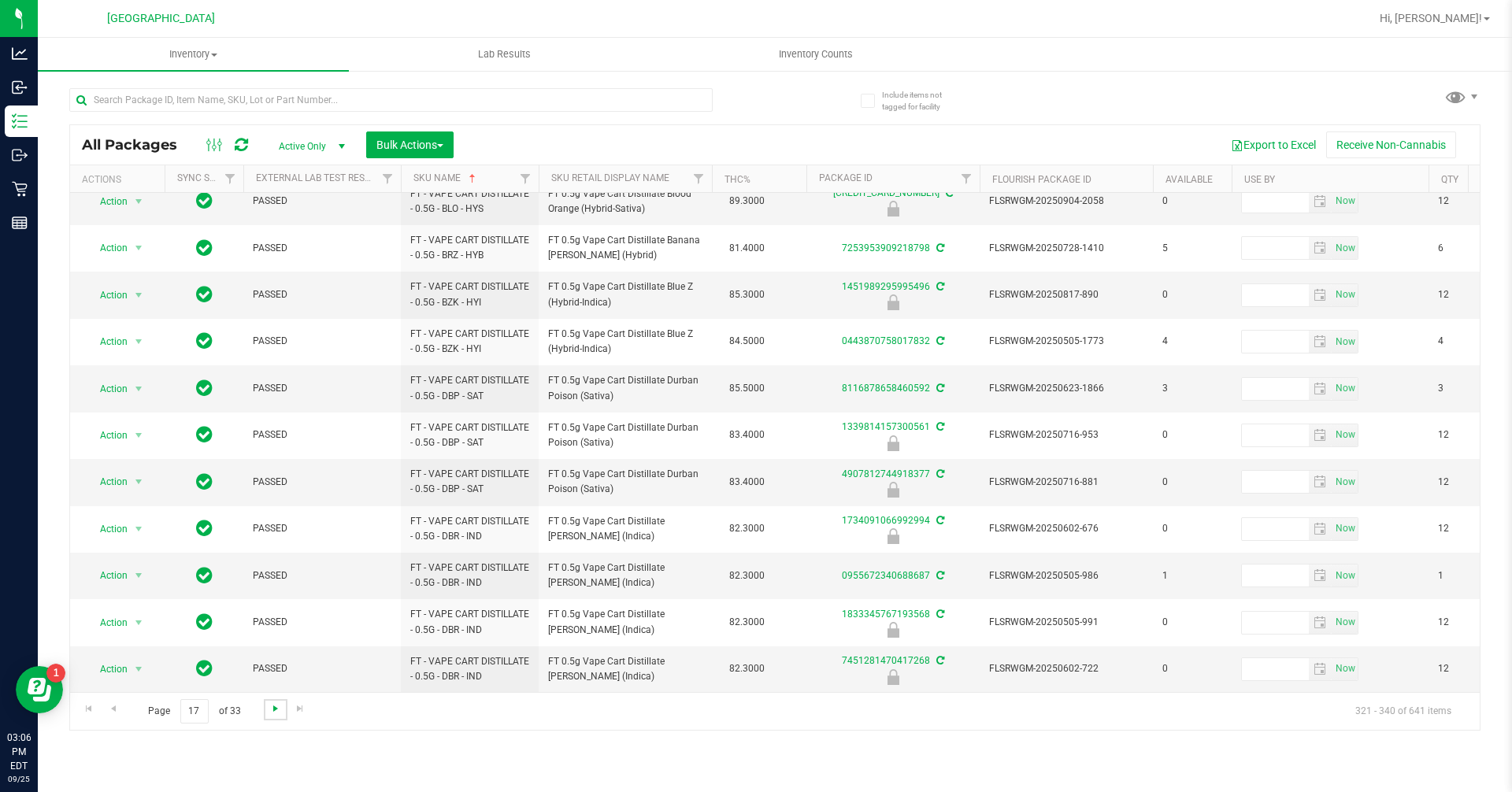
click at [281, 715] on span "Go to the next page" at bounding box center [275, 708] width 12 height 12
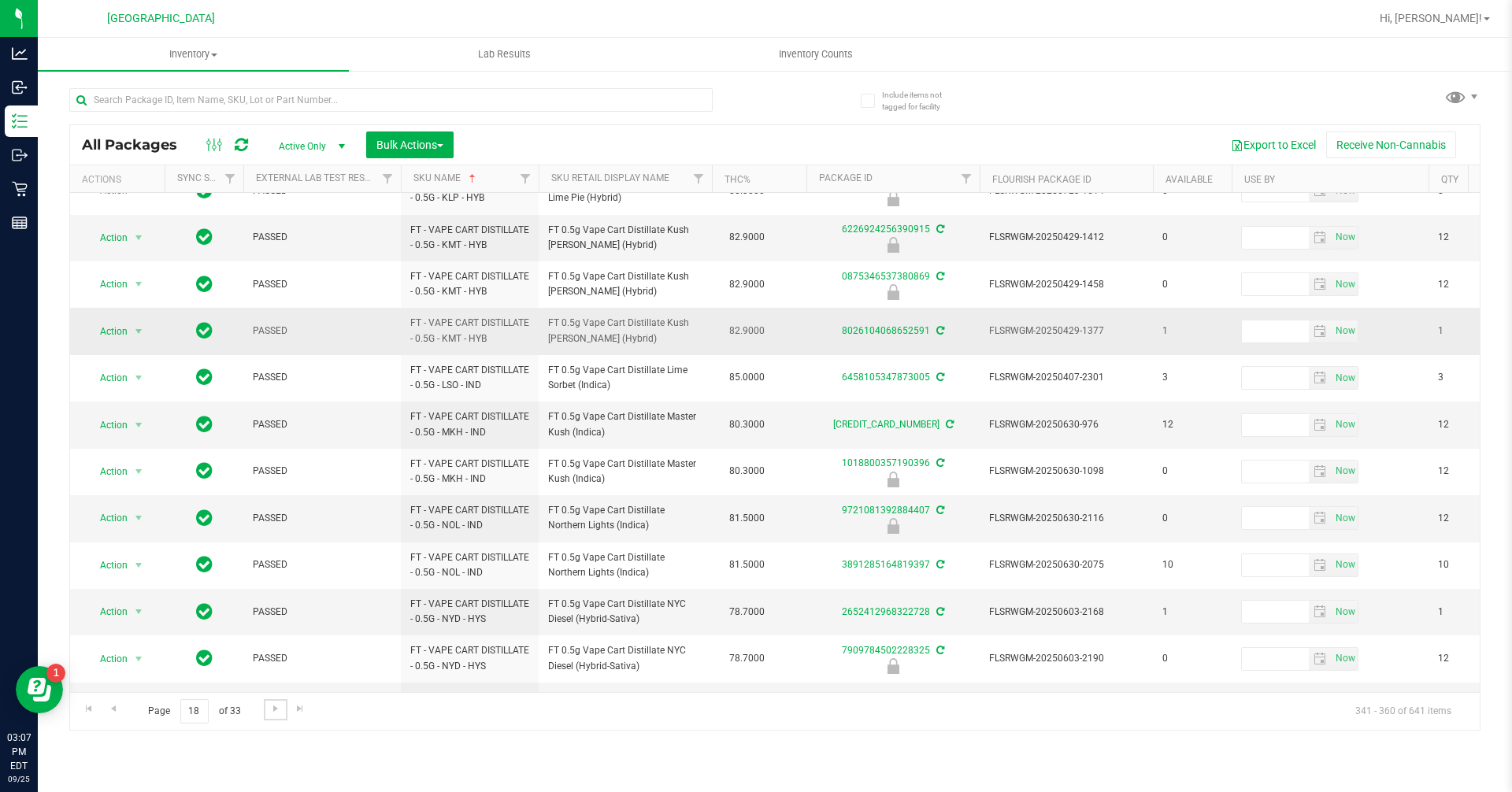
scroll to position [447, 0]
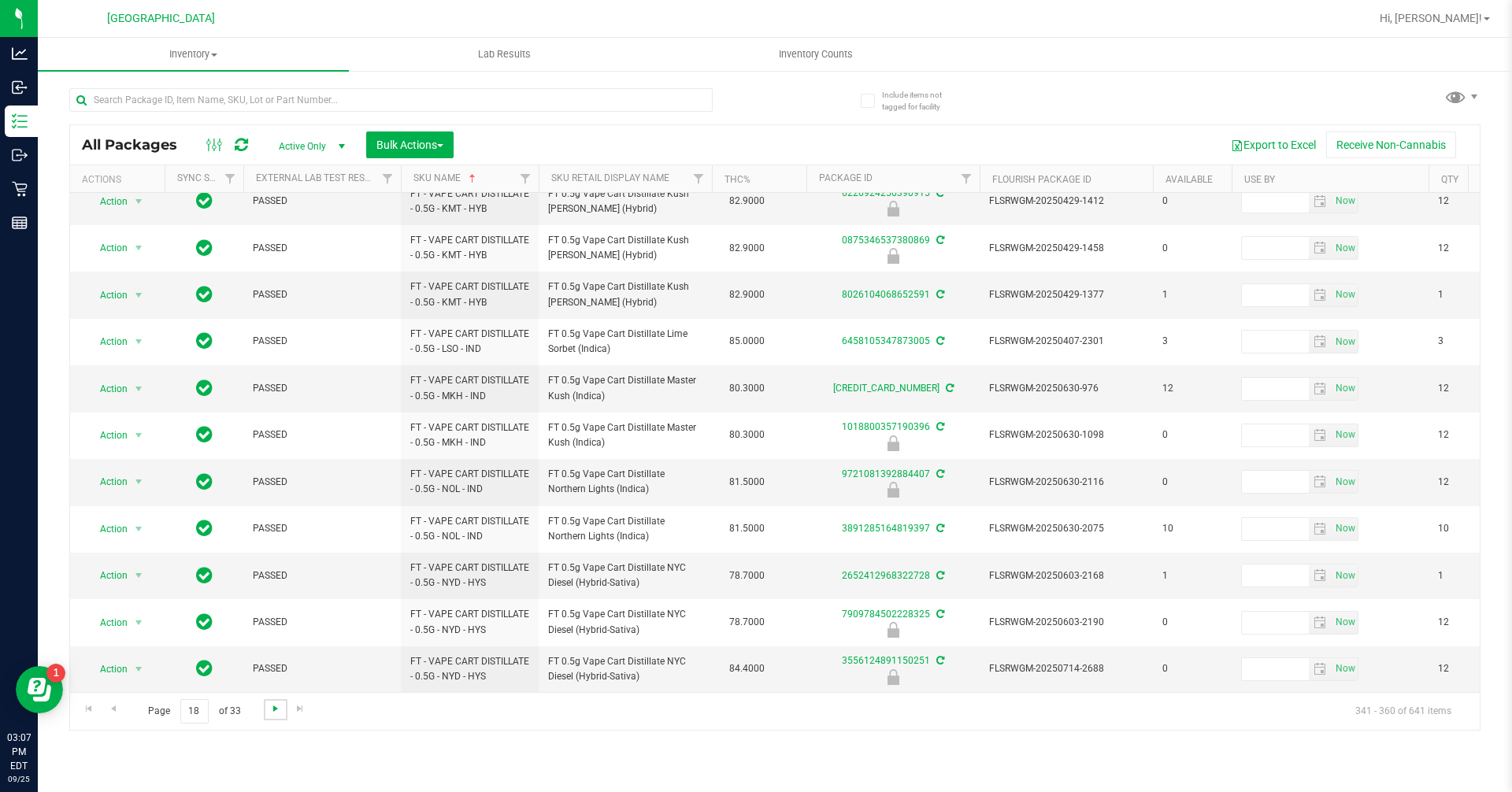
click at [281, 714] on span "Go to the next page" at bounding box center [275, 708] width 12 height 12
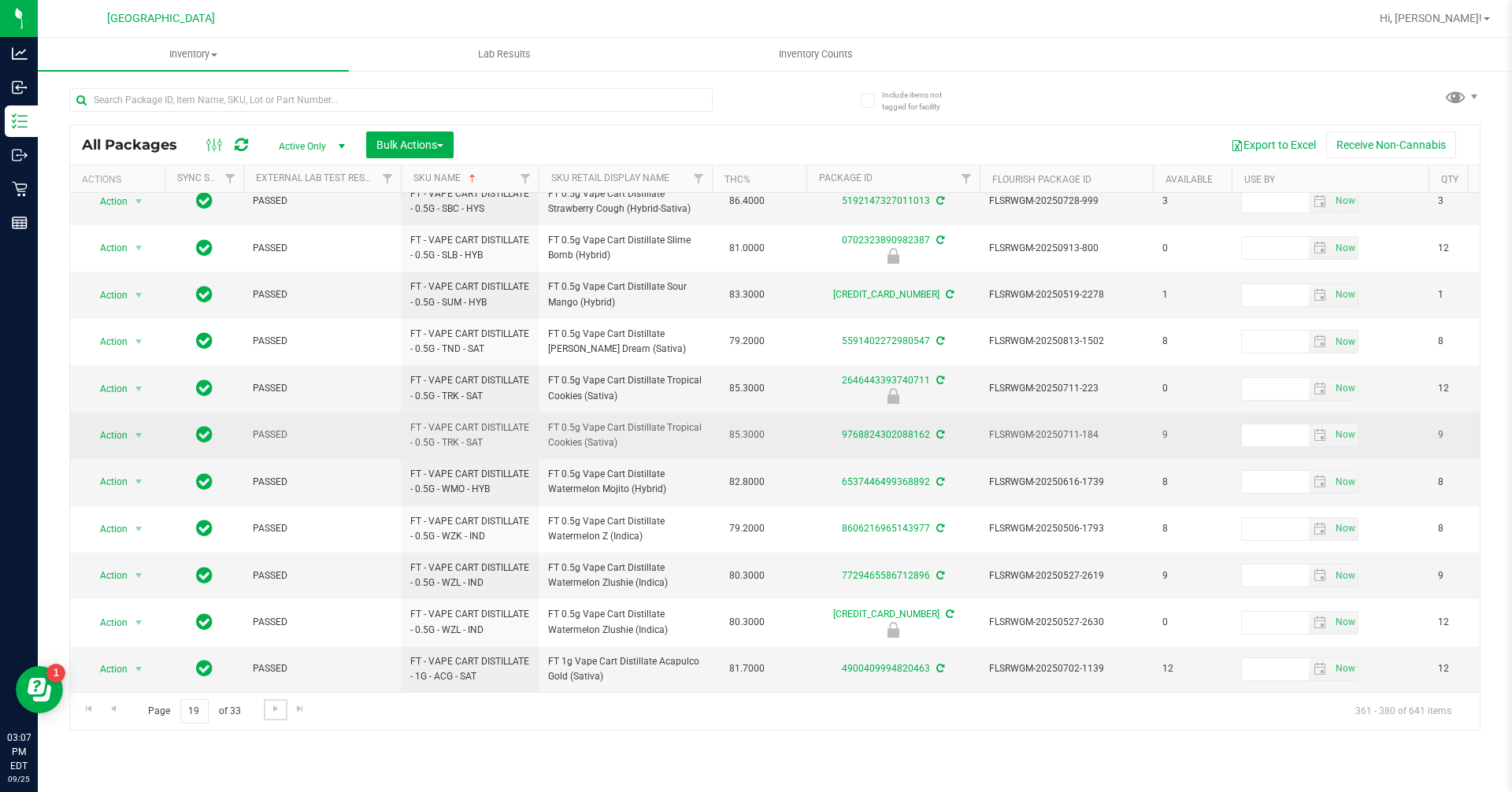
scroll to position [462, 0]
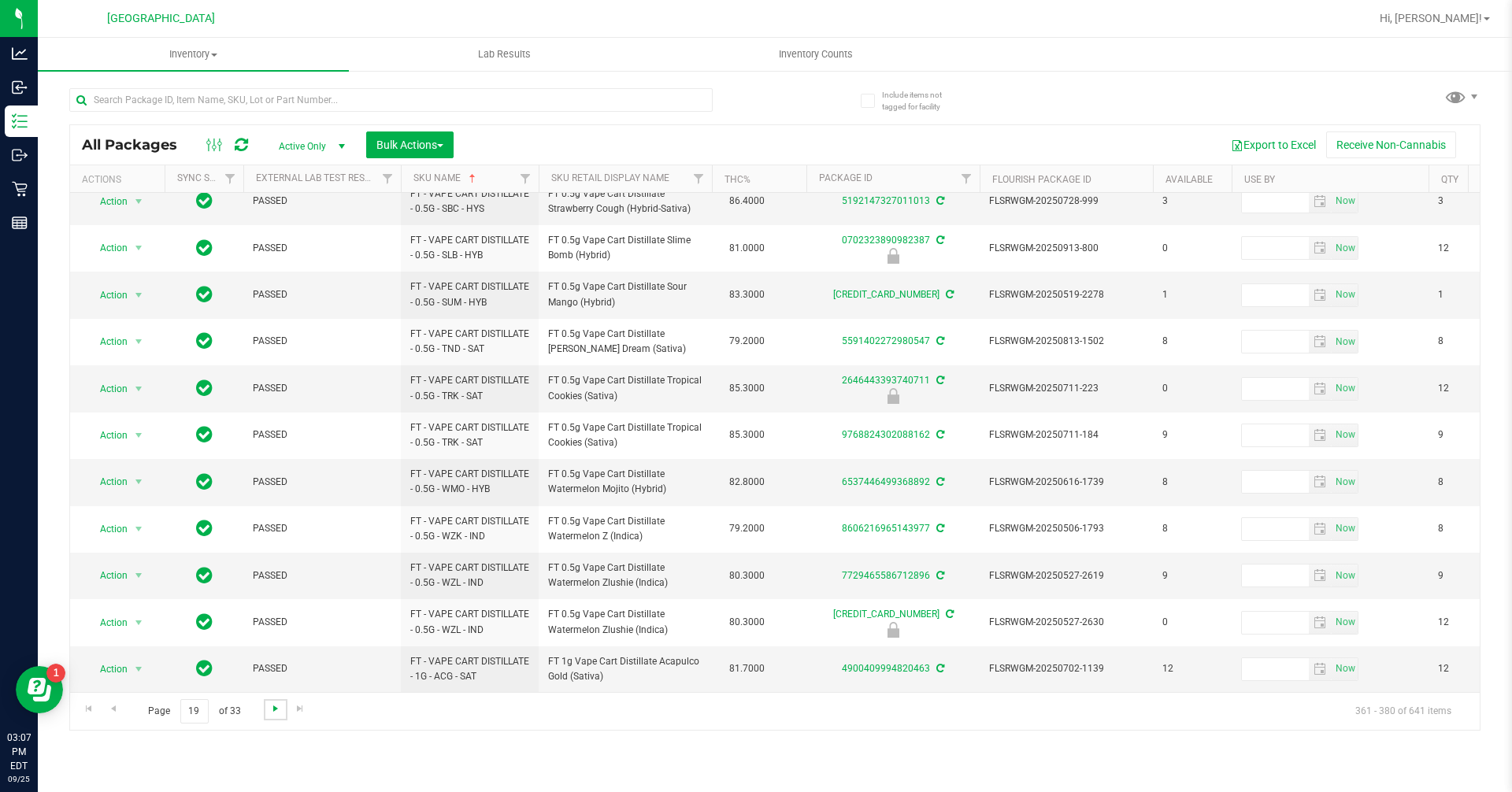
click at [269, 711] on span "Go to the next page" at bounding box center [275, 708] width 12 height 12
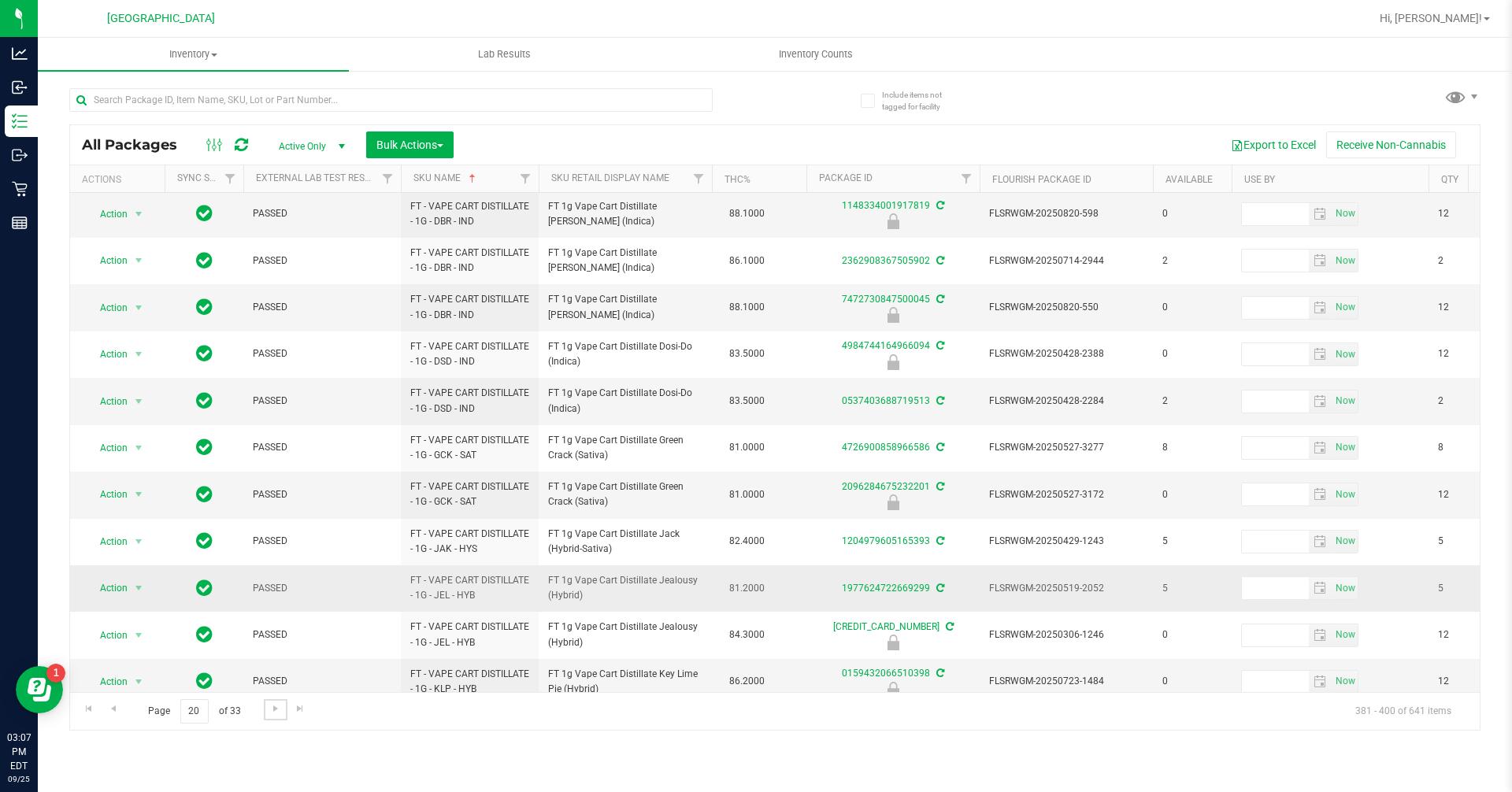
scroll to position [447, 0]
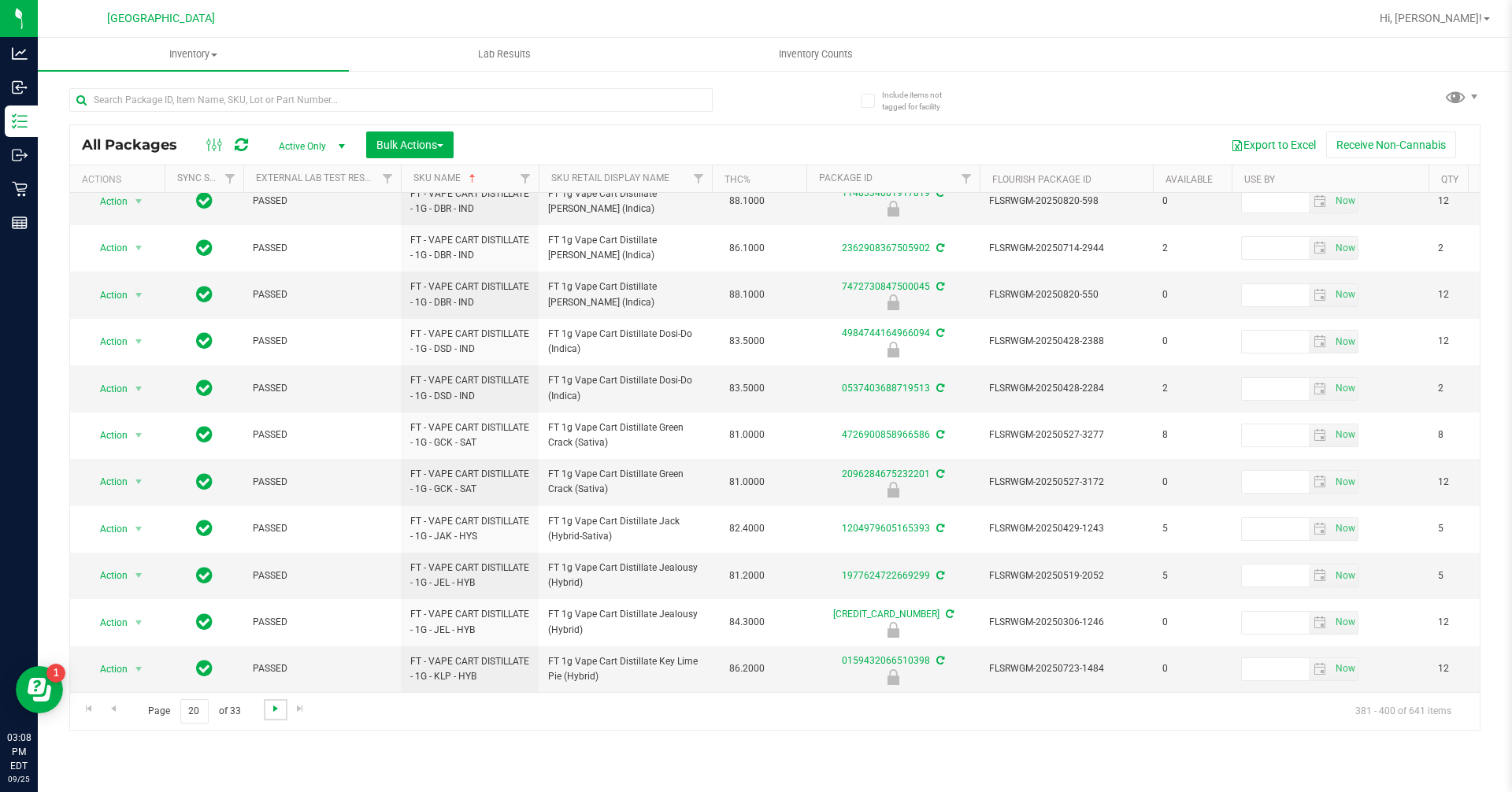
click at [278, 708] on span "Go to the next page" at bounding box center [275, 708] width 12 height 12
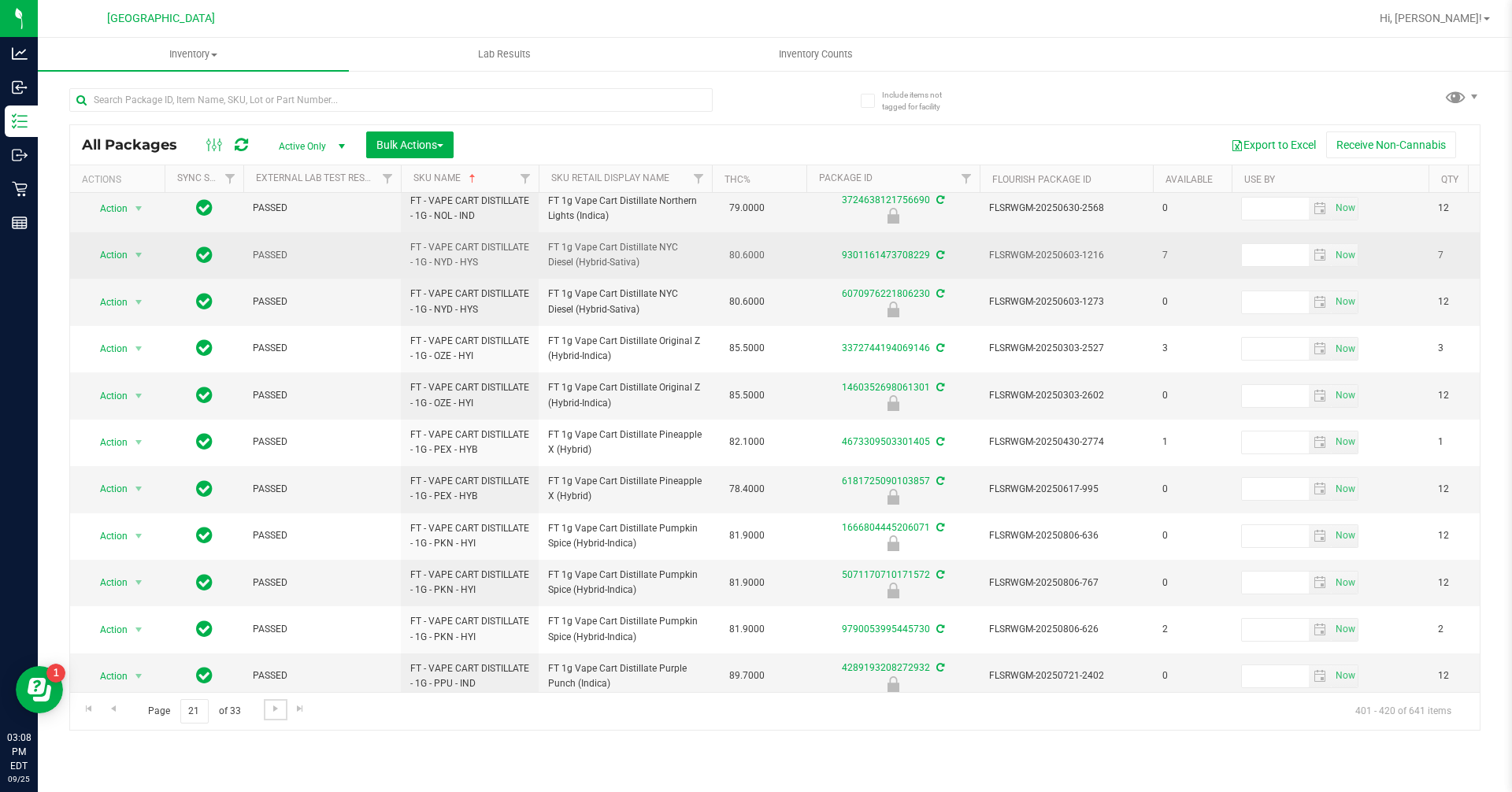
scroll to position [447, 0]
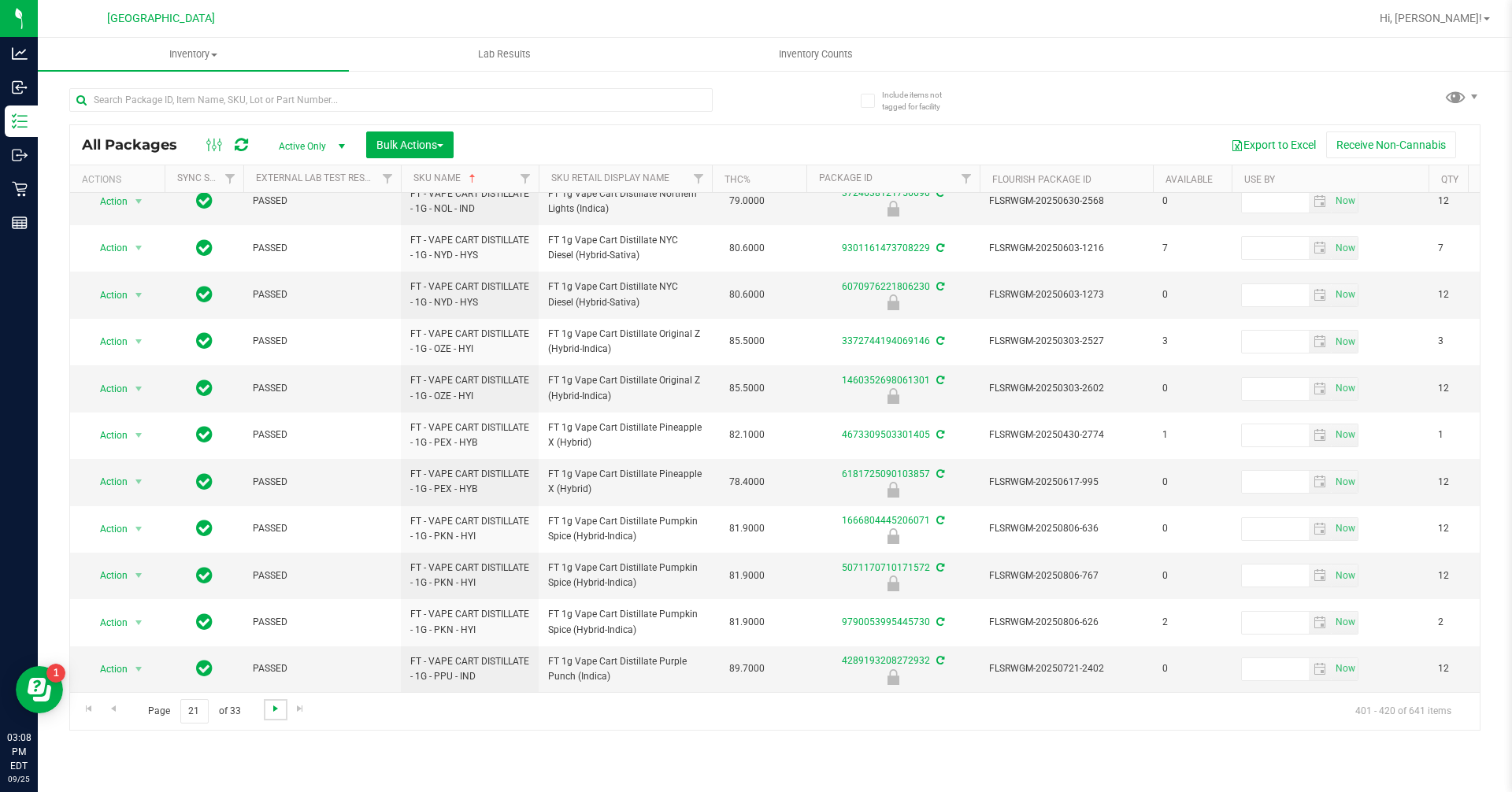
click at [269, 711] on span "Go to the next page" at bounding box center [275, 708] width 12 height 12
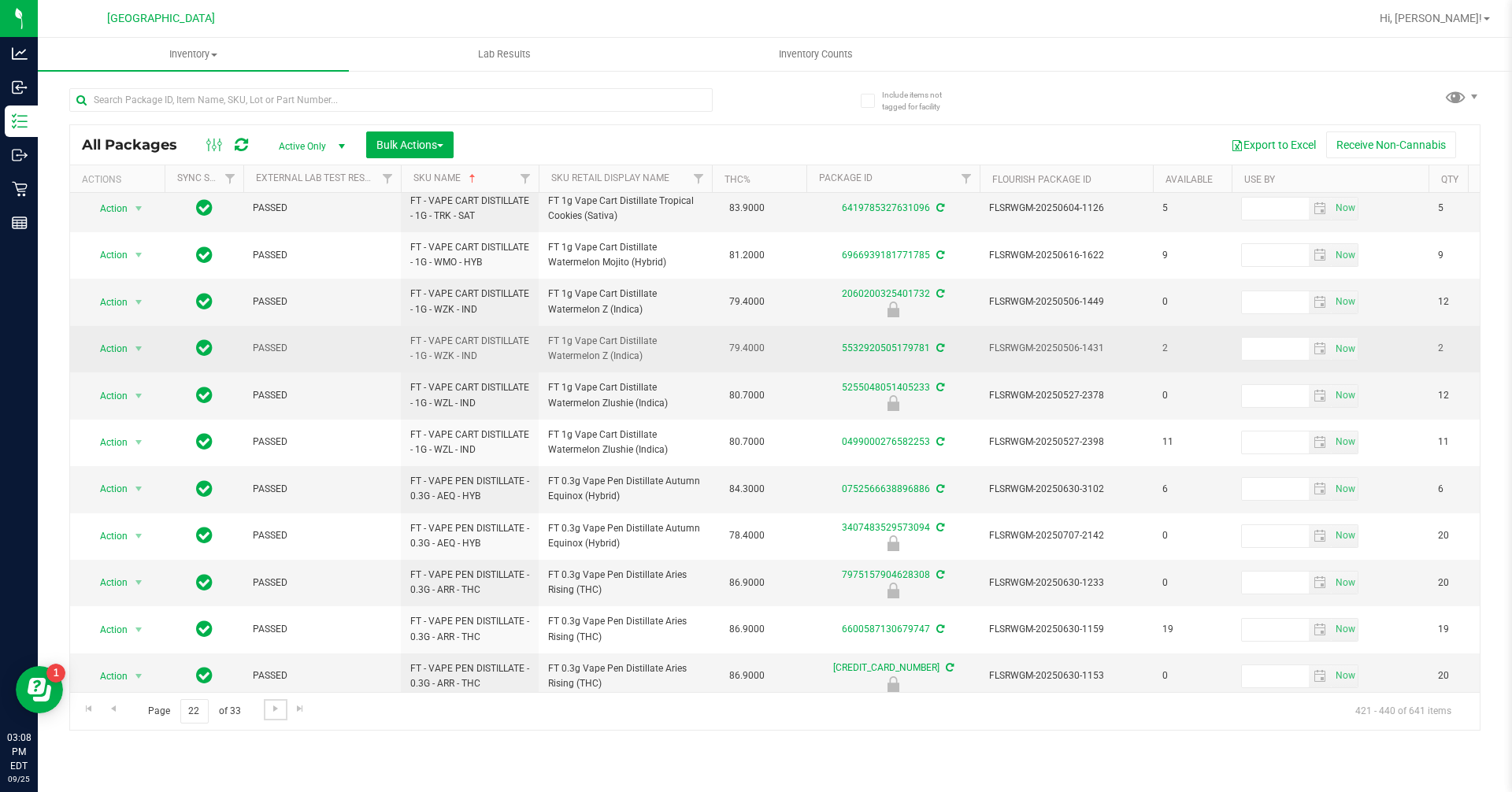
scroll to position [447, 0]
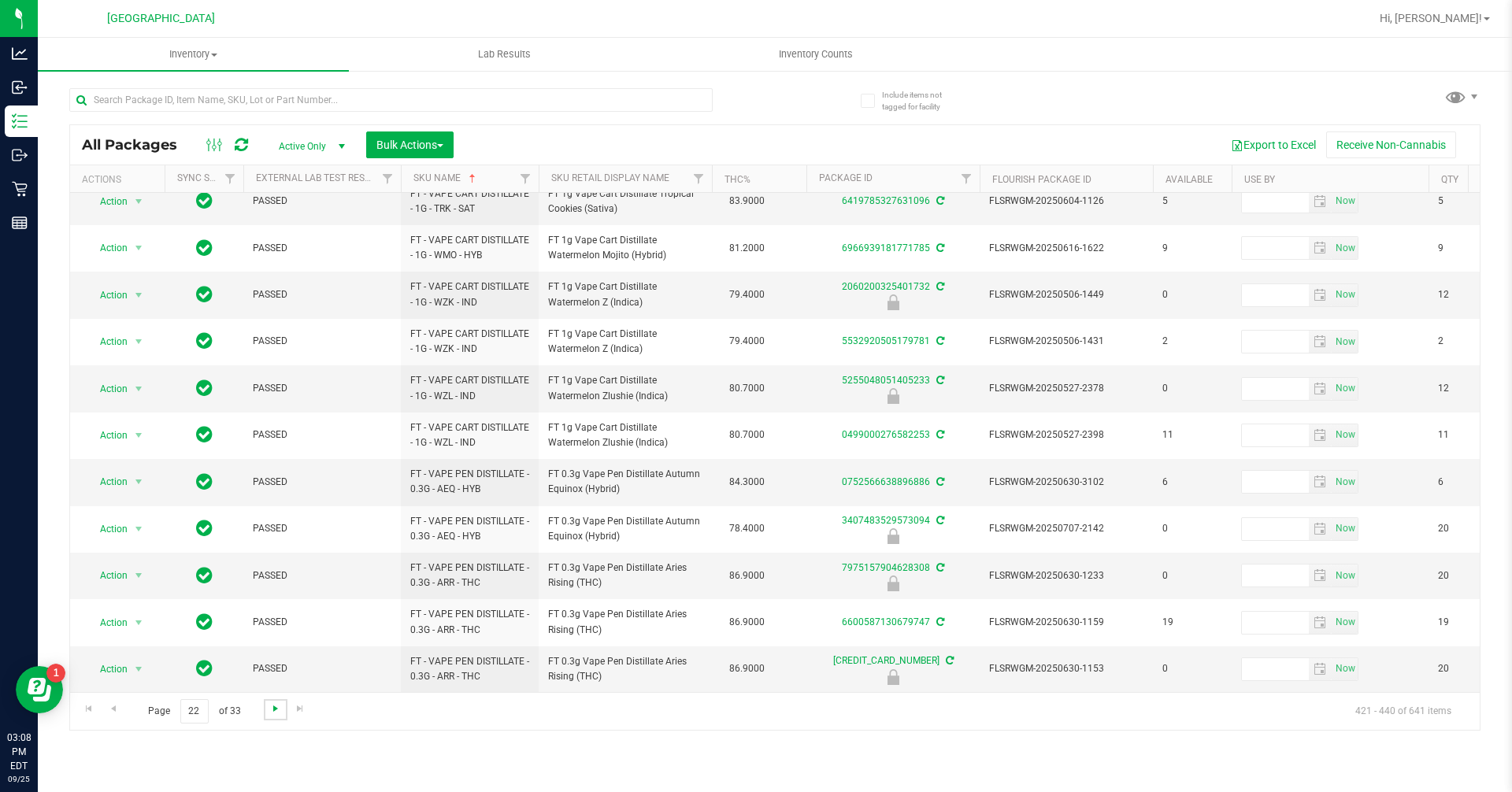
click at [277, 703] on span "Go to the next page" at bounding box center [275, 708] width 12 height 12
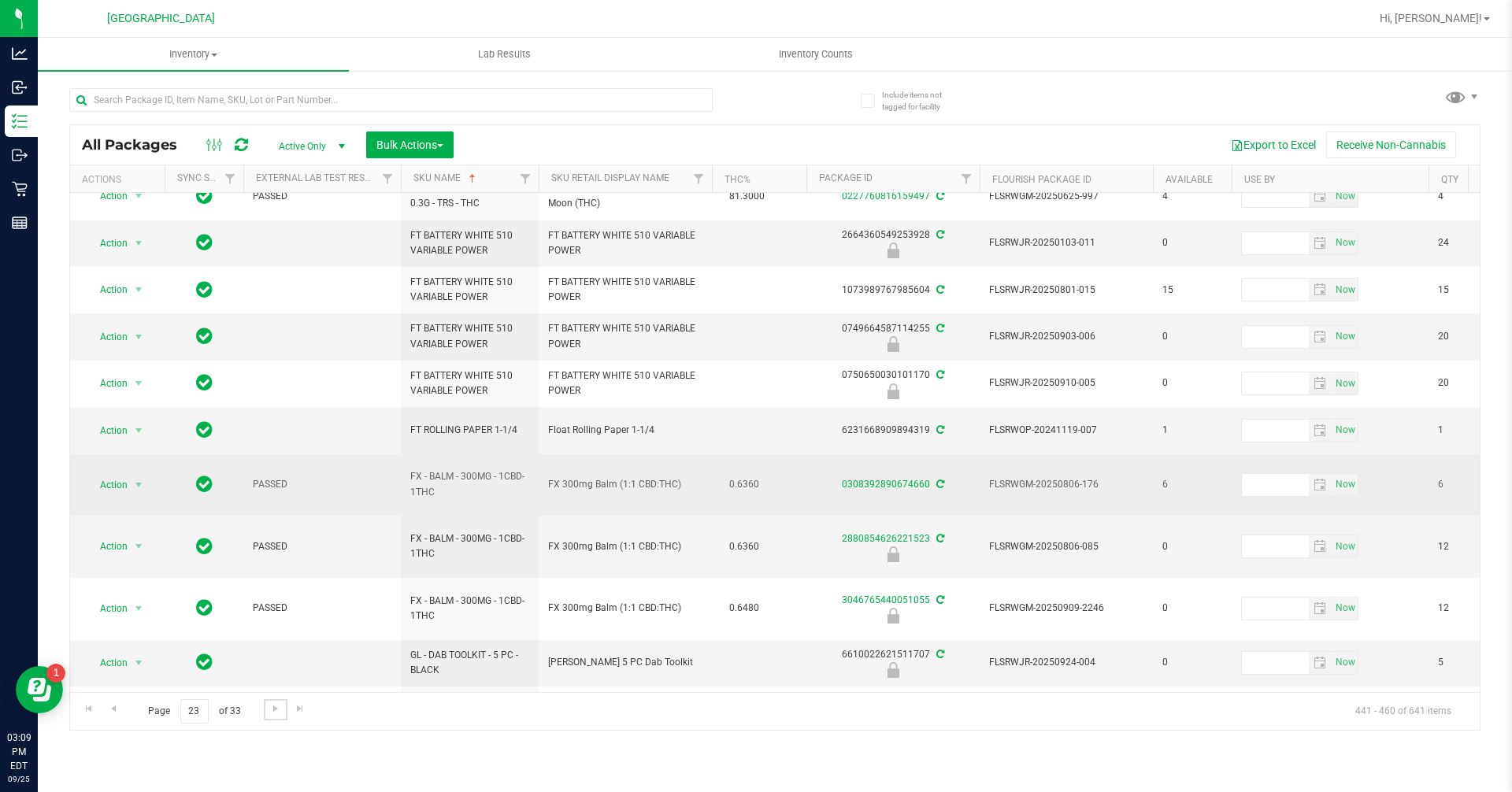
scroll to position [447, 0]
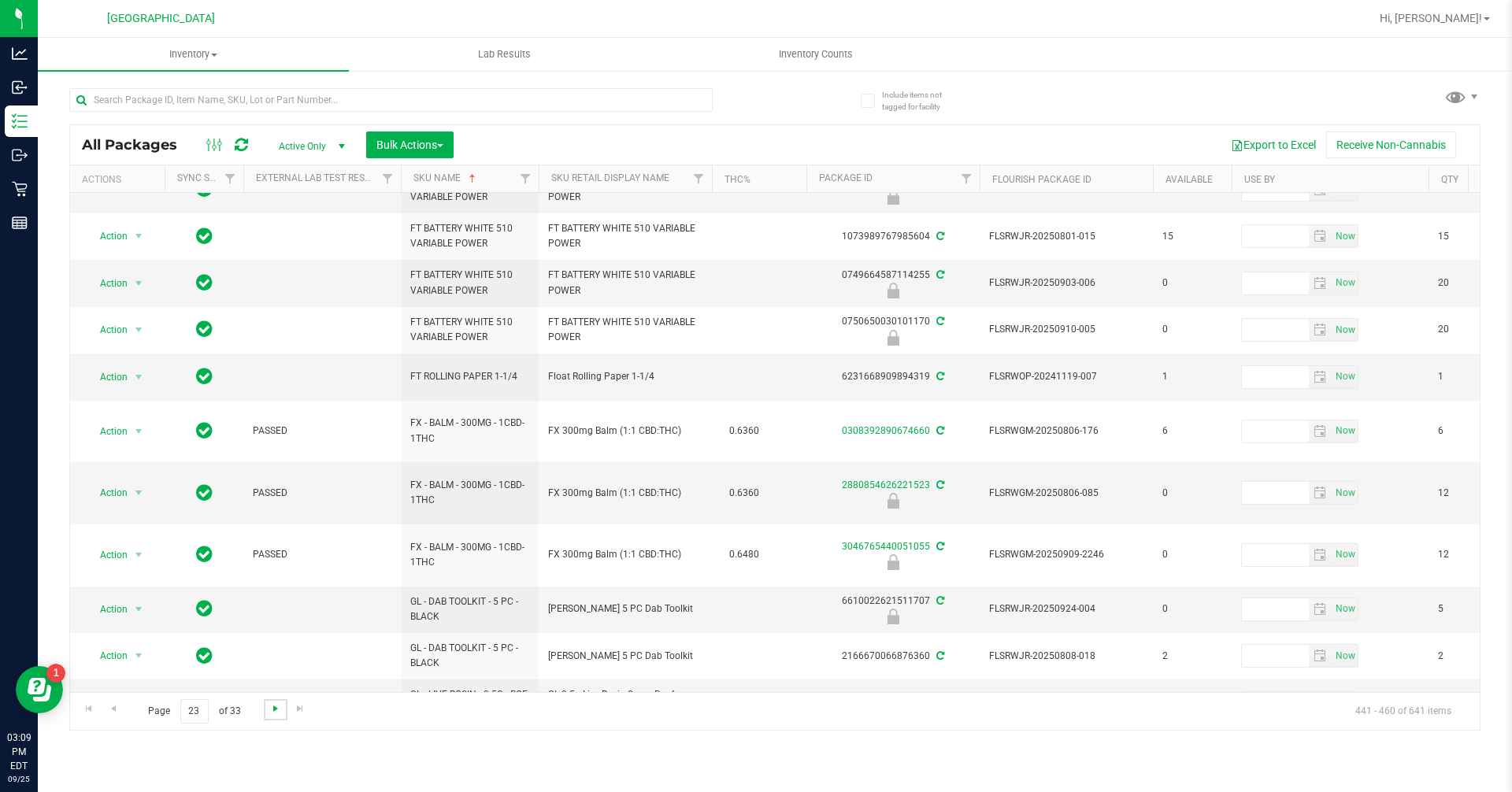
click at [269, 707] on span "Go to the next page" at bounding box center [275, 708] width 12 height 12
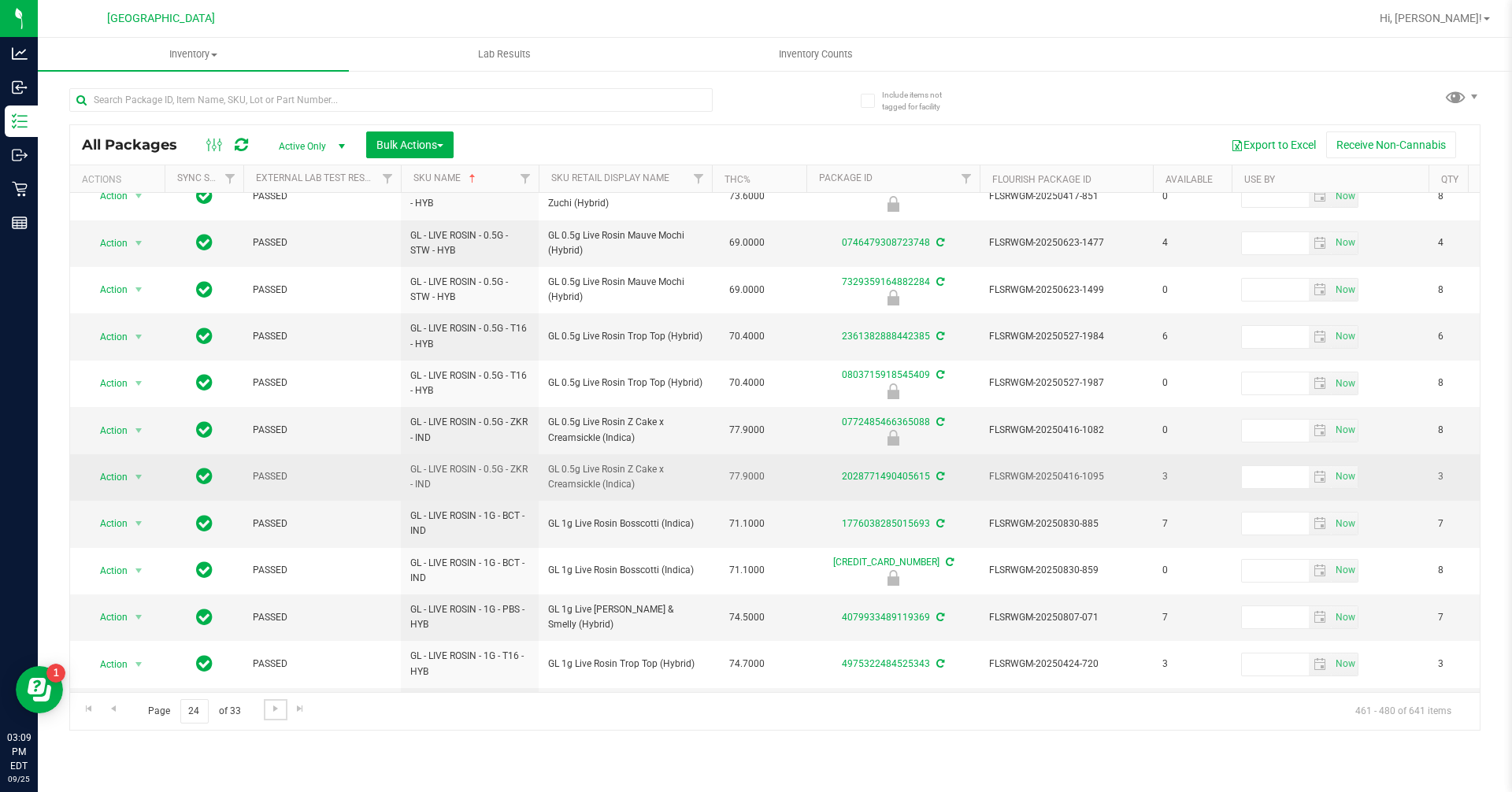
scroll to position [447, 0]
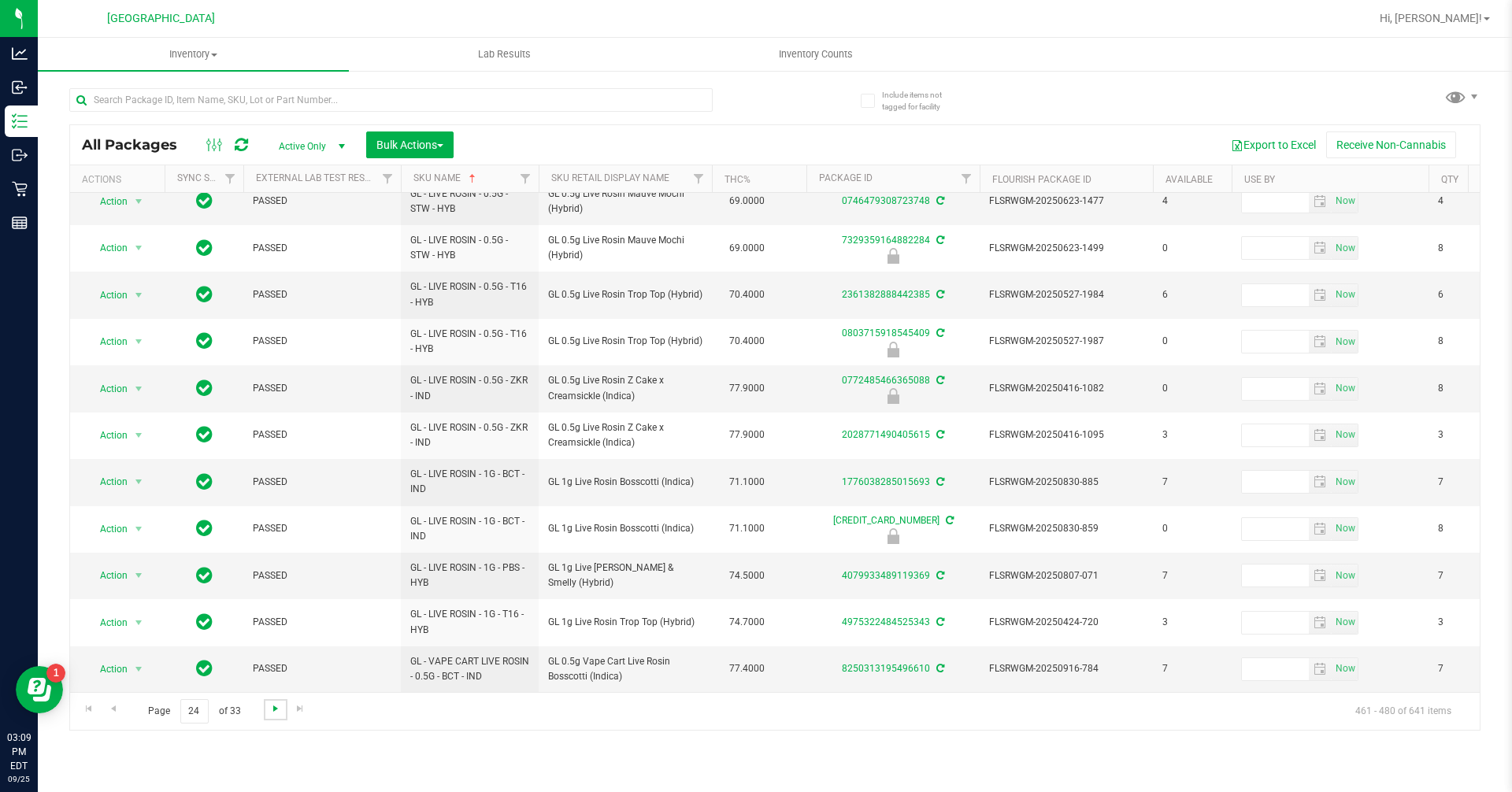
click at [267, 707] on link "Go to the next page" at bounding box center [275, 709] width 23 height 21
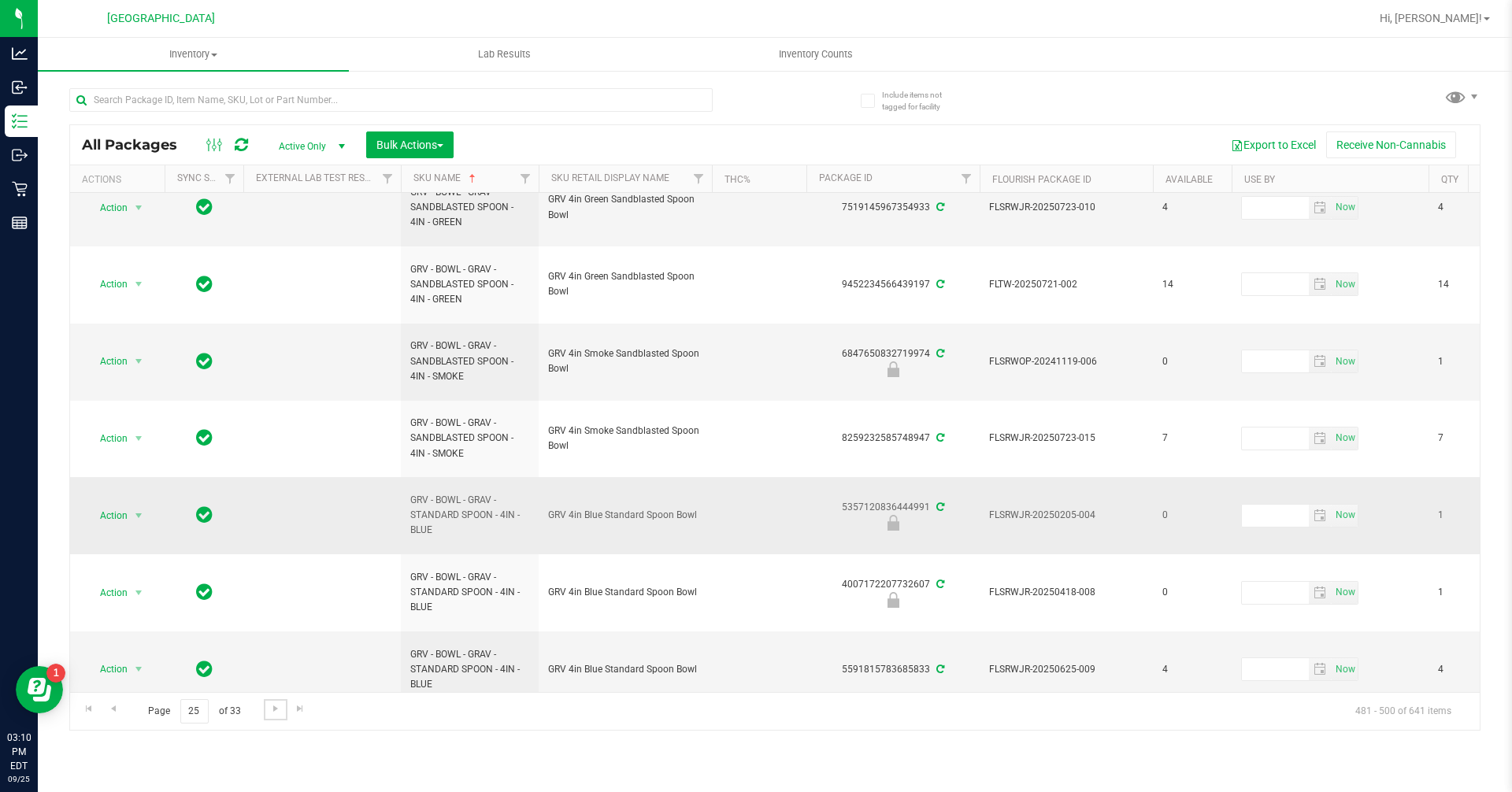
scroll to position [676, 0]
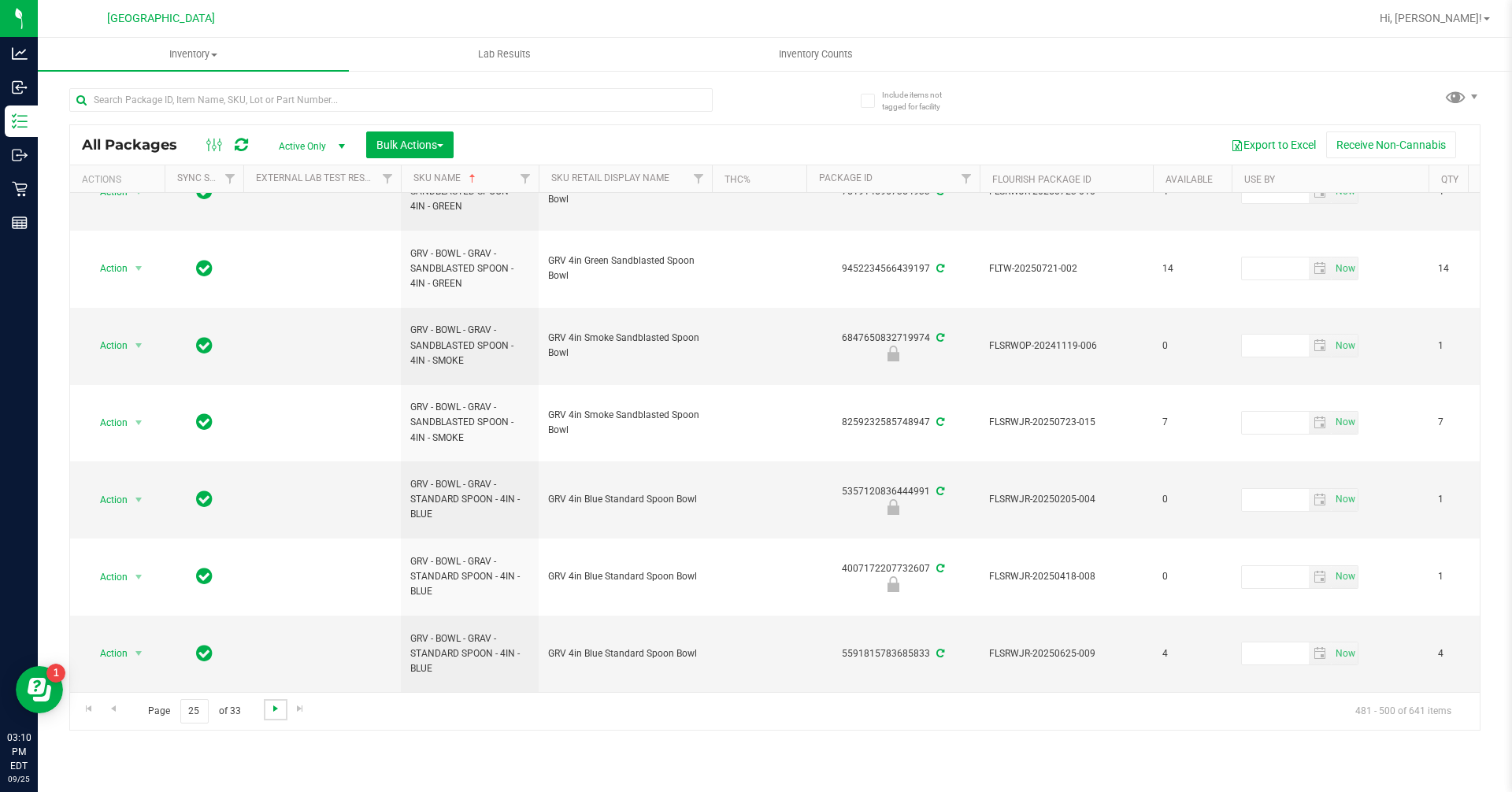
click at [269, 705] on span "Go to the next page" at bounding box center [275, 708] width 12 height 12
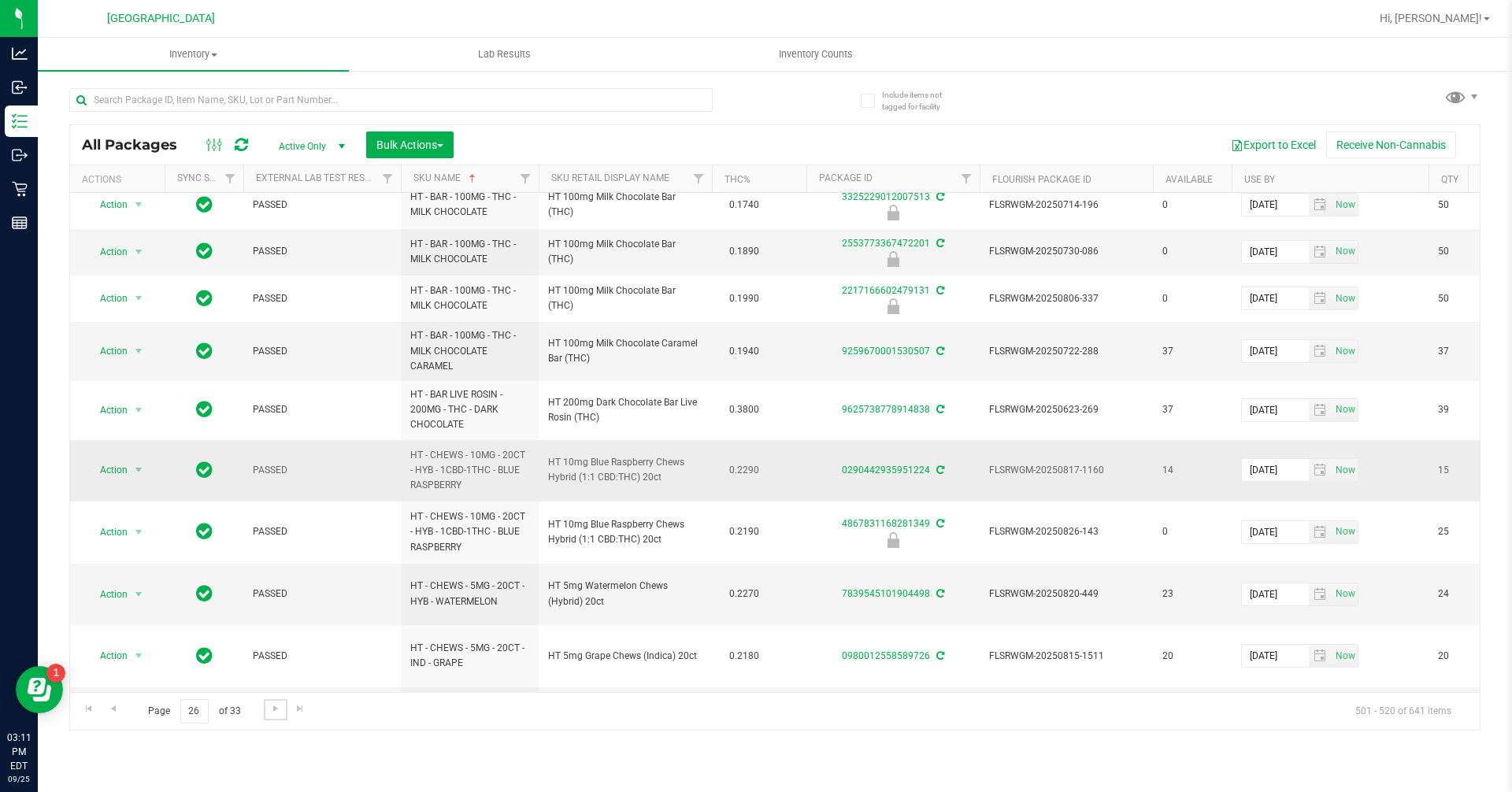
scroll to position [620, 0]
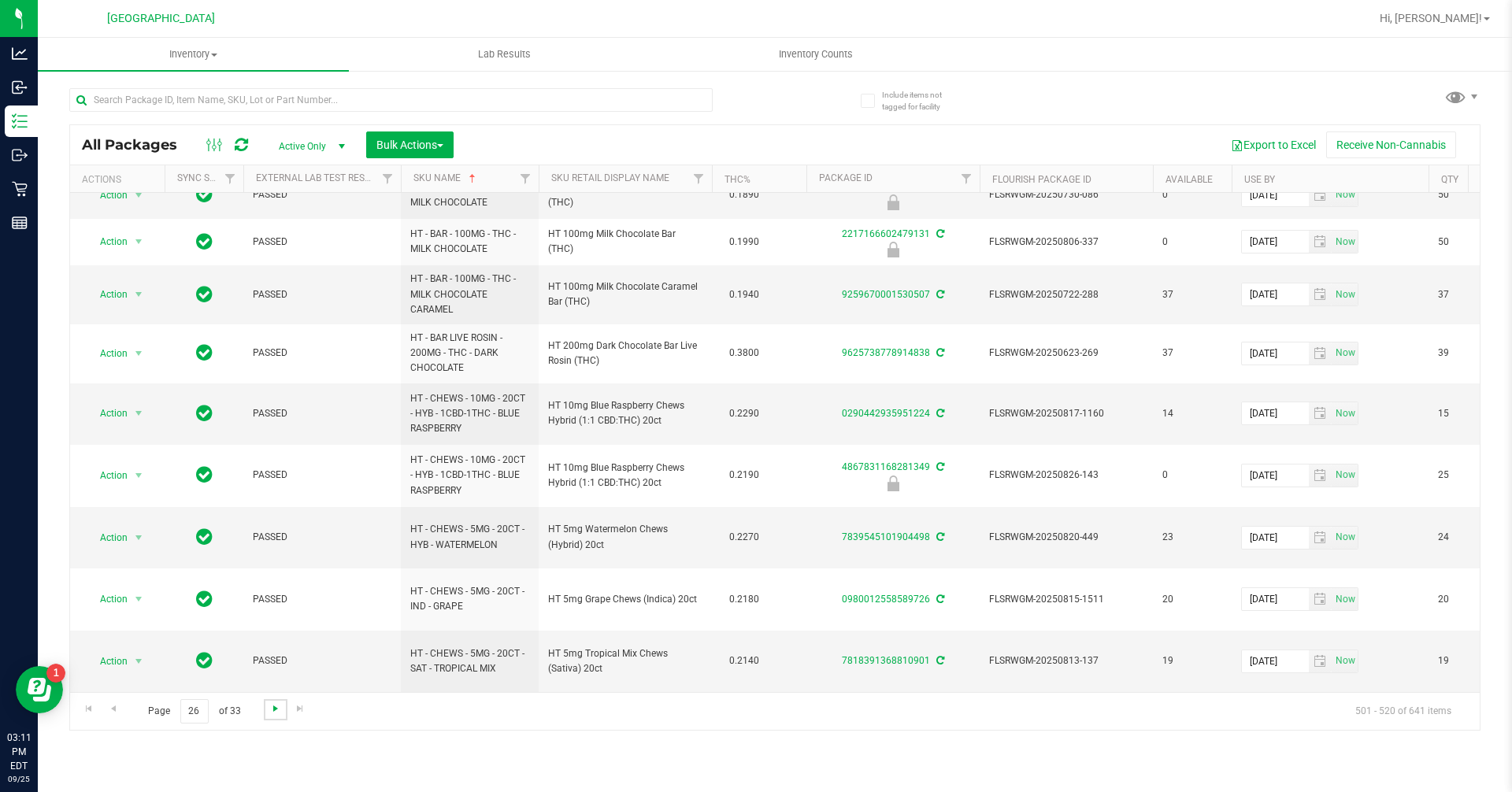
click at [270, 713] on span "Go to the next page" at bounding box center [275, 708] width 12 height 12
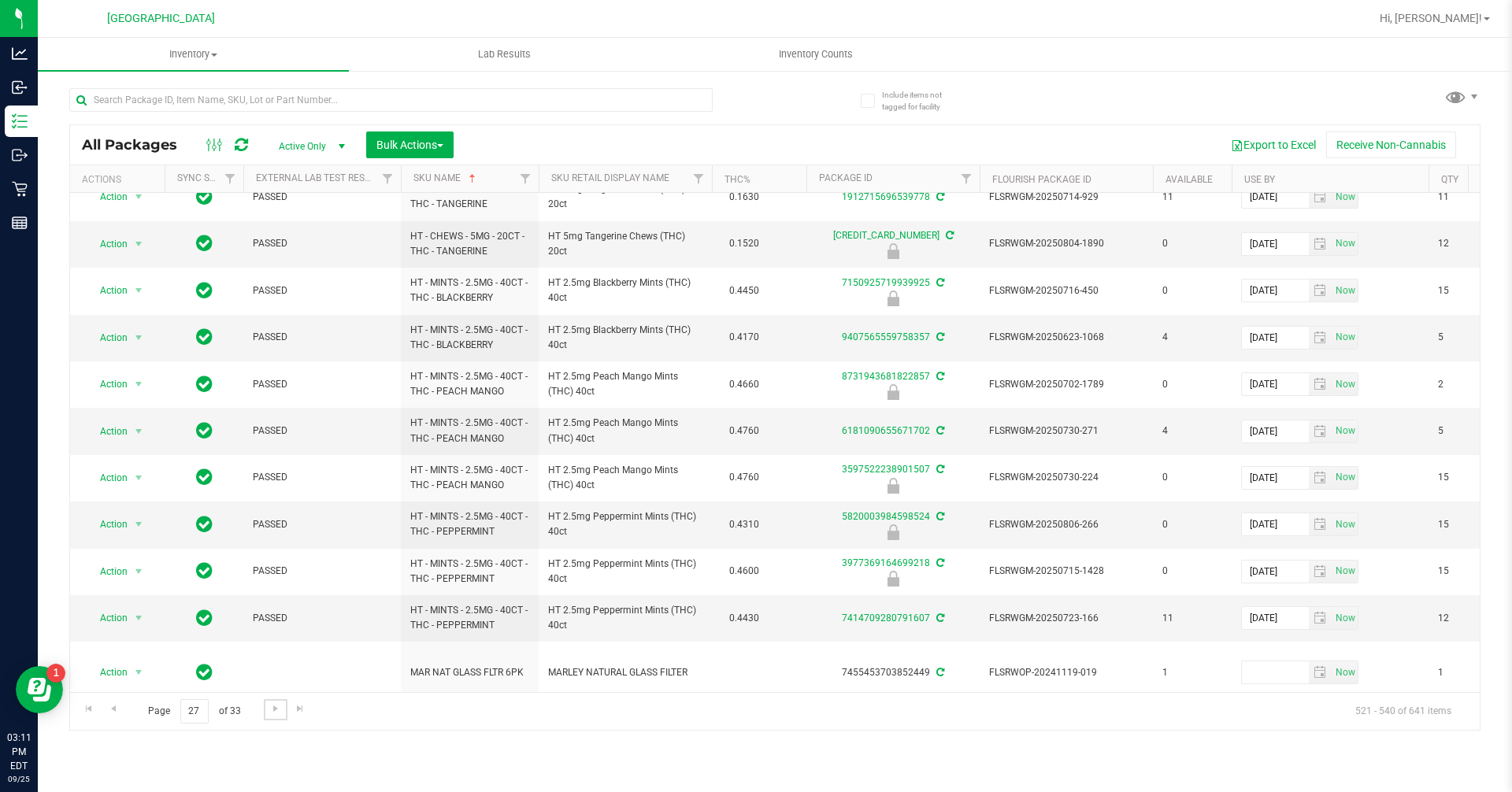
scroll to position [478, 0]
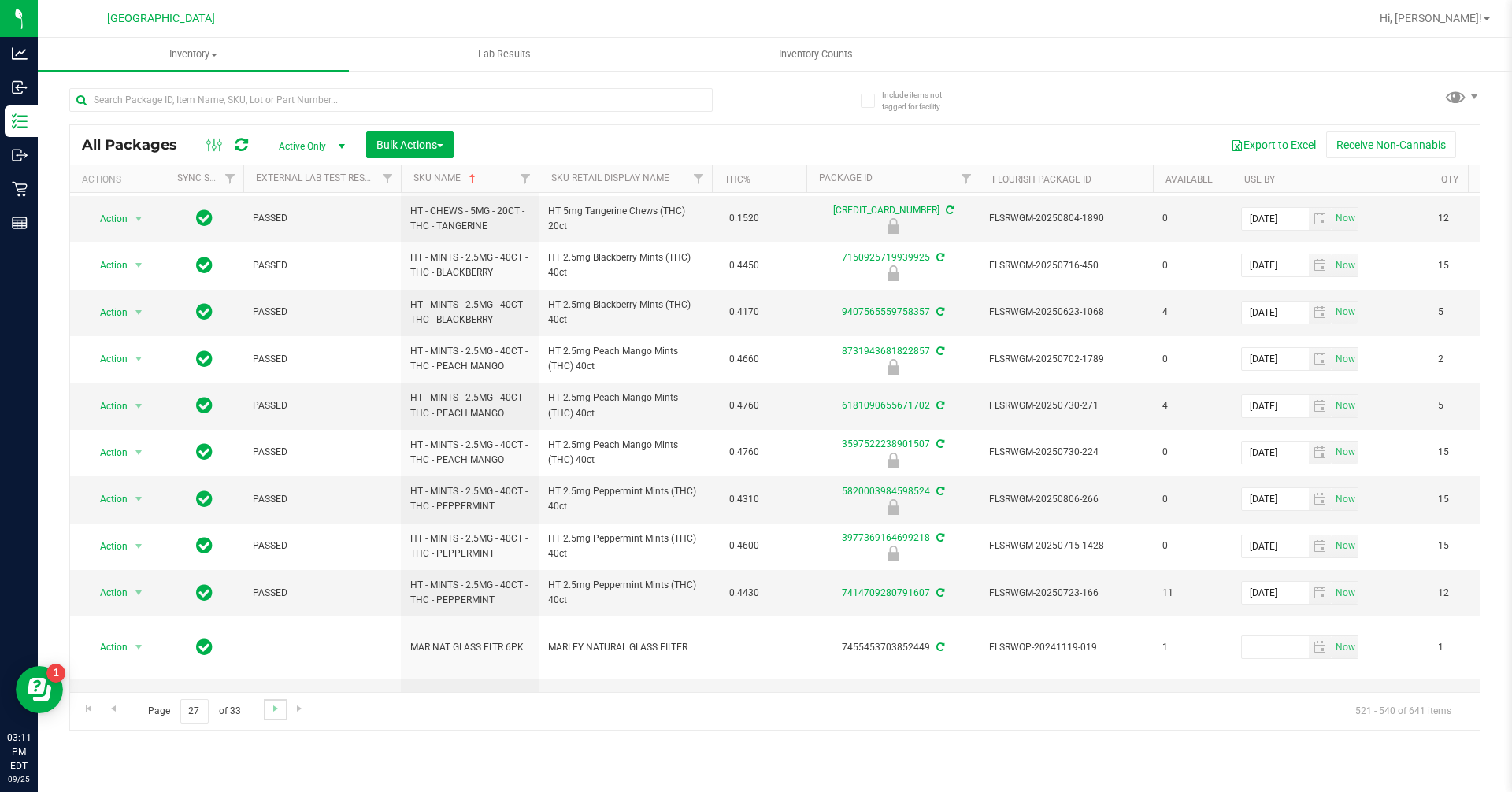
click at [283, 712] on link "Go to the next page" at bounding box center [275, 709] width 23 height 21
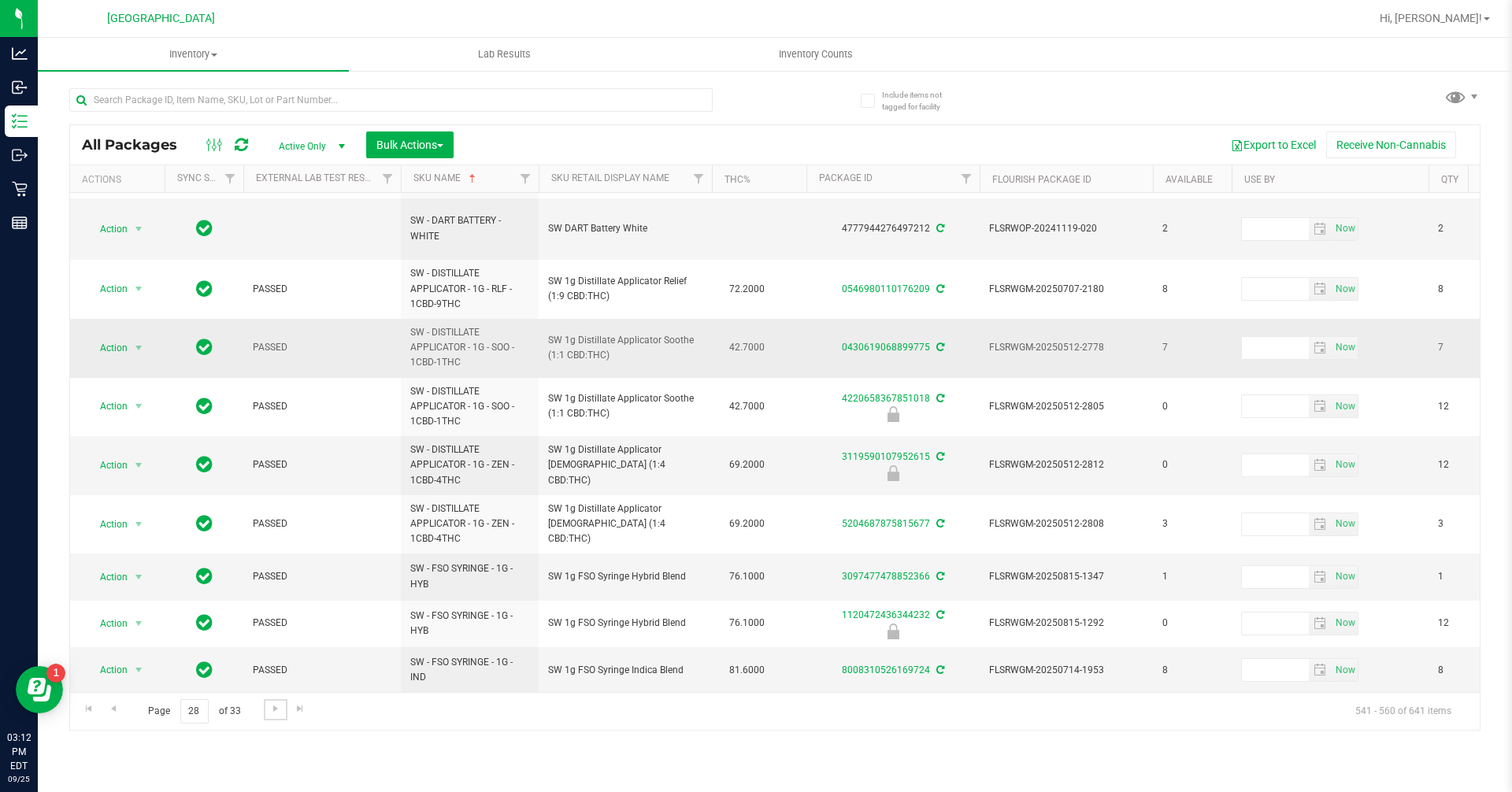
scroll to position [625, 0]
click at [275, 714] on span "Go to the next page" at bounding box center [275, 708] width 12 height 12
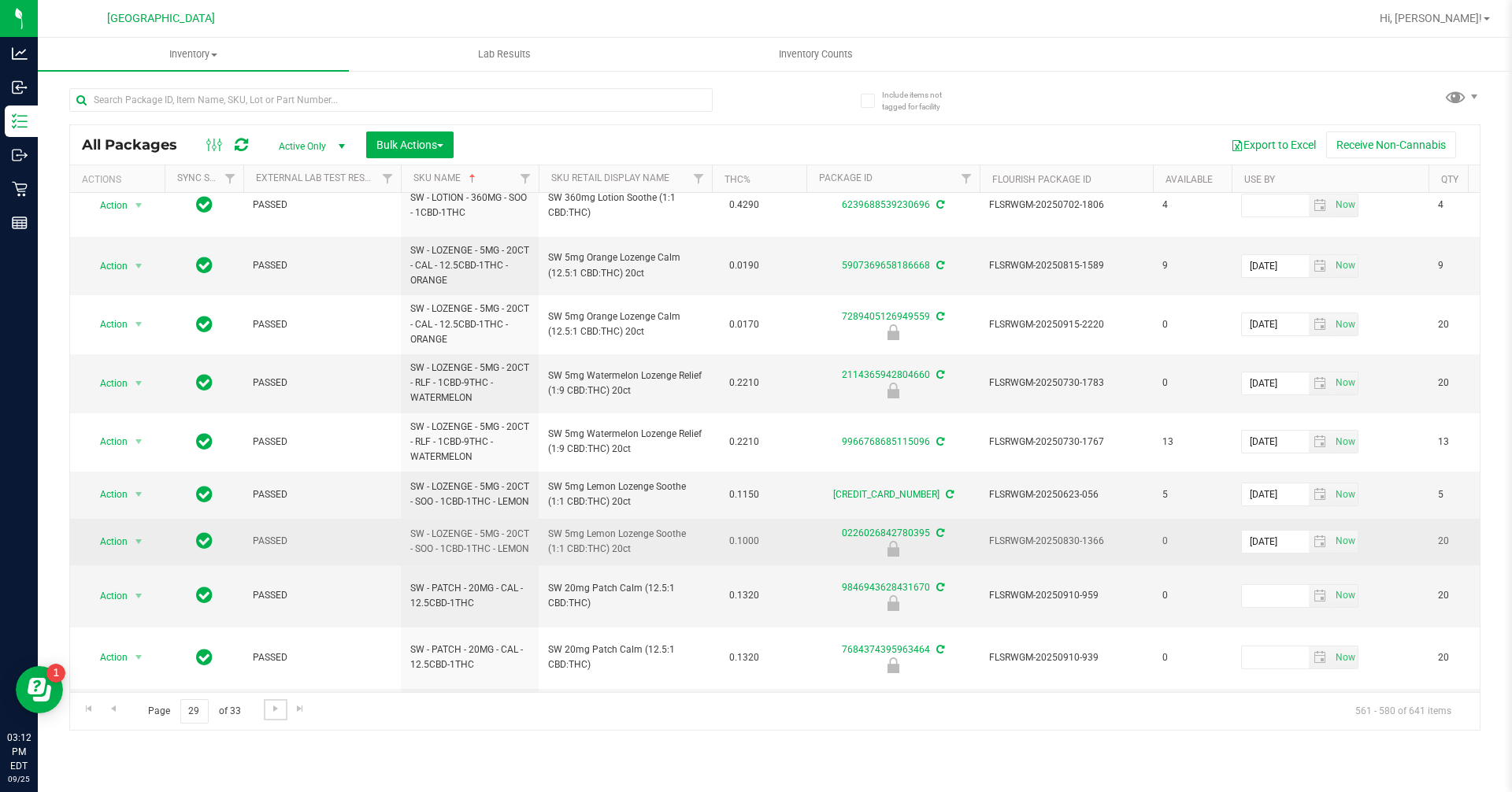
scroll to position [564, 0]
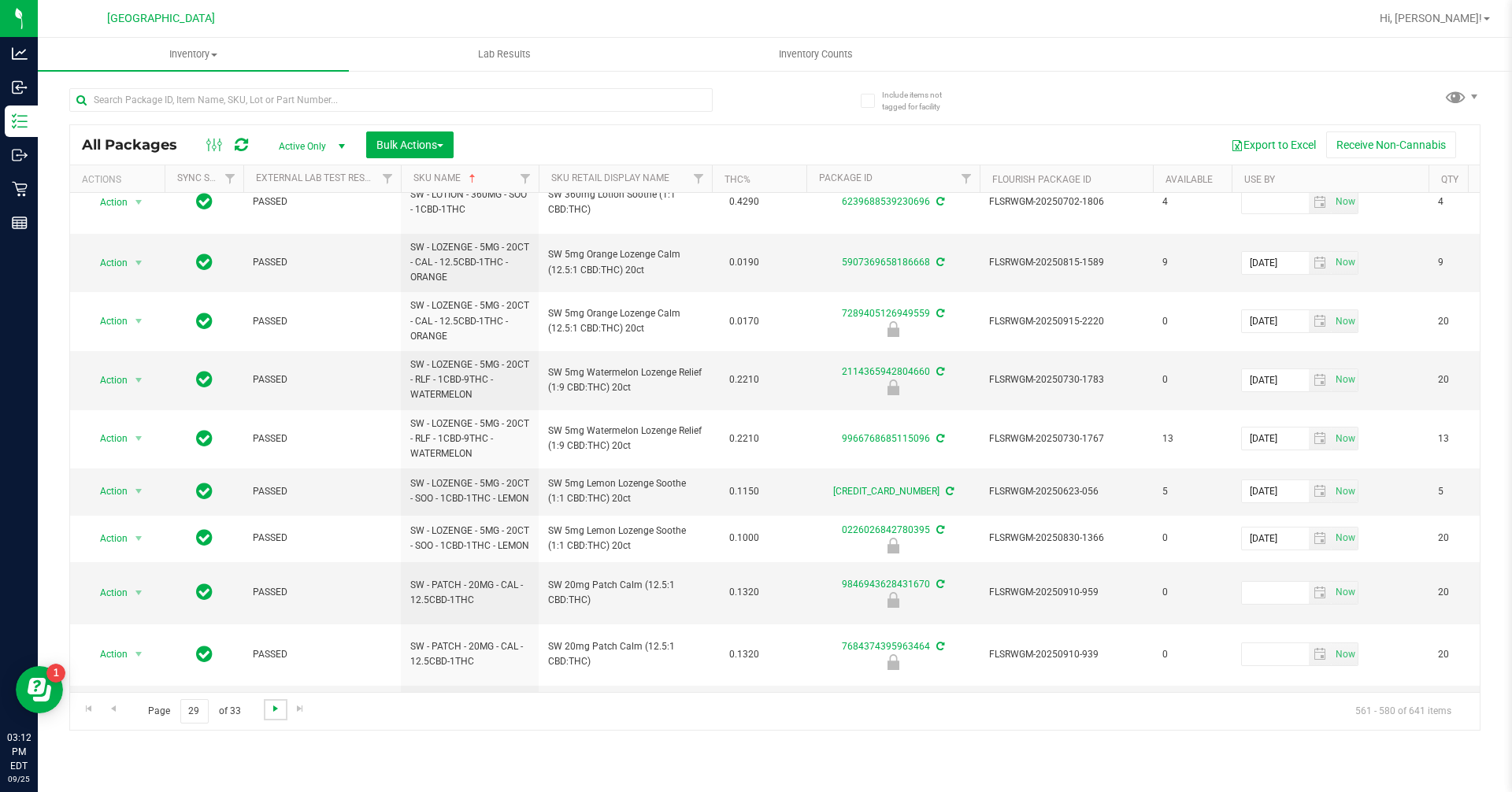
click at [274, 706] on span "Go to the next page" at bounding box center [275, 708] width 12 height 12
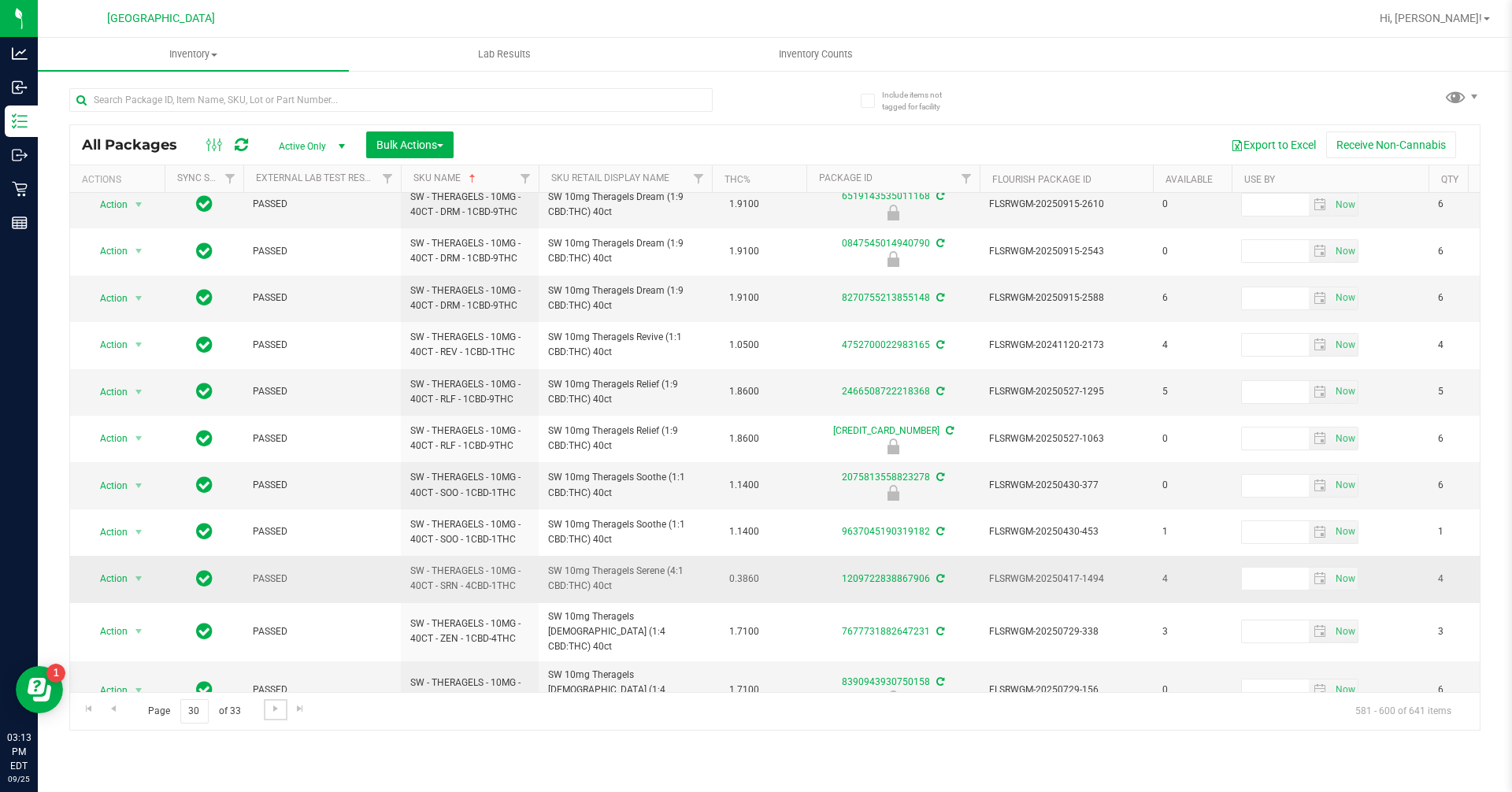
scroll to position [447, 0]
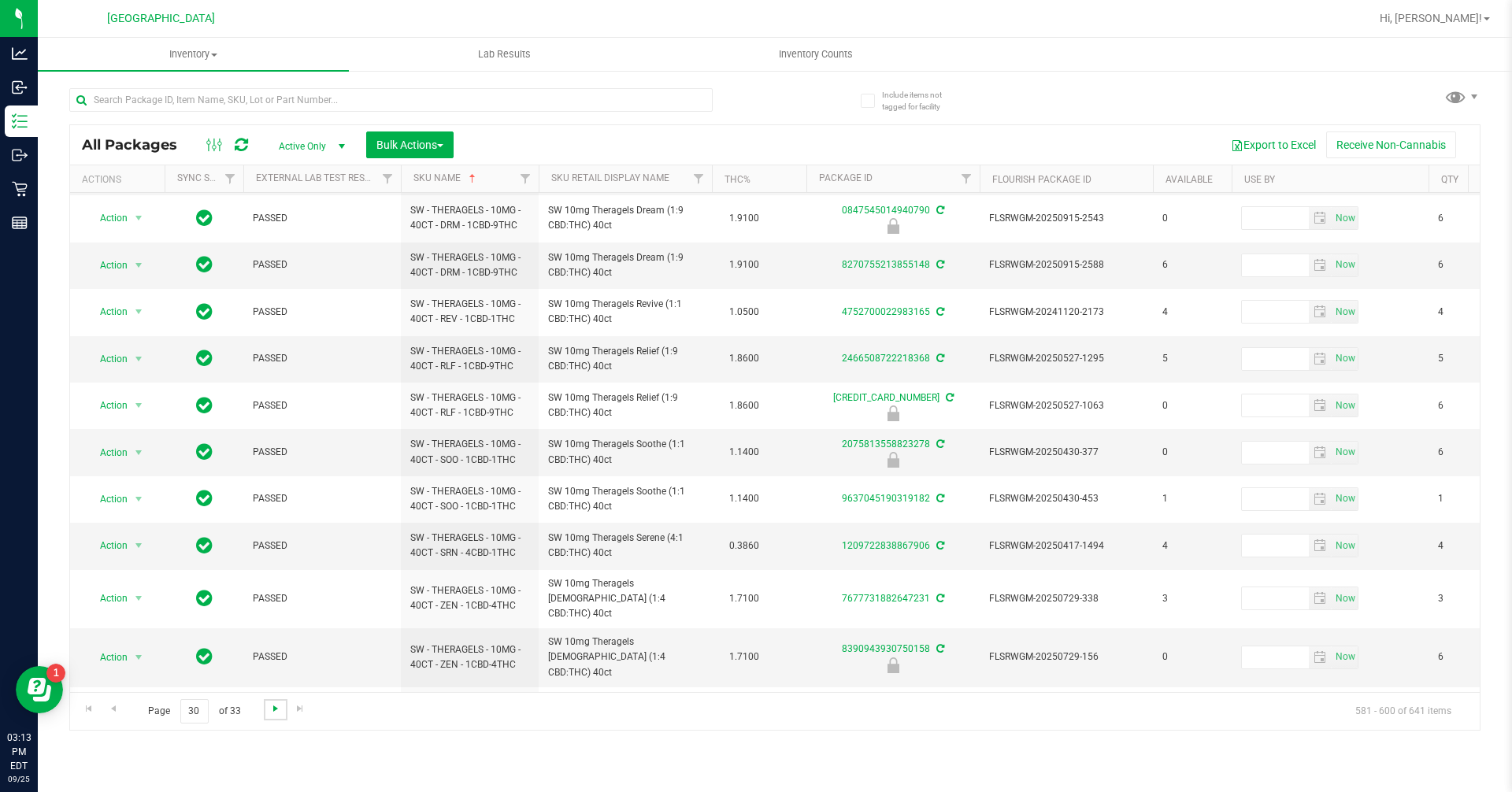
click at [278, 711] on span "Go to the next page" at bounding box center [275, 708] width 12 height 12
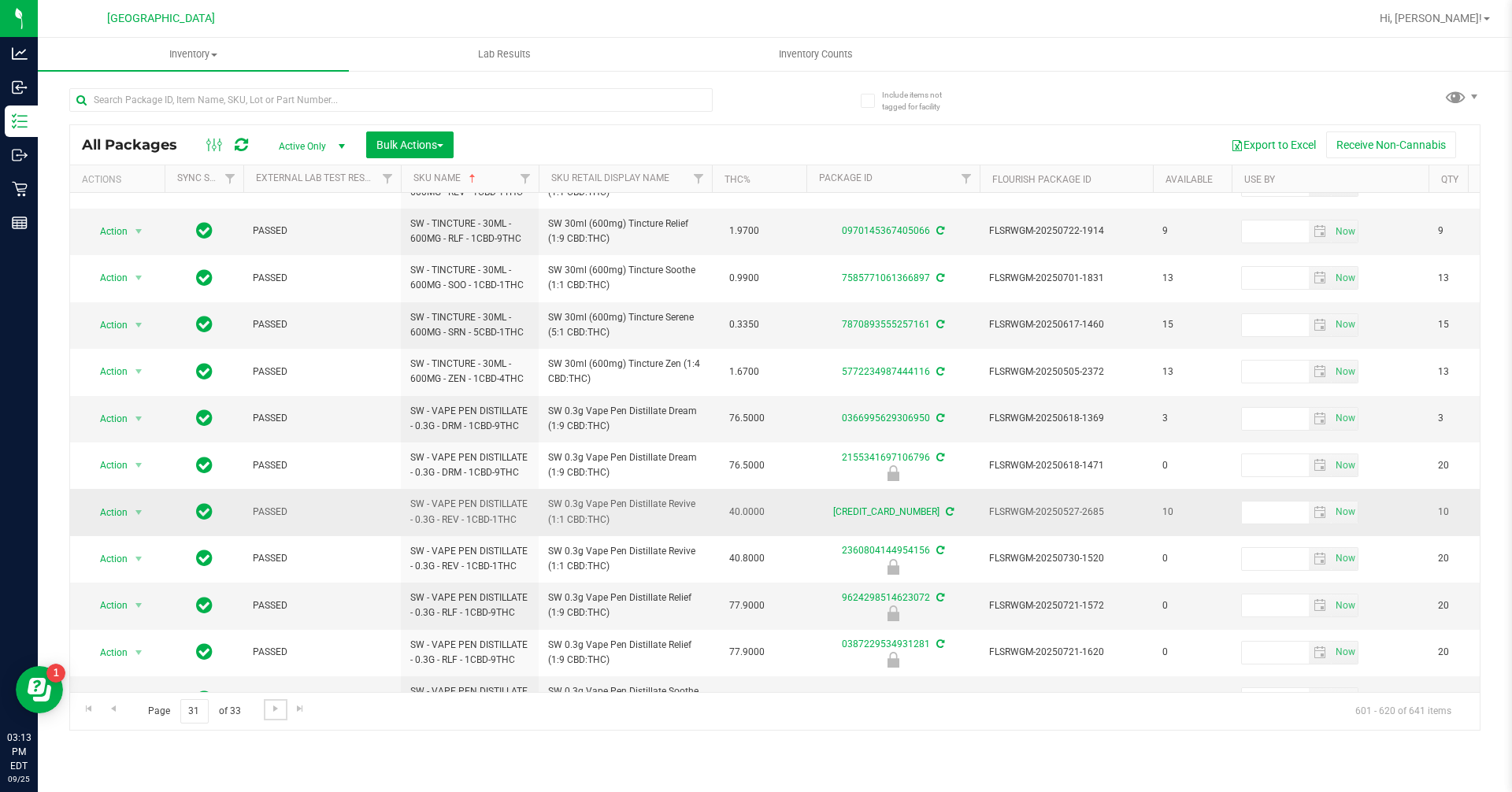
scroll to position [459, 0]
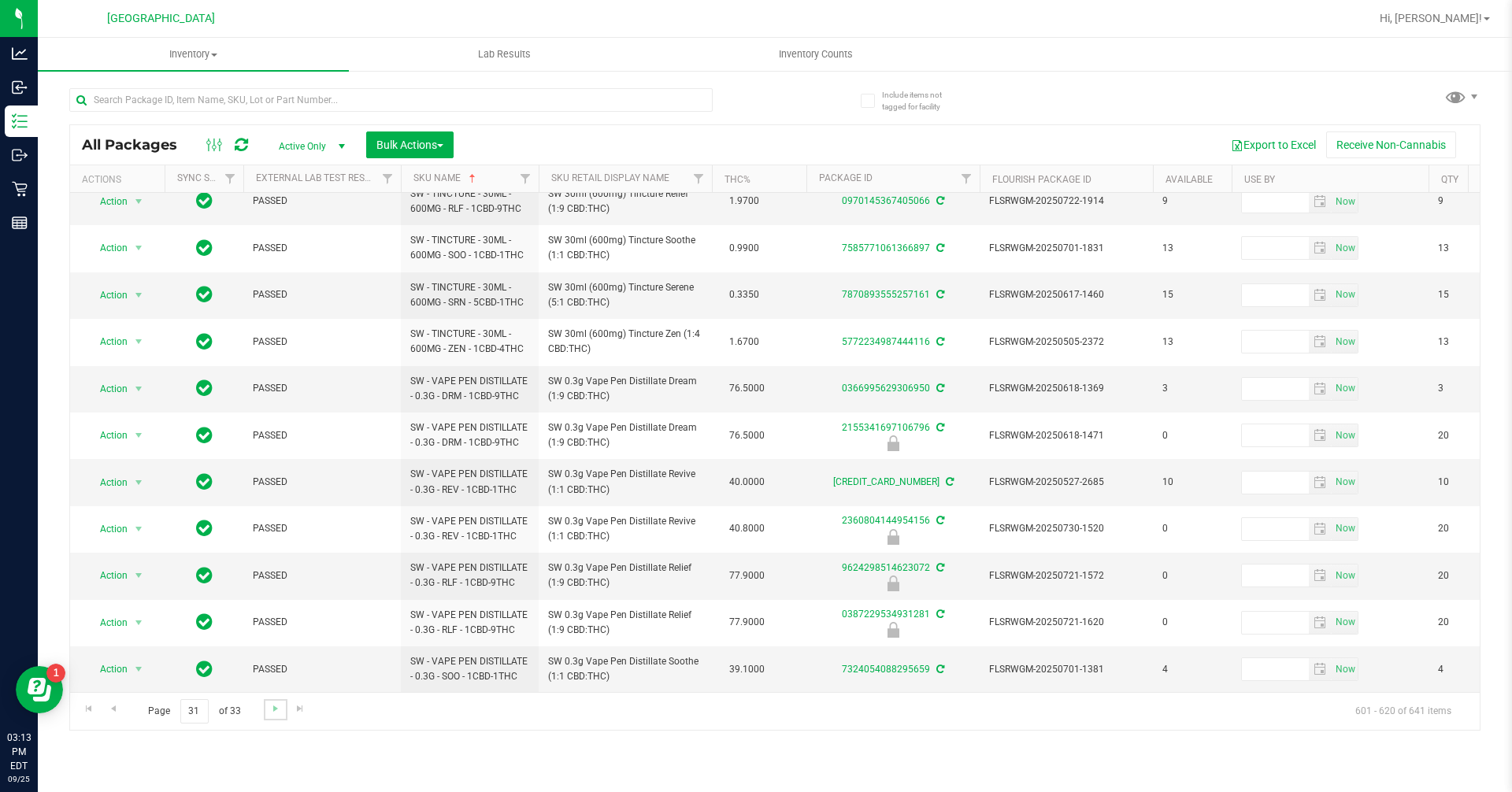
click at [263, 717] on link "Go to the next page" at bounding box center [275, 709] width 23 height 21
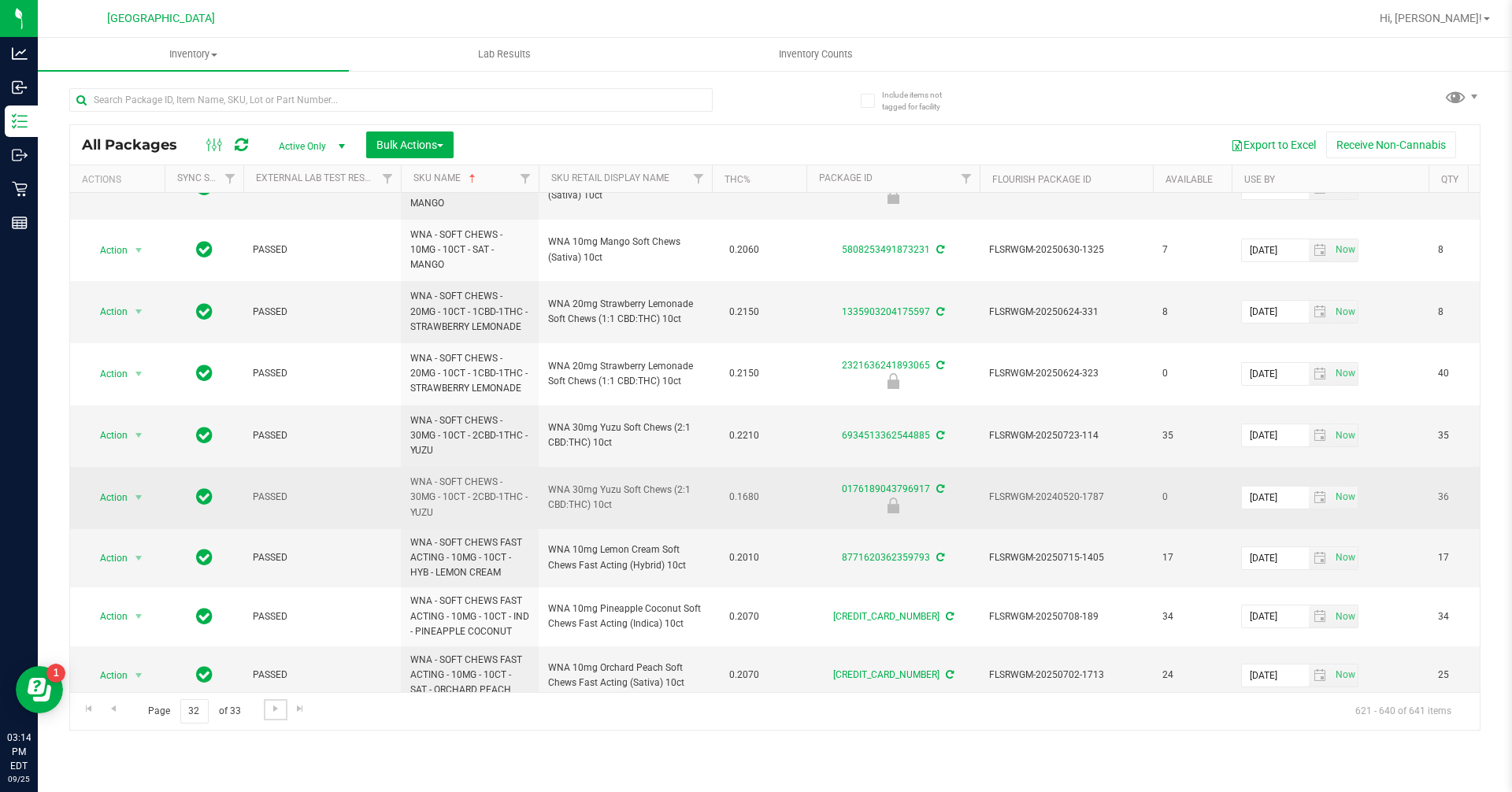
scroll to position [620, 0]
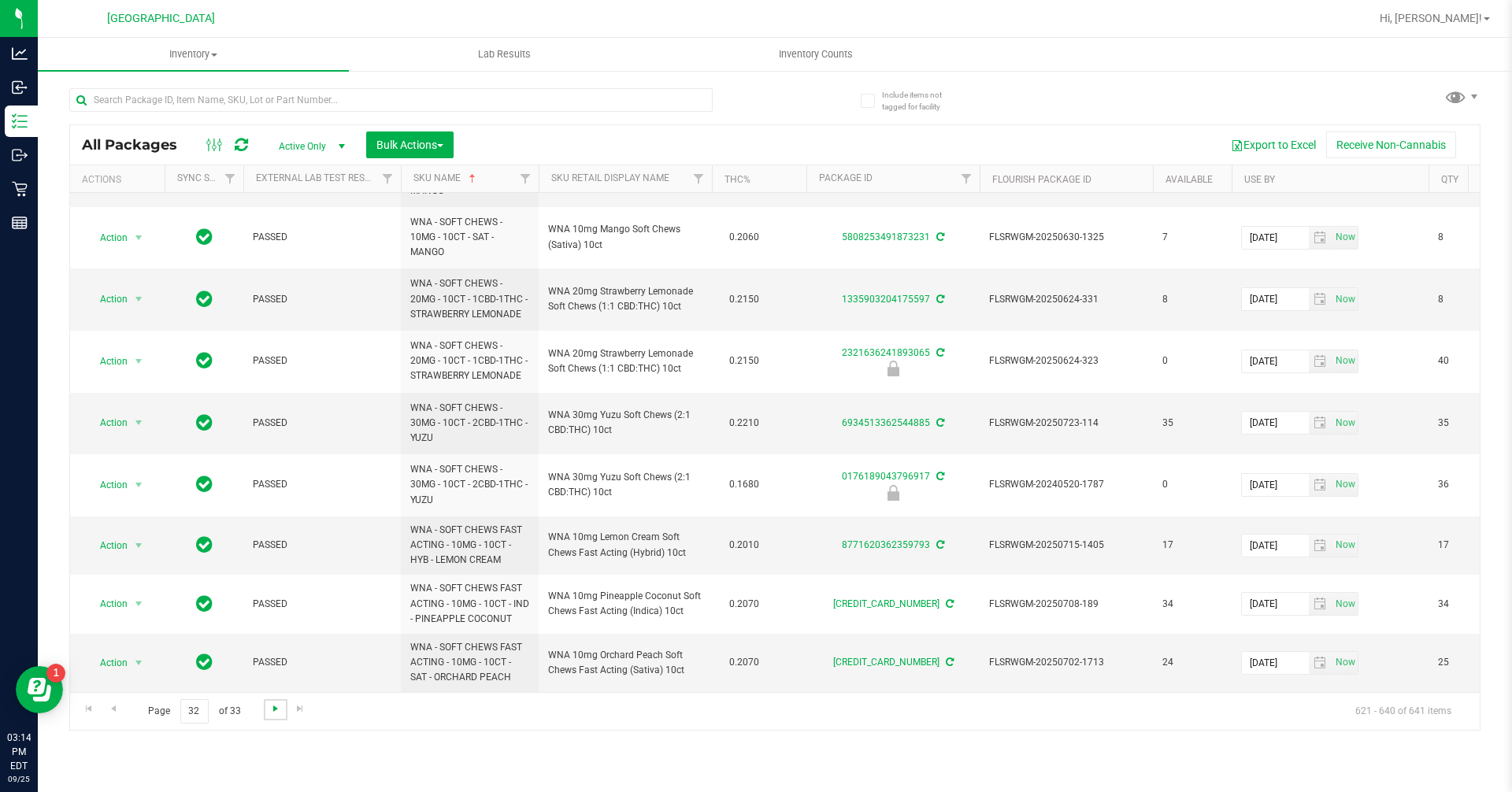
click at [275, 709] on span "Go to the next page" at bounding box center [275, 708] width 12 height 12
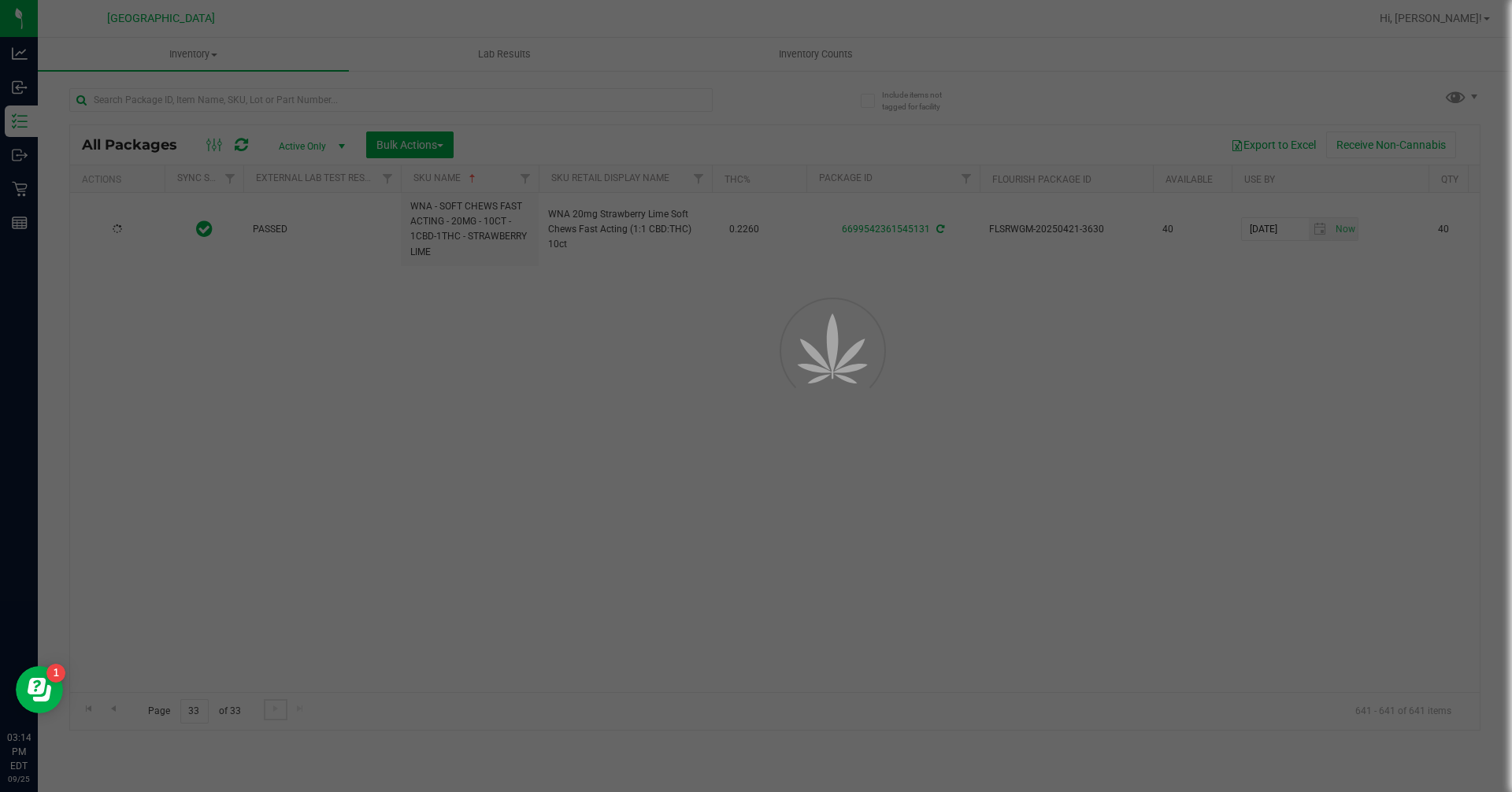
scroll to position [0, 0]
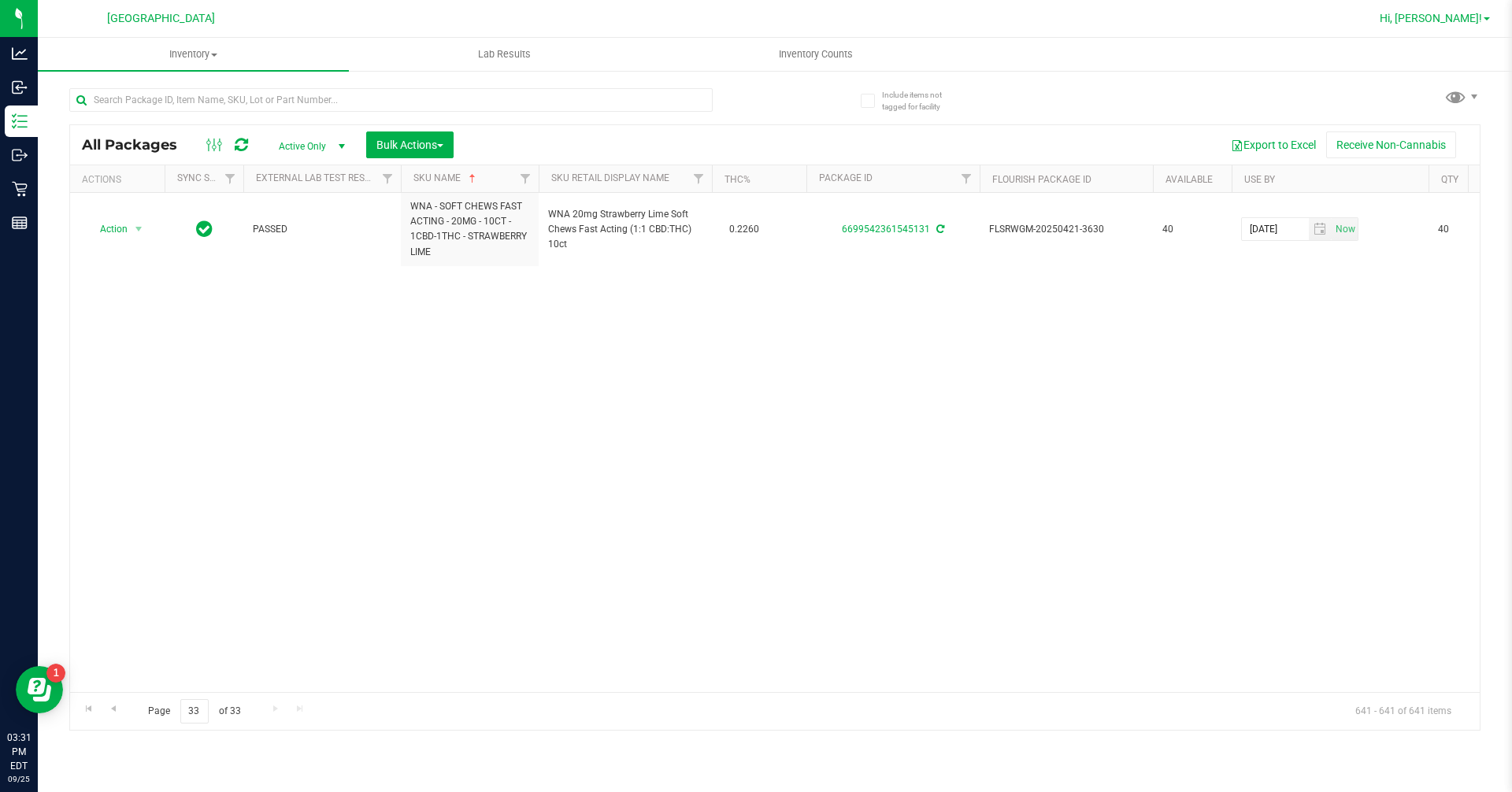
click at [754, 19] on span at bounding box center [1486, 18] width 7 height 3
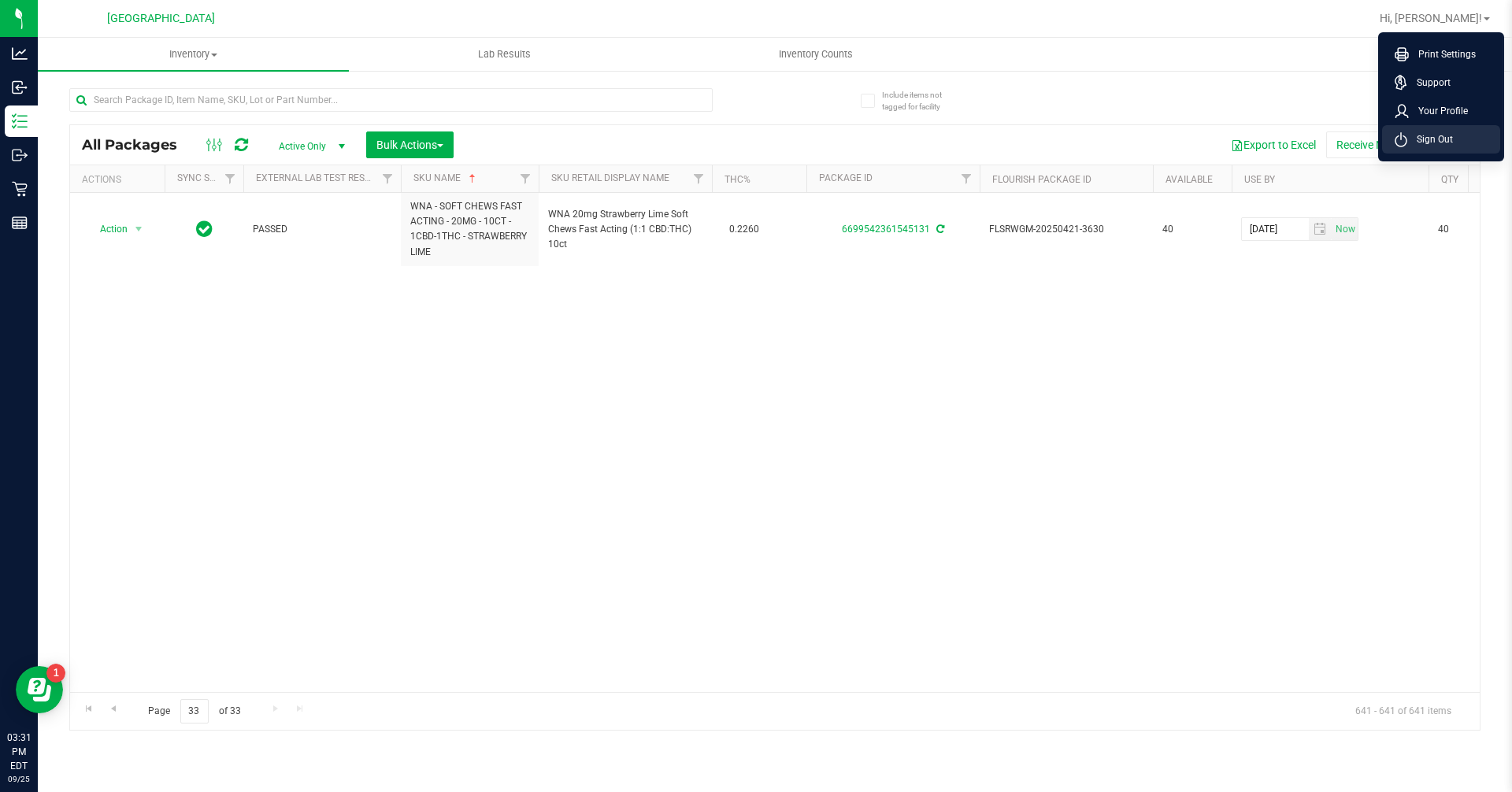
click at [754, 153] on li "Sign Out" at bounding box center [1441, 138] width 118 height 28
